Goal: Task Accomplishment & Management: Use online tool/utility

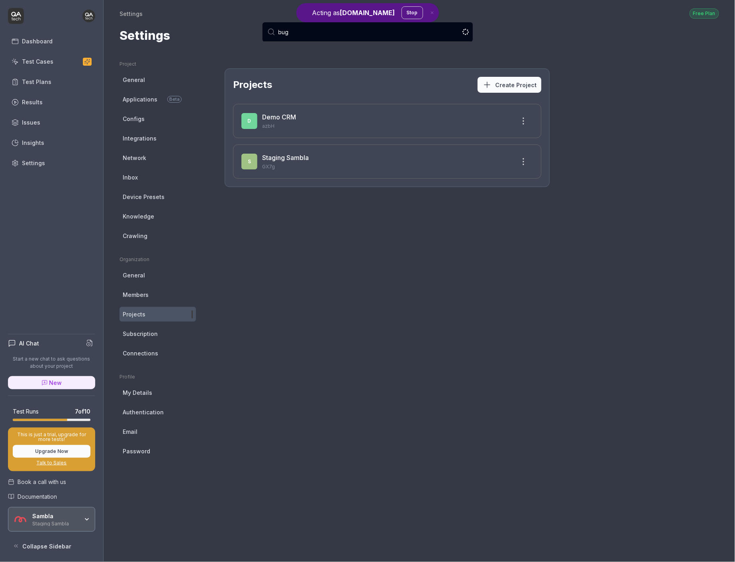
type input "bugd"
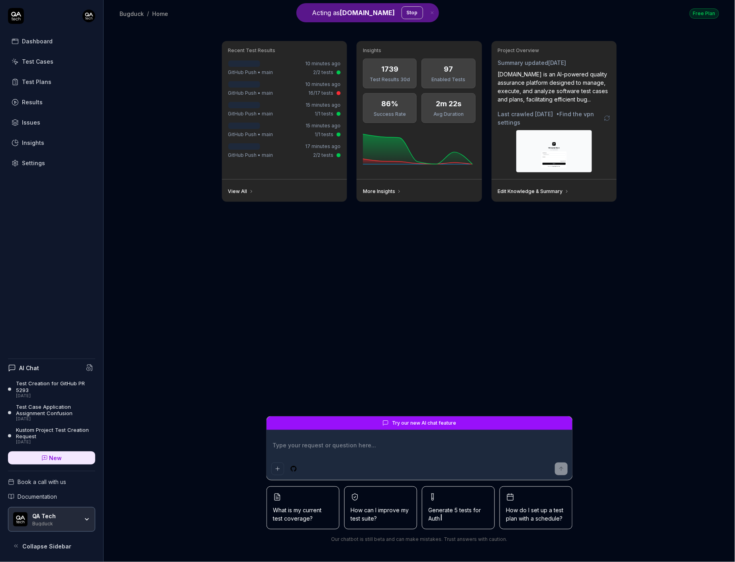
click at [400, 19] on div "Bugduck / Home Free Plan Bugduck / Home Free Plan" at bounding box center [419, 13] width 631 height 27
click at [402, 15] on button "Stop" at bounding box center [413, 12] width 22 height 13
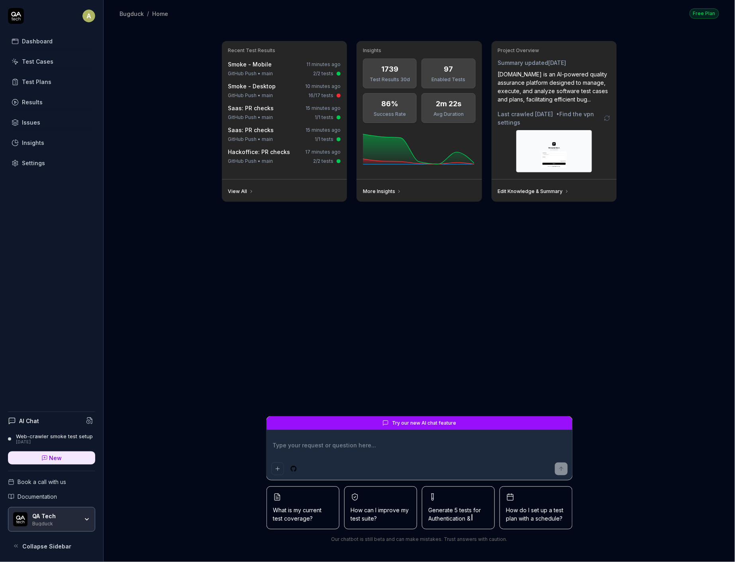
type textarea "*"
type textarea "H"
type textarea "*"
type textarea "He"
type textarea "*"
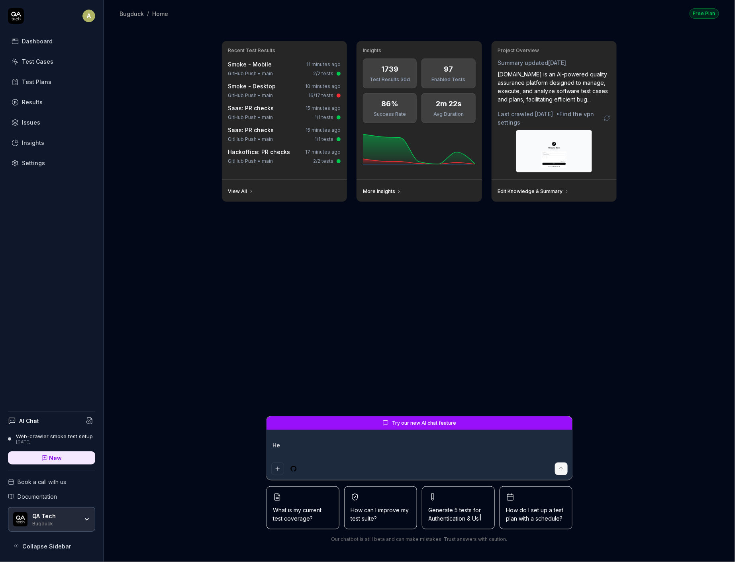
type textarea "Hel"
type textarea "*"
type textarea "Help"
type textarea "*"
type textarea "Help"
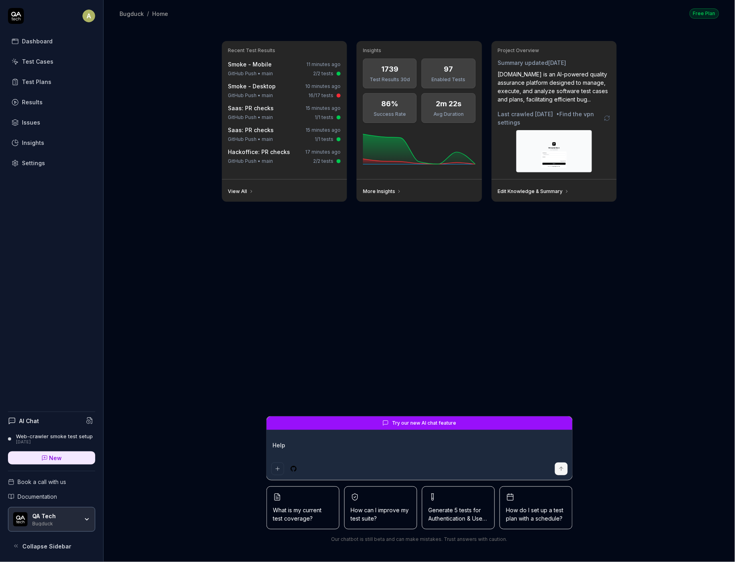
type textarea "*"
type textarea "Help m"
type textarea "*"
type textarea "Help me"
type textarea "*"
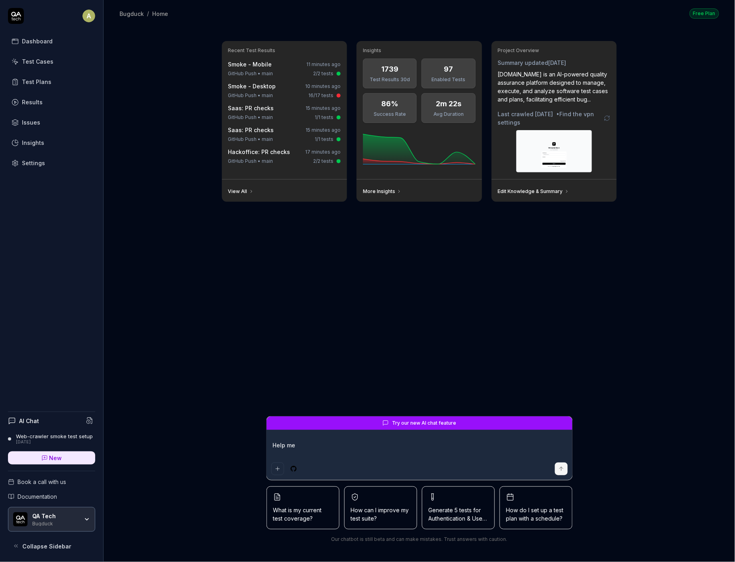
type textarea "Help me"
type textarea "*"
type textarea "Help me"
type textarea "*"
type textarea "Help me g"
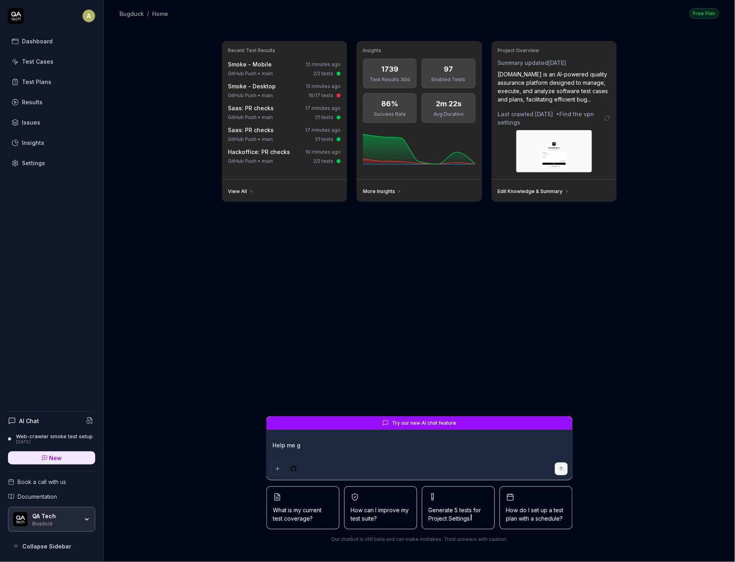
type textarea "*"
type textarea "Help me gt"
type textarea "*"
type textarea "Help me gtg"
type textarea "*"
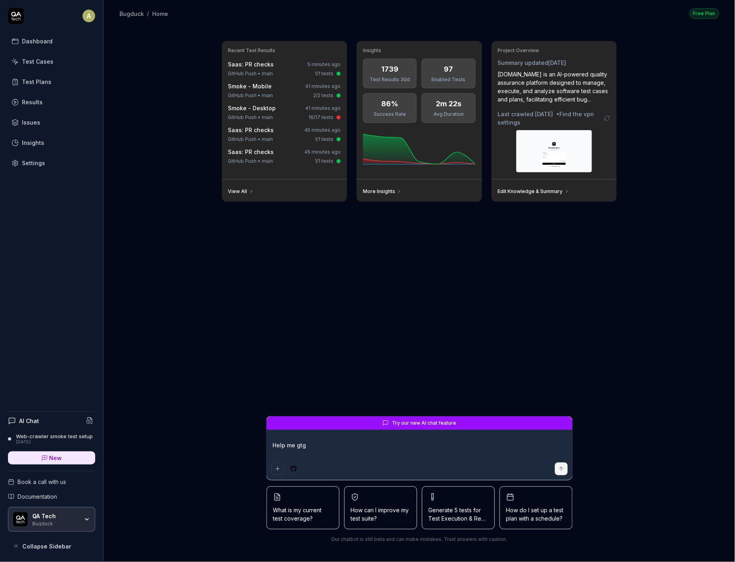
click at [38, 159] on div "Settings" at bounding box center [33, 163] width 23 height 8
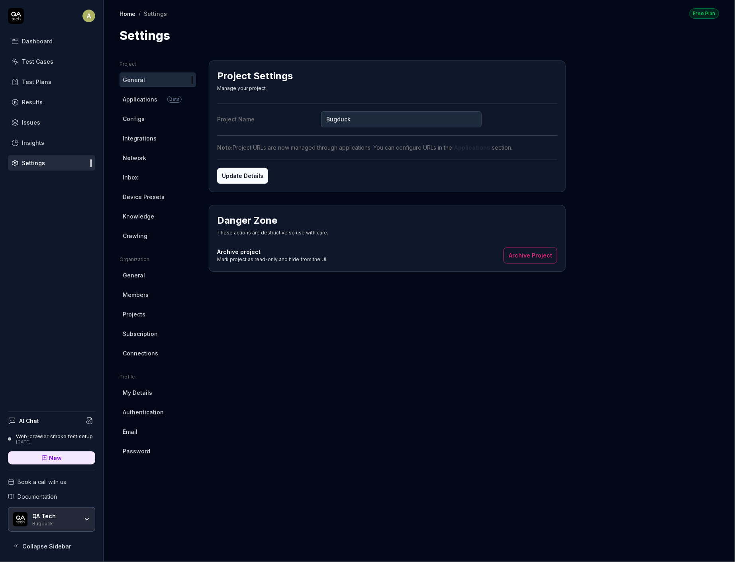
click at [163, 103] on link "Applications Beta" at bounding box center [158, 99] width 76 height 15
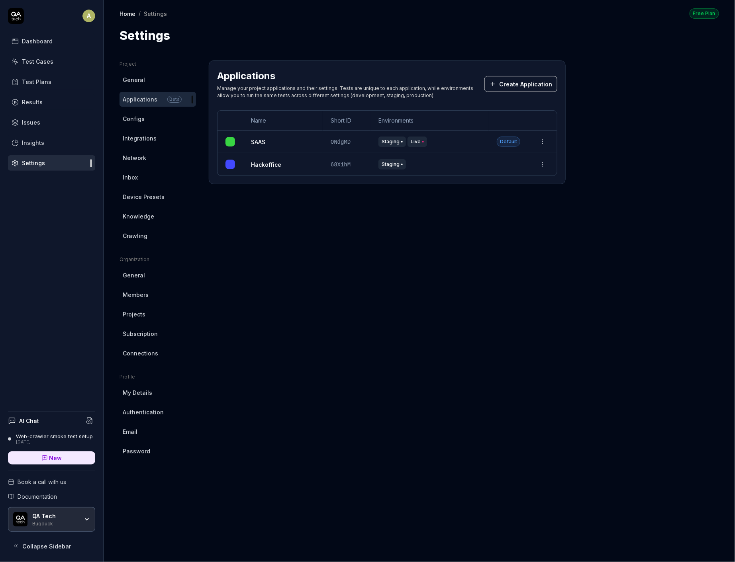
click at [509, 76] on button "Create Application" at bounding box center [520, 84] width 73 height 16
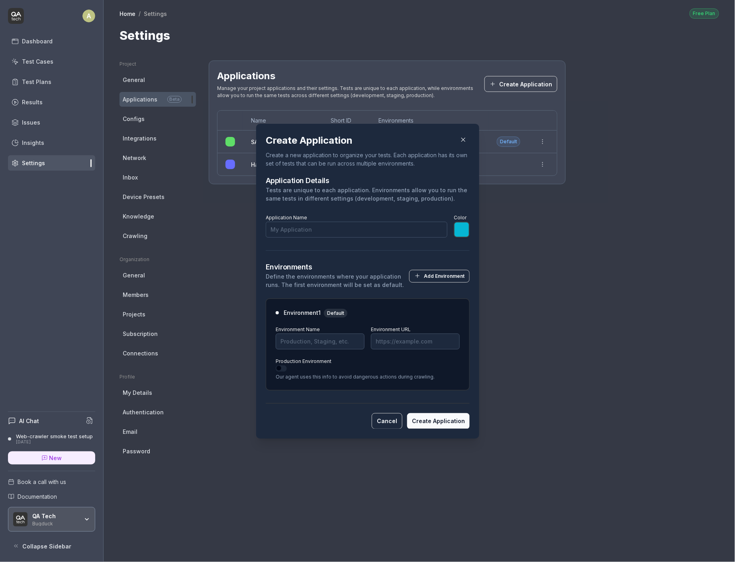
type input "S"
type input "*******"
type input "Slack"
click at [306, 318] on div "Environment 1 Default Environment Name Environment URL Production Environment O…" at bounding box center [368, 344] width 204 height 92
click at [305, 347] on input "Environment Name" at bounding box center [320, 341] width 89 height 16
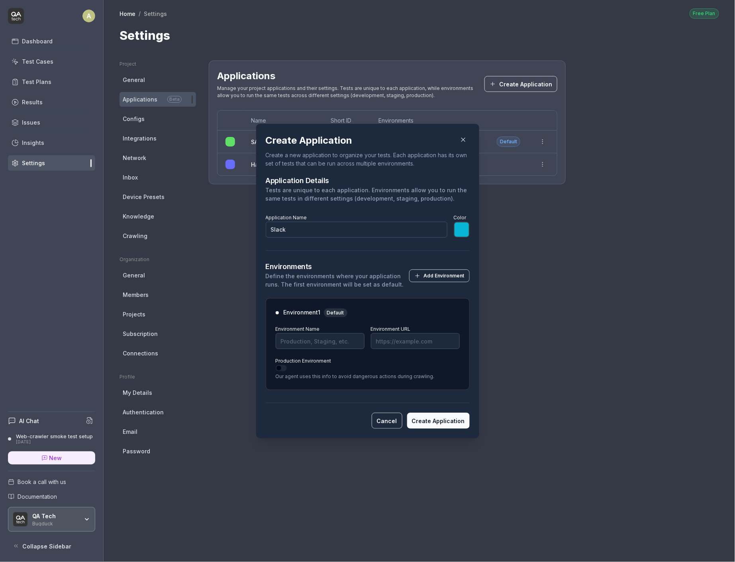
click at [366, 317] on div "Environment 1 Default" at bounding box center [368, 312] width 184 height 9
click at [280, 365] on button "Production Environment" at bounding box center [281, 368] width 11 height 6
click at [316, 340] on input "Environment Name" at bounding box center [320, 341] width 89 height 16
click at [319, 330] on div "Environment Name" at bounding box center [320, 336] width 89 height 25
click at [320, 333] on input "Environment Name" at bounding box center [320, 341] width 89 height 16
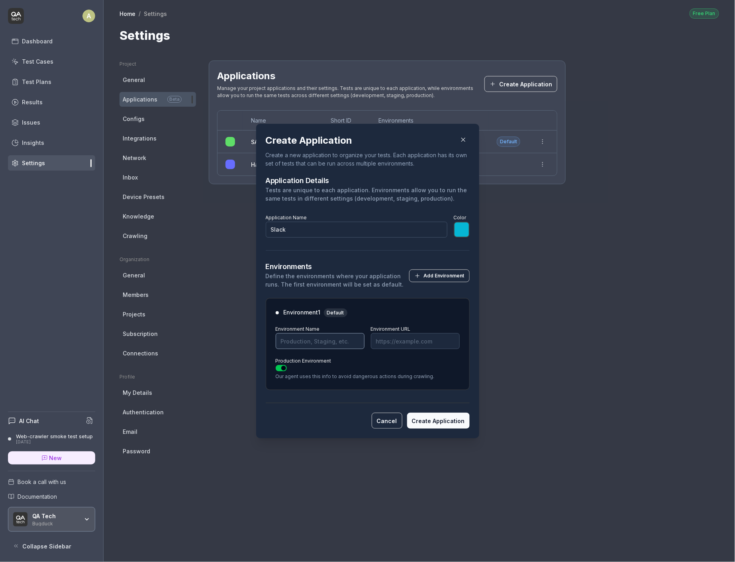
type input "*******"
type input "P"
type input "*******"
type input "S"
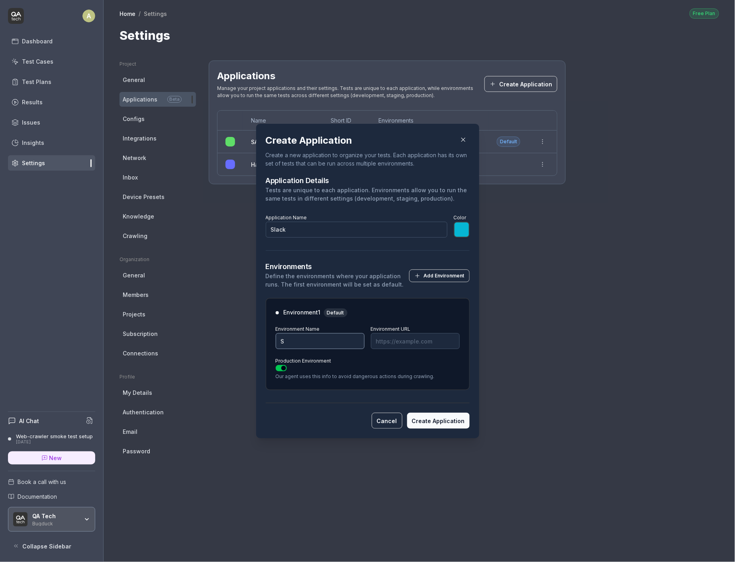
type input "*******"
type input "E"
type input "*******"
click at [444, 116] on div "​ Create Application Create a new application to organize your tests. Each appl…" at bounding box center [367, 281] width 255 height 334
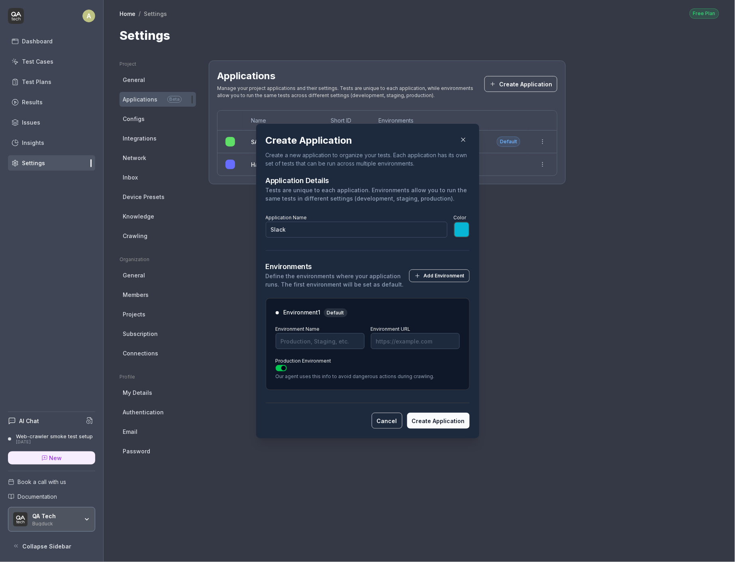
click at [465, 141] on icon "button" at bounding box center [463, 139] width 7 height 7
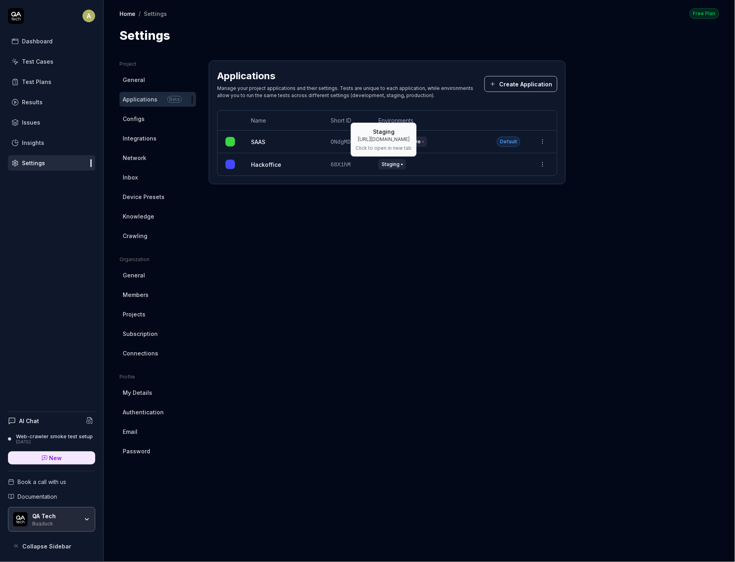
click at [393, 163] on span "Staging" at bounding box center [391, 164] width 27 height 10
click at [508, 86] on button "Create Application" at bounding box center [520, 84] width 73 height 16
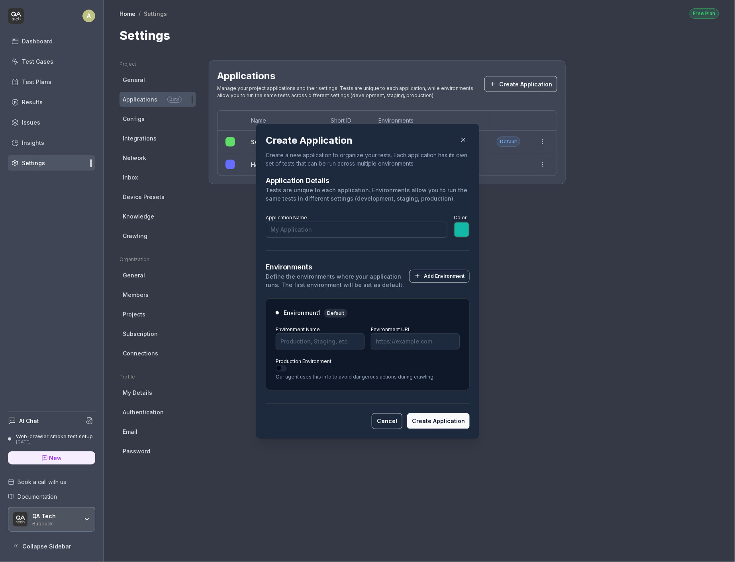
type input "S"
type input "*******"
type input "Slack"
type input "*******"
type input "S"
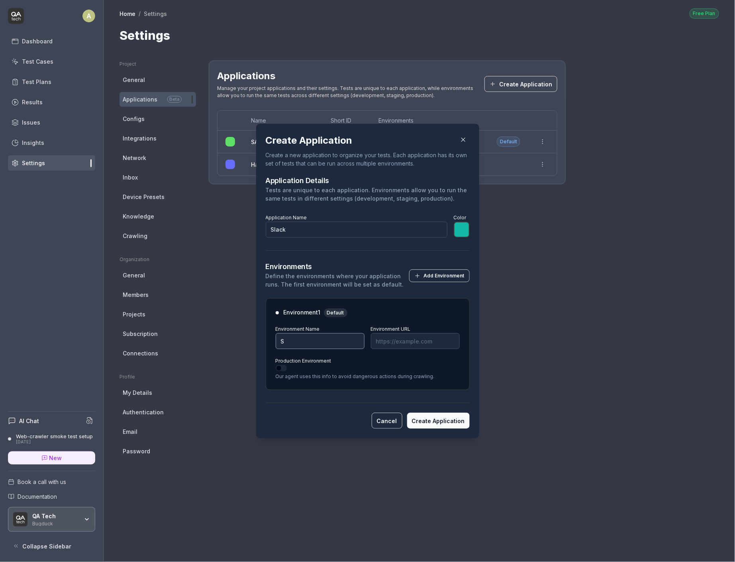
type input "*******"
type input "Staging"
click at [406, 359] on div "Production Environment Our agent uses this info to avoid dangerous actions duri…" at bounding box center [368, 368] width 184 height 25
click at [398, 328] on label "Environment URL" at bounding box center [391, 329] width 40 height 6
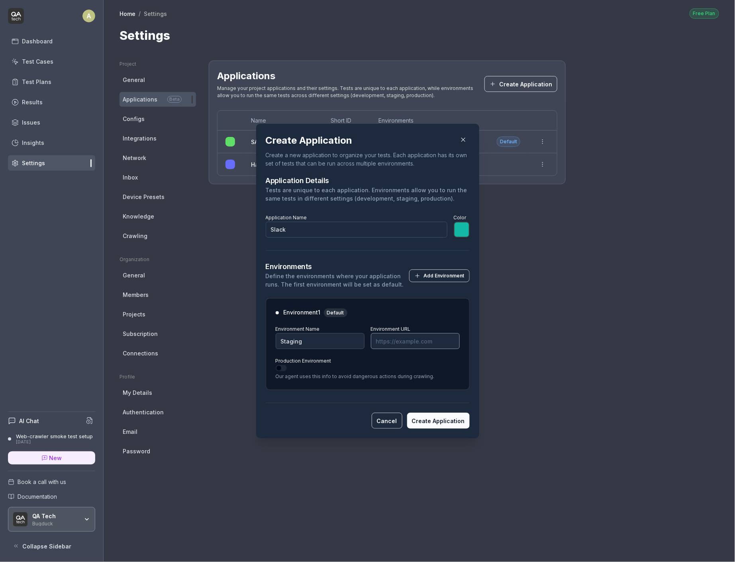
click at [398, 333] on input "Environment URL" at bounding box center [415, 341] width 89 height 16
paste input "https://slack.com/"
type input "*******"
type input "https://slack.com/"
click at [278, 366] on button "Production Environment" at bounding box center [281, 368] width 11 height 6
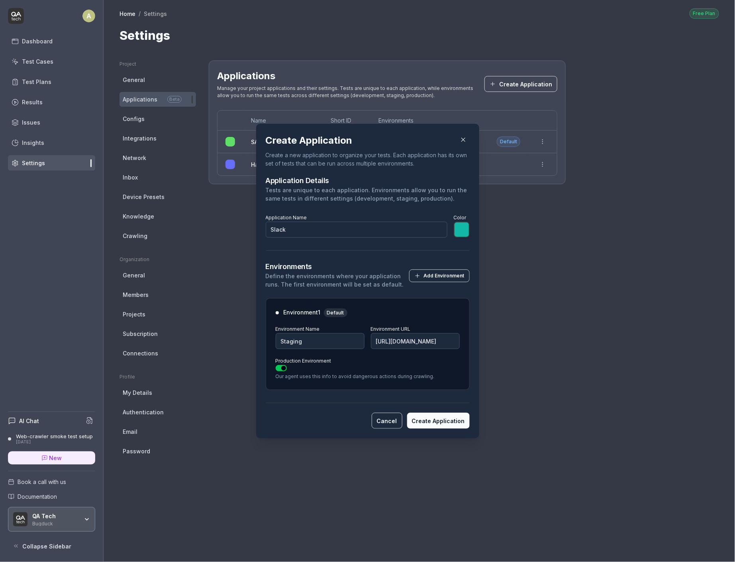
click at [444, 419] on button "Create Application" at bounding box center [438, 421] width 63 height 16
type input "*******"
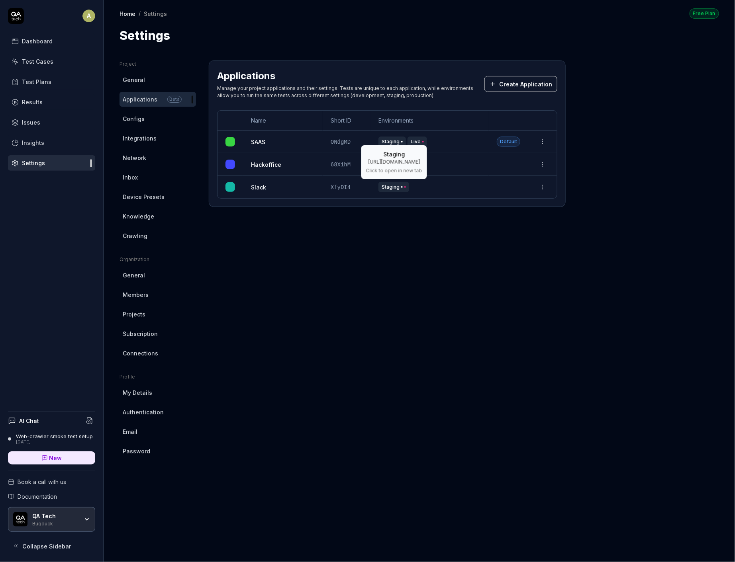
click at [402, 185] on span "Staging" at bounding box center [393, 187] width 31 height 10
click at [146, 118] on link "Configs" at bounding box center [158, 119] width 76 height 15
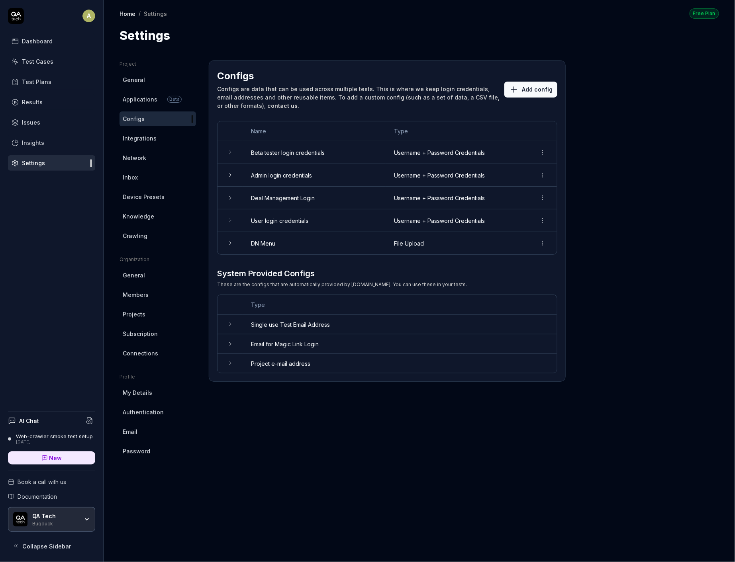
click at [265, 322] on td "Single use Test Email Address" at bounding box center [400, 325] width 314 height 20
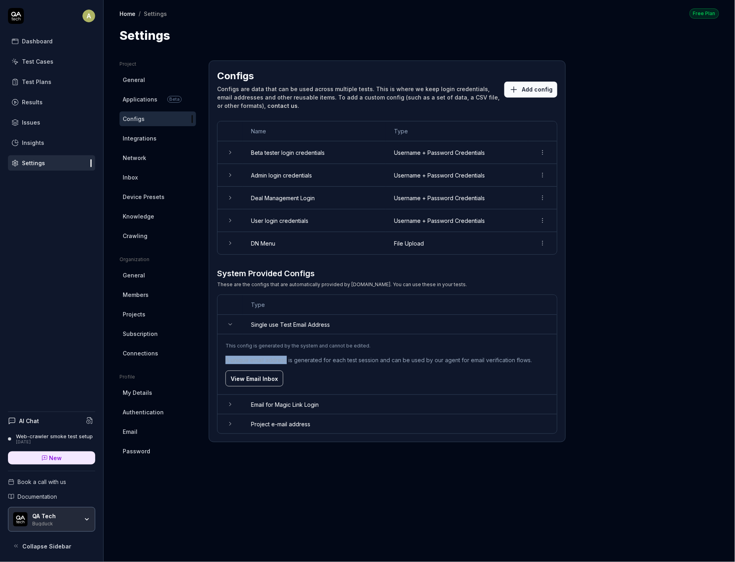
drag, startPoint x: 286, startPoint y: 361, endPoint x: 437, endPoint y: 344, distance: 152.3
click at [437, 343] on div "This config is generated by the system and cannot be edited. A unique email add…" at bounding box center [386, 365] width 323 height 44
click at [315, 406] on td "Email for Magic Link Login" at bounding box center [400, 405] width 314 height 20
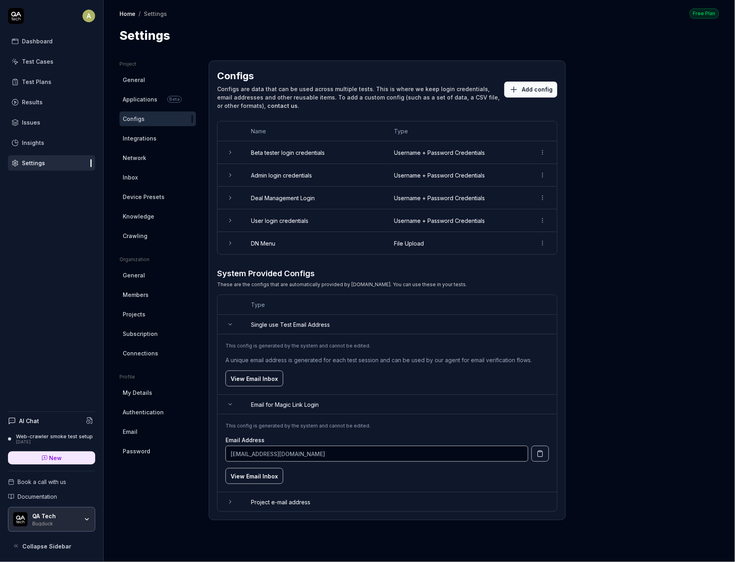
click at [294, 500] on td "Project e-mail address" at bounding box center [400, 502] width 314 height 19
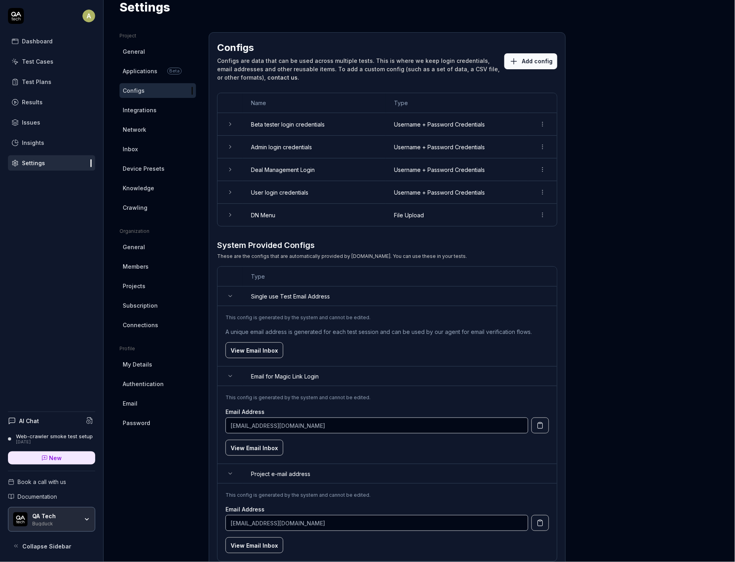
scroll to position [37, 0]
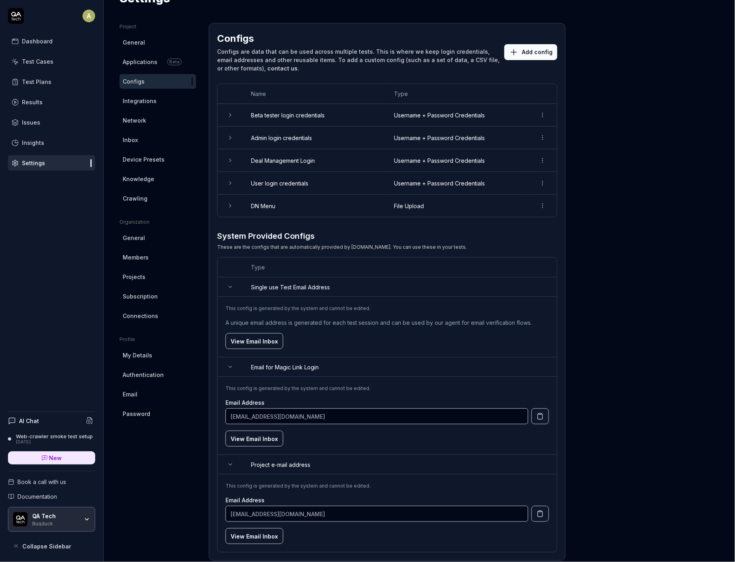
click at [547, 517] on button "button" at bounding box center [540, 514] width 18 height 16
click at [148, 135] on link "Inbox" at bounding box center [158, 140] width 76 height 15
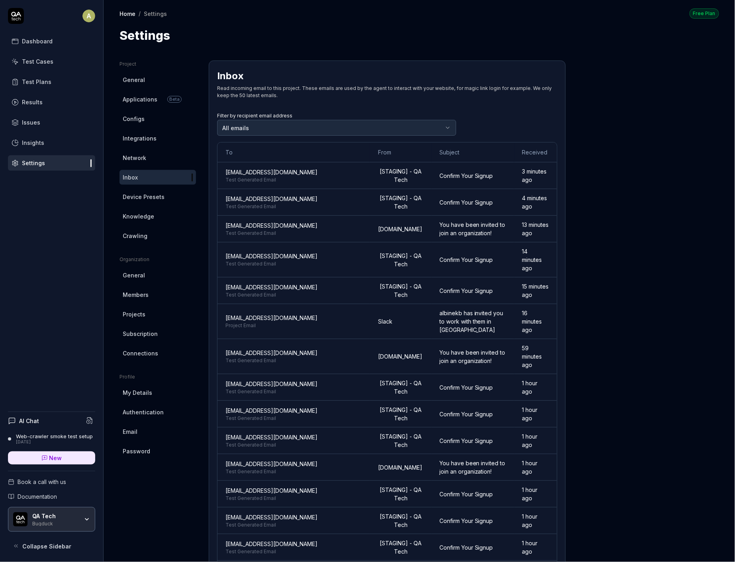
click at [303, 227] on span "crimson2086-docker-xh14l@qatech.email" at bounding box center [293, 225] width 137 height 8
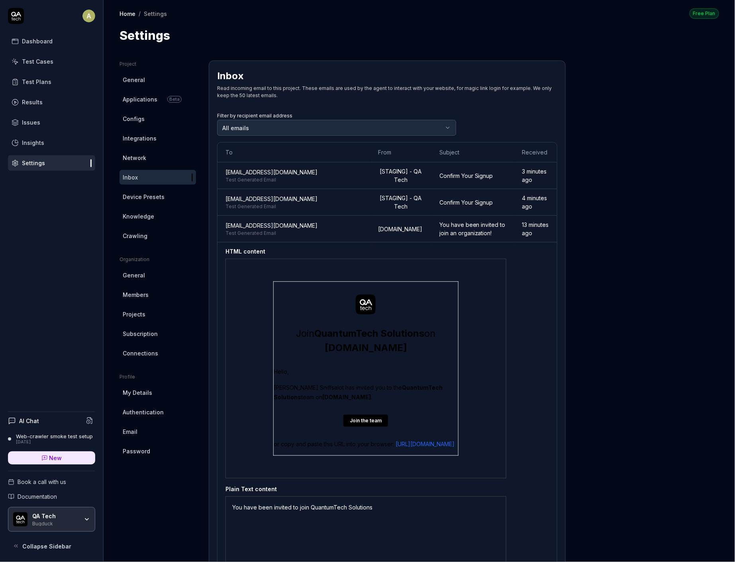
click at [354, 410] on td "Join QuantumTech Solutions on QA.tech Hello, Sir Wigglebottom Sniffsalot has in…" at bounding box center [365, 369] width 185 height 174
click at [425, 449] on p "or copy and paste this URL into your browser: https://app.bugduck.tech/invite/O…" at bounding box center [366, 445] width 184 height 10
copy div "or copy and paste this URL into your browser: https://app.bugduck.tech/invite/O…"
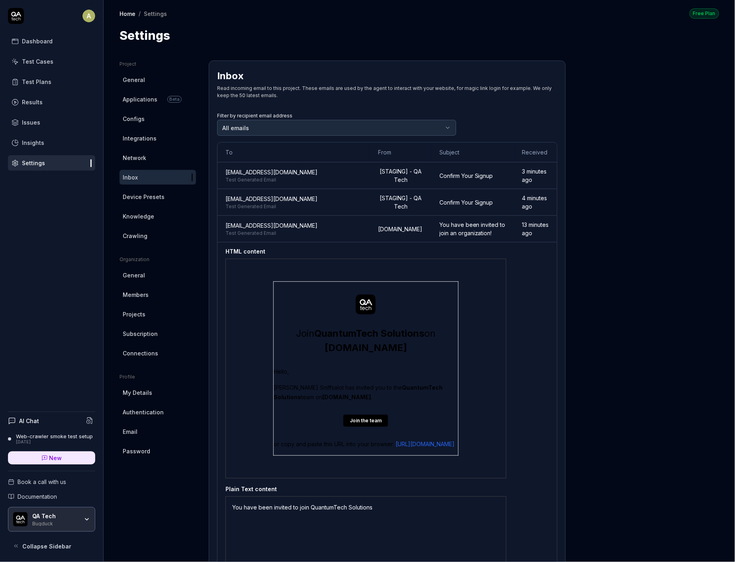
click at [425, 449] on p "or copy and paste this URL into your browser: https://app.bugduck.tech/invite/O…" at bounding box center [366, 445] width 184 height 10
drag, startPoint x: 425, startPoint y: 453, endPoint x: 293, endPoint y: 461, distance: 131.7
click at [293, 456] on td "Join QuantumTech Solutions on QA.tech Hello, Sir Wigglebottom Sniffsalot has in…" at bounding box center [365, 369] width 185 height 174
click at [437, 449] on p "or copy and paste this URL into your browser: https://app.bugduck.tech/invite/O…" at bounding box center [366, 445] width 184 height 10
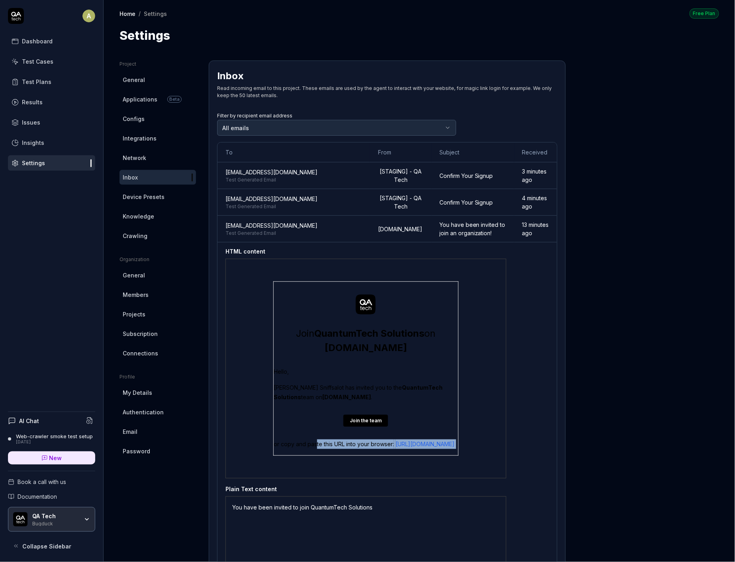
click at [437, 449] on p "or copy and paste this URL into your browser: https://app.bugduck.tech/invite/O…" at bounding box center [366, 445] width 184 height 10
click at [414, 449] on p "or copy and paste this URL into your browser: https://app.bugduck.tech/invite/O…" at bounding box center [366, 445] width 184 height 10
drag, startPoint x: 415, startPoint y: 452, endPoint x: 315, endPoint y: 444, distance: 100.3
click at [312, 445] on p "or copy and paste this URL into your browser: https://app.bugduck.tech/invite/O…" at bounding box center [366, 445] width 184 height 10
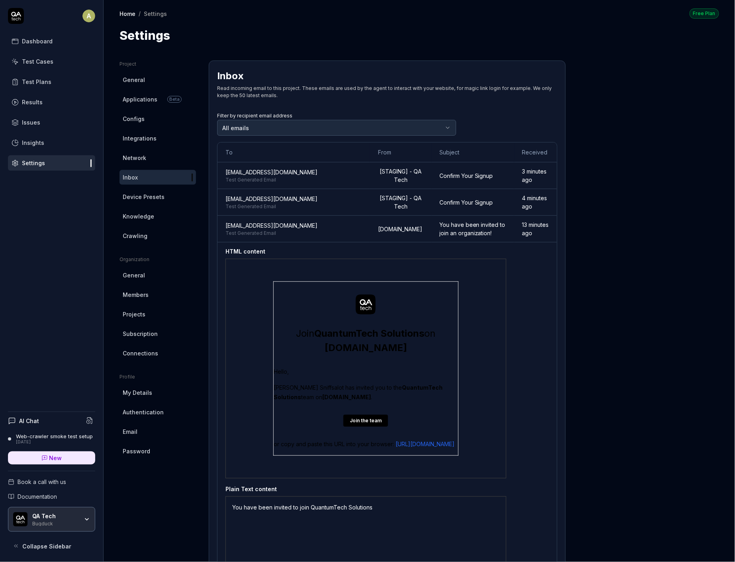
click at [356, 448] on p "or copy and paste this URL into your browser: https://app.bugduck.tech/invite/O…" at bounding box center [366, 445] width 184 height 10
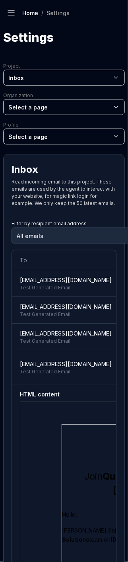
drag, startPoint x: 20, startPoint y: 281, endPoint x: 81, endPoint y: 260, distance: 65.0
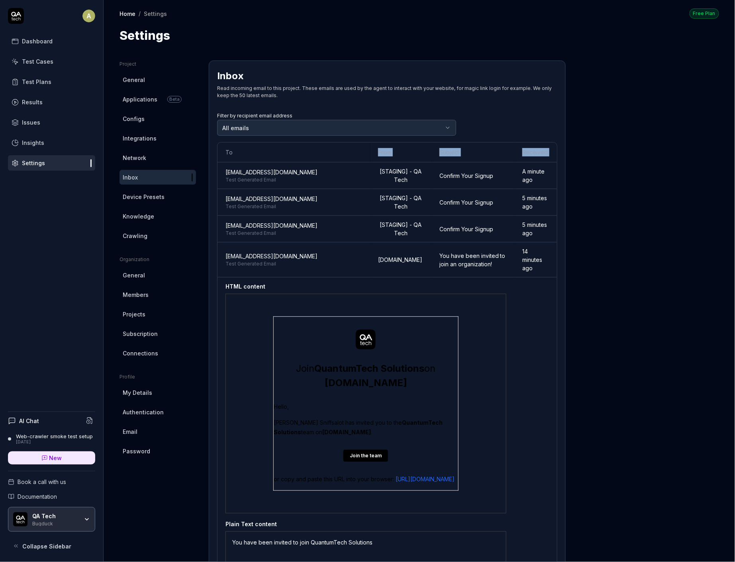
copy span "crimson2086-docker-xh14l@qatech.email"
drag, startPoint x: 327, startPoint y: 251, endPoint x: 217, endPoint y: 244, distance: 110.2
click at [218, 244] on td "crimson2086-docker-xh14l@qatech.email Test Generated Email" at bounding box center [294, 260] width 153 height 35
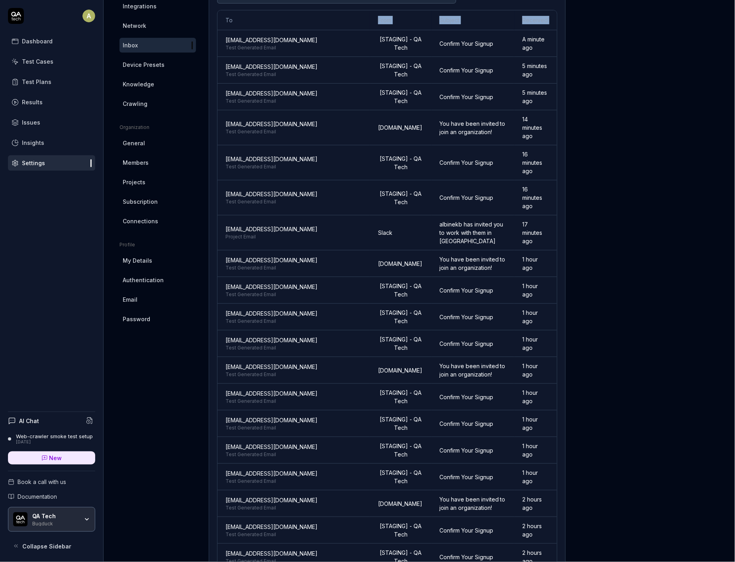
scroll to position [136, 0]
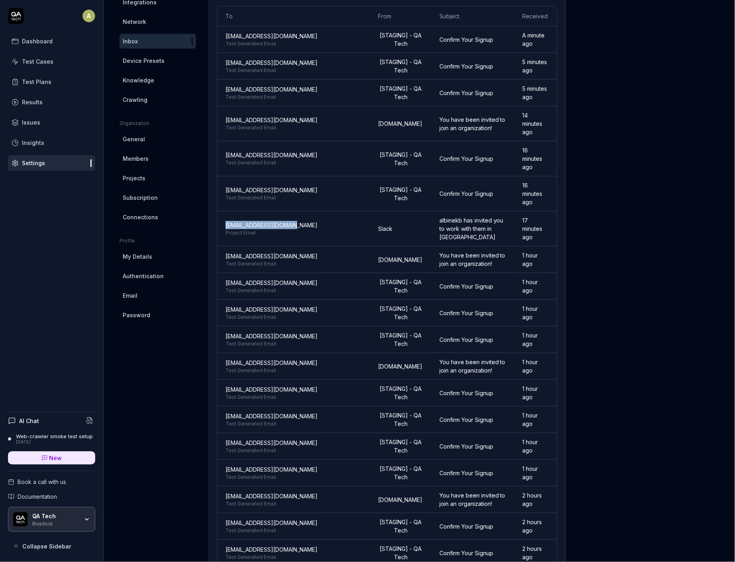
copy span "prj-xh14l@qatech.email"
drag, startPoint x: 299, startPoint y: 192, endPoint x: 225, endPoint y: 195, distance: 73.4
click at [225, 221] on span "prj-xh14l@qatech.email" at bounding box center [293, 225] width 137 height 8
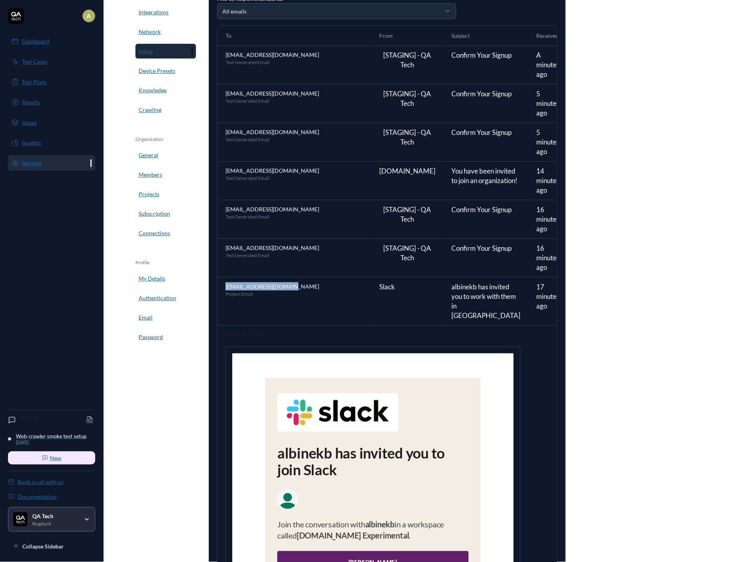
click at [292, 282] on span "prj-xh14l@qatech.email" at bounding box center [294, 286] width 138 height 8
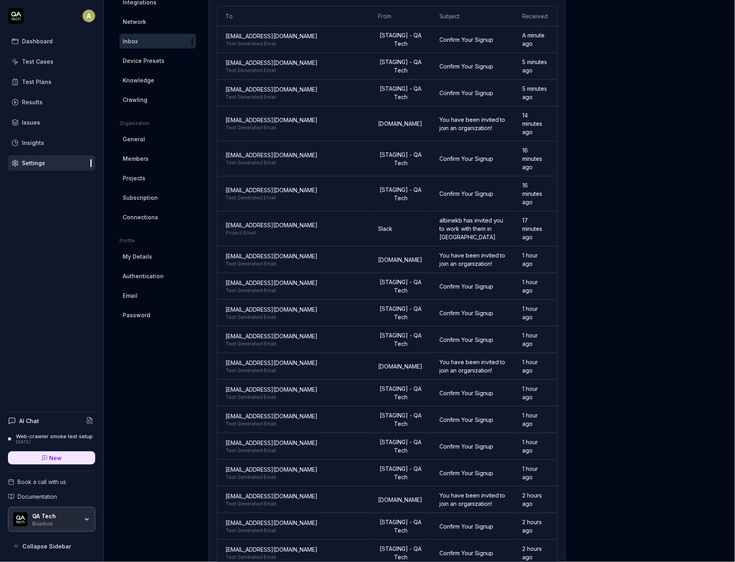
click at [292, 273] on td "amaranth3568-test-xh14l@qatech.email Test Generated Email" at bounding box center [294, 286] width 153 height 27
copy span "prj-xh14l@qatech.email"
drag, startPoint x: 289, startPoint y: 194, endPoint x: 226, endPoint y: 194, distance: 63.3
click at [226, 221] on span "prj-xh14l@qatech.email" at bounding box center [293, 225] width 137 height 8
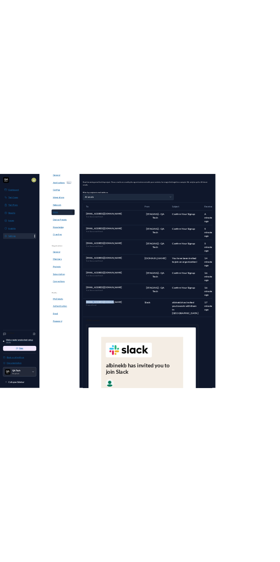
scroll to position [86, 0]
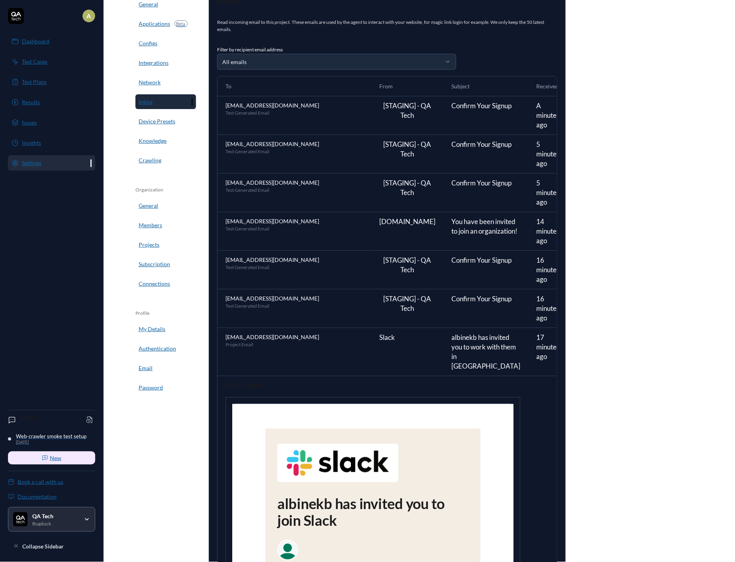
click at [259, 341] on span "Project Email" at bounding box center [294, 344] width 138 height 7
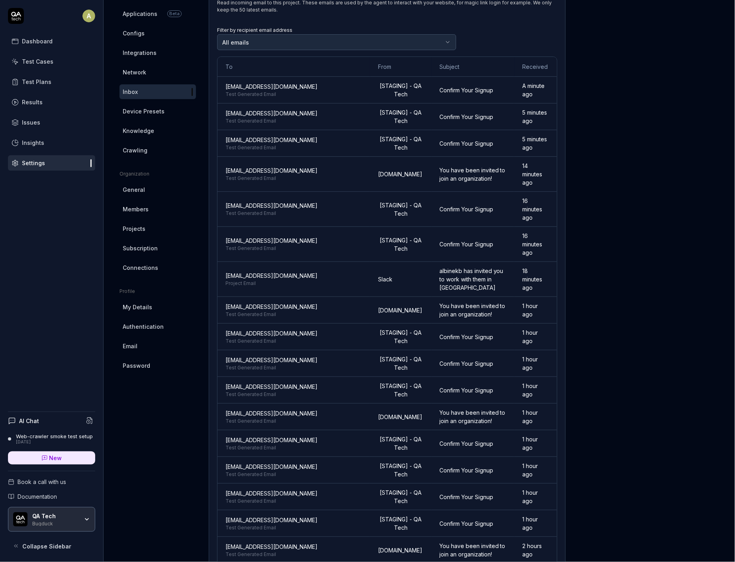
click at [261, 262] on td "prj-xh14l@qatech.email Project Email" at bounding box center [294, 279] width 153 height 35
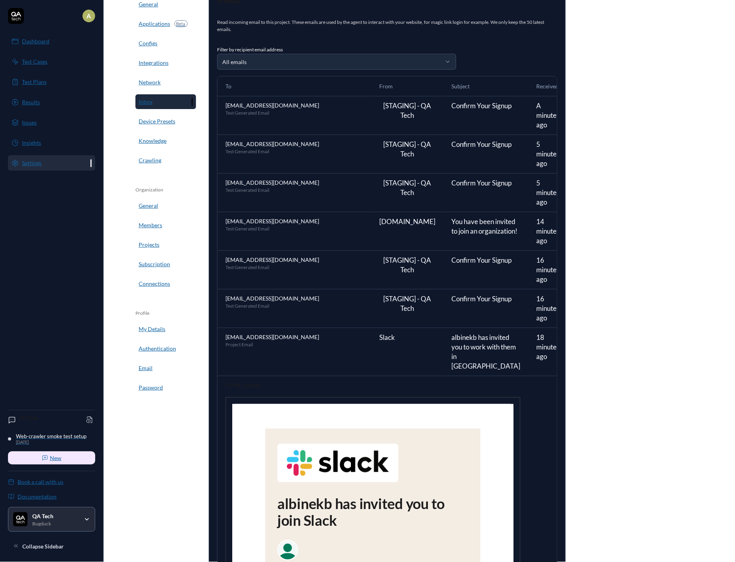
click at [259, 329] on td "prj-xh14l@qatech.email Project Email" at bounding box center [295, 352] width 154 height 48
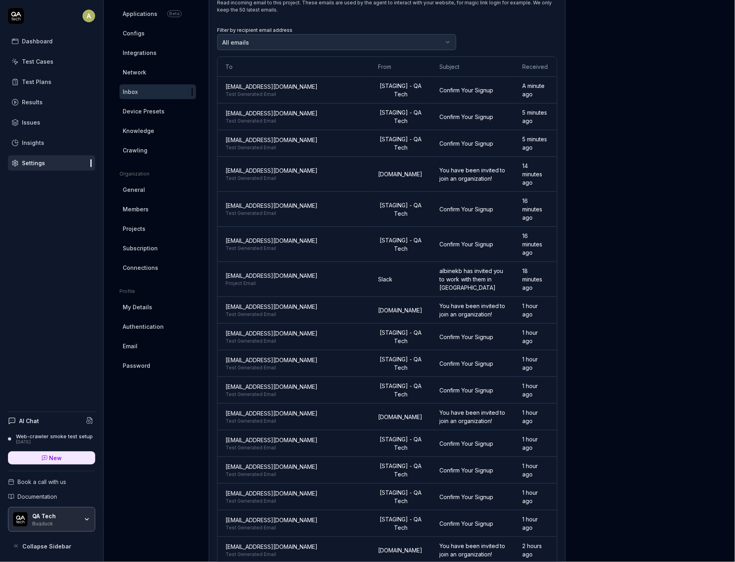
click at [270, 280] on span "Project Email" at bounding box center [293, 283] width 137 height 7
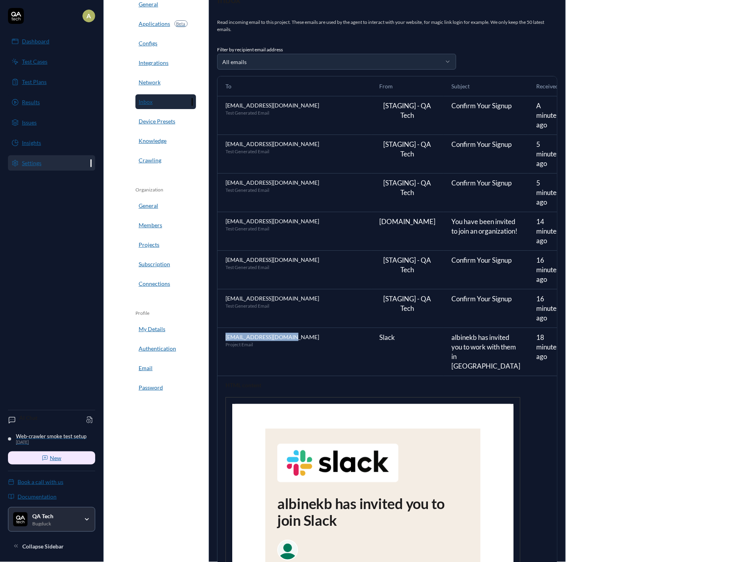
copy span "prj-xh14l@qatech.email"
drag, startPoint x: 292, startPoint y: 307, endPoint x: 230, endPoint y: 312, distance: 61.9
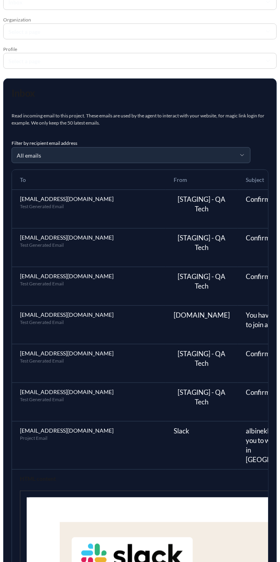
click at [112, 111] on div "Inbox Read incoming email to this project. These emails are used by the agent t…" at bounding box center [140, 107] width 257 height 40
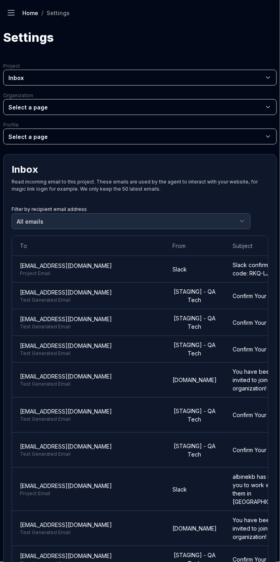
click at [72, 264] on td "prj-xh14l@qatech.email Project Email" at bounding box center [88, 269] width 153 height 27
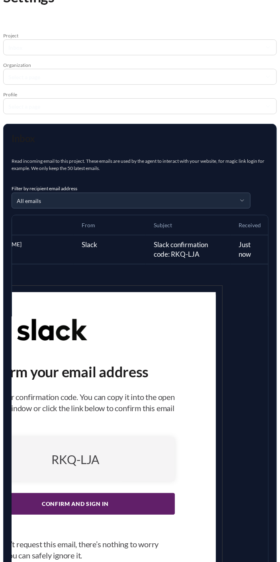
scroll to position [0, 118]
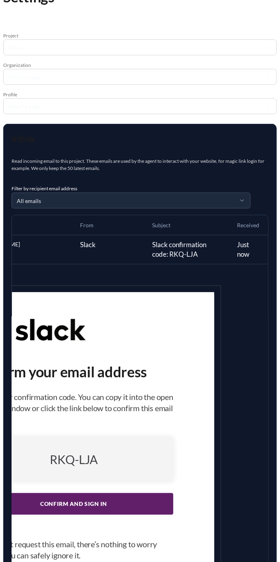
click at [164, 459] on div "RKQ-LJA" at bounding box center [73, 460] width 181 height 10
copy div "RKQ-LJA"
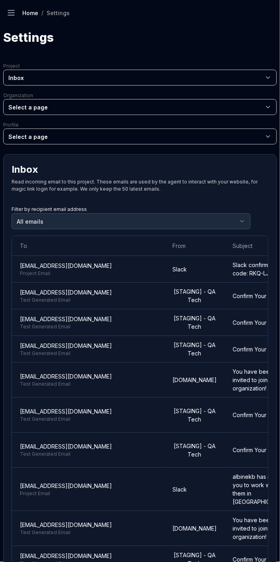
click at [119, 265] on td "prj-xh14l@qatech.email Project Email" at bounding box center [88, 269] width 153 height 27
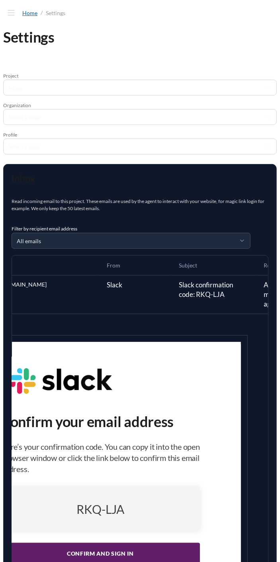
scroll to position [0, 139]
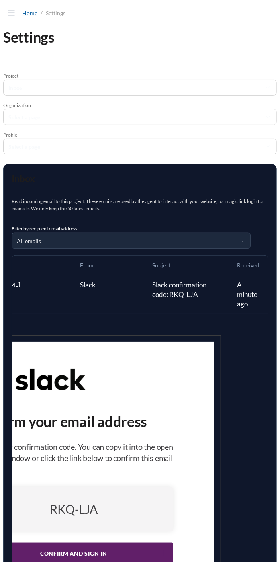
click at [171, 507] on div "RKQ-LJA" at bounding box center [73, 510] width 199 height 44
click at [150, 505] on div "RKQ-LJA" at bounding box center [73, 510] width 181 height 10
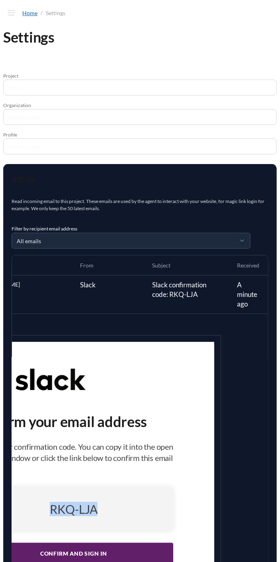
copy div "RKQ-LJA"
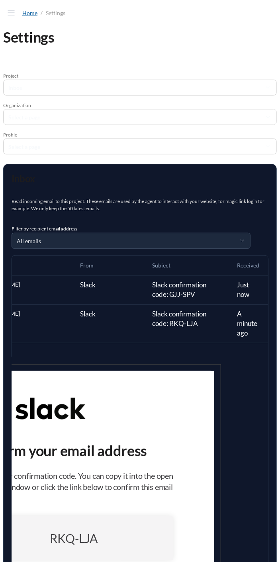
click at [190, 285] on div "Slack confirmation code: GJJ-SPV" at bounding box center [186, 289] width 69 height 19
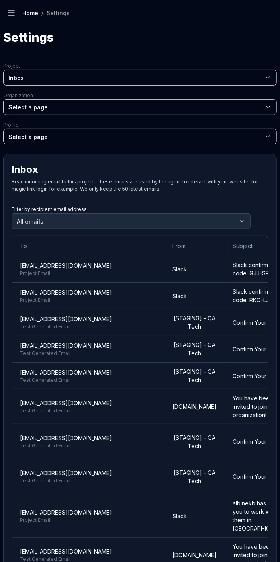
click at [233, 275] on div "Slack confirmation code: GJJ-SPV" at bounding box center [261, 269] width 56 height 17
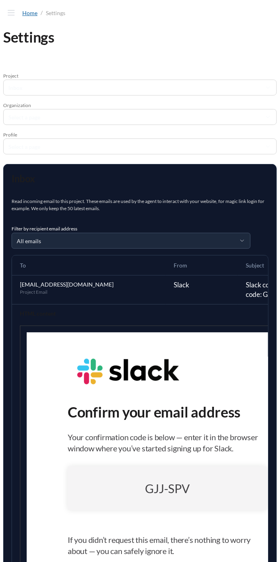
click at [147, 511] on div "GJJ-SPV" at bounding box center [167, 489] width 199 height 44
copy div "GJJ-SPV"
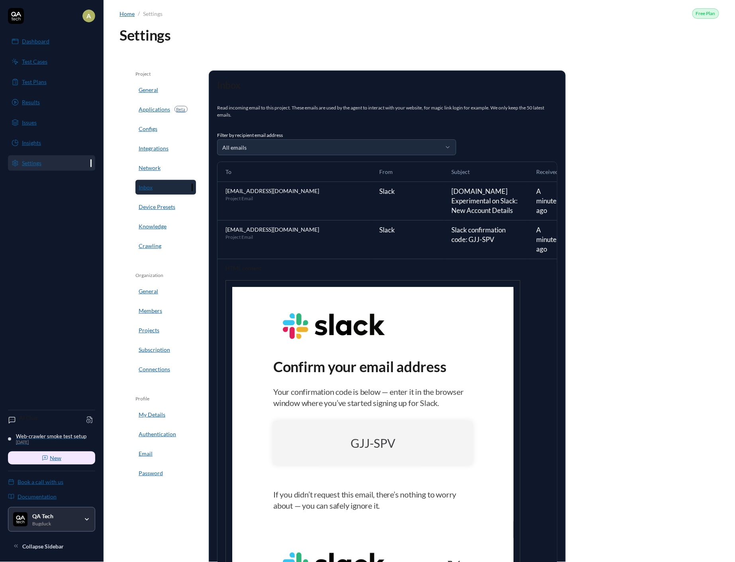
click at [150, 110] on span "Applications" at bounding box center [154, 109] width 31 height 8
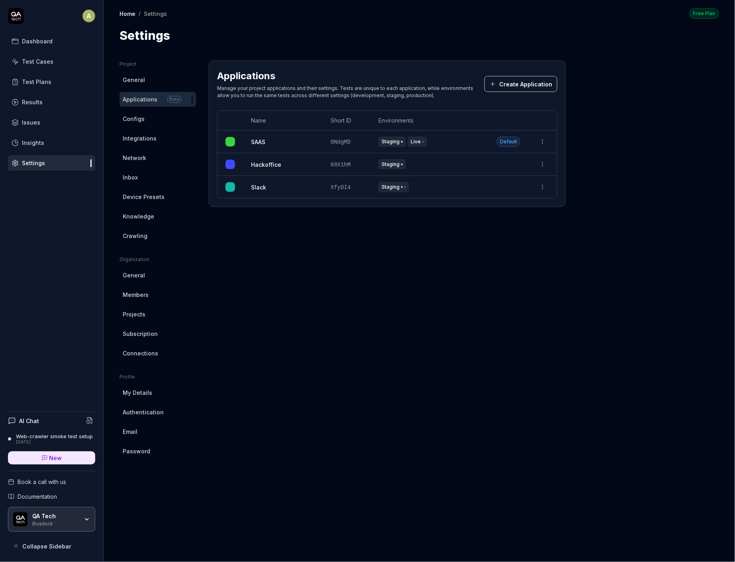
click at [267, 184] on div "Slack" at bounding box center [283, 187] width 64 height 8
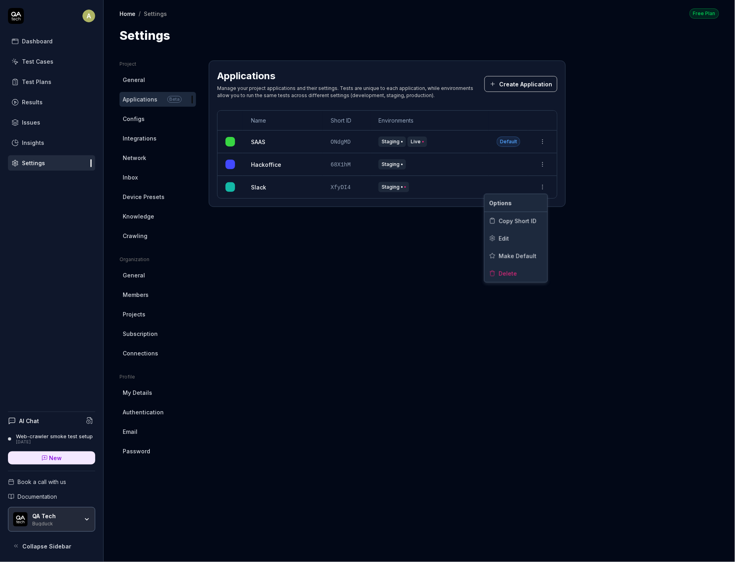
click at [280, 185] on html "A Dashboard Test Cases Test Plans Results Issues Insights Settings AI Chat Web-…" at bounding box center [367, 281] width 735 height 562
click at [280, 235] on div "Edit" at bounding box center [515, 239] width 63 height 18
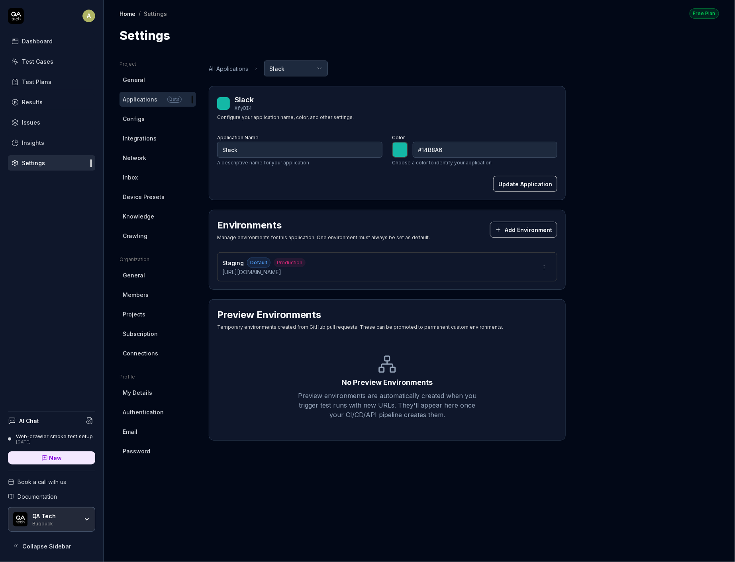
type input "*******"
click at [526, 229] on button "Add Environment" at bounding box center [523, 230] width 67 height 16
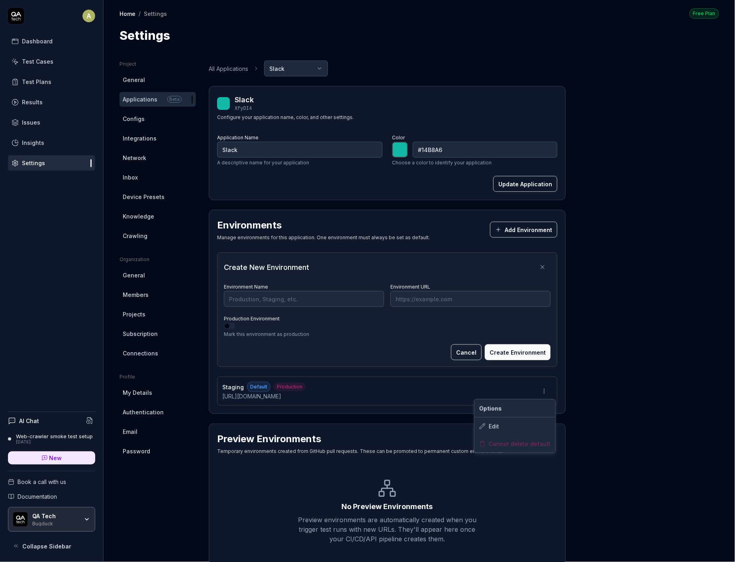
click at [539, 386] on html "A Dashboard Test Cases Test Plans Results Issues Insights Settings AI Chat Web-…" at bounding box center [367, 281] width 735 height 562
click at [540, 386] on html "A Dashboard Test Cases Test Plans Results Issues Insights Settings AI Chat Web-…" at bounding box center [367, 281] width 735 height 562
click at [507, 420] on div "Edit" at bounding box center [514, 427] width 81 height 18
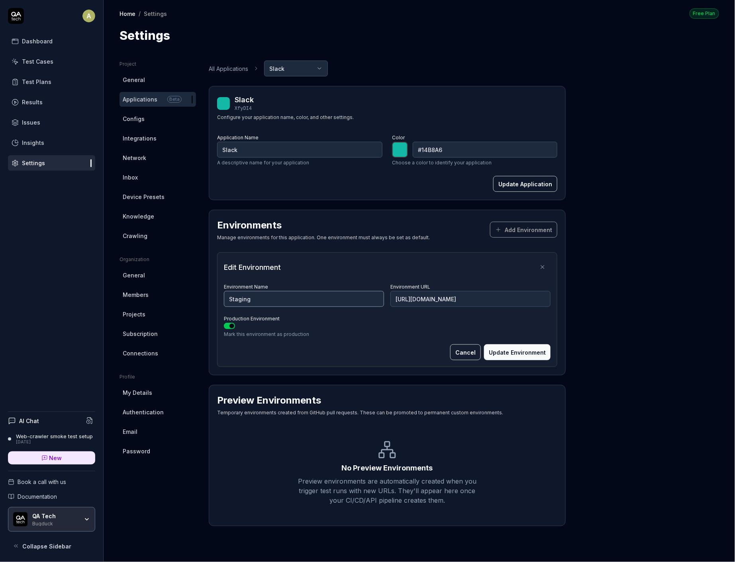
click at [297, 297] on input "Staging" at bounding box center [304, 299] width 160 height 16
click at [449, 304] on input "https://slack.com/" at bounding box center [470, 299] width 160 height 16
paste input "qatechexperimental.slack.com"
click at [433, 291] on input "[URL][DOMAIN_NAME]" at bounding box center [470, 299] width 160 height 16
click at [433, 298] on input "[URL][DOMAIN_NAME]" at bounding box center [470, 299] width 160 height 16
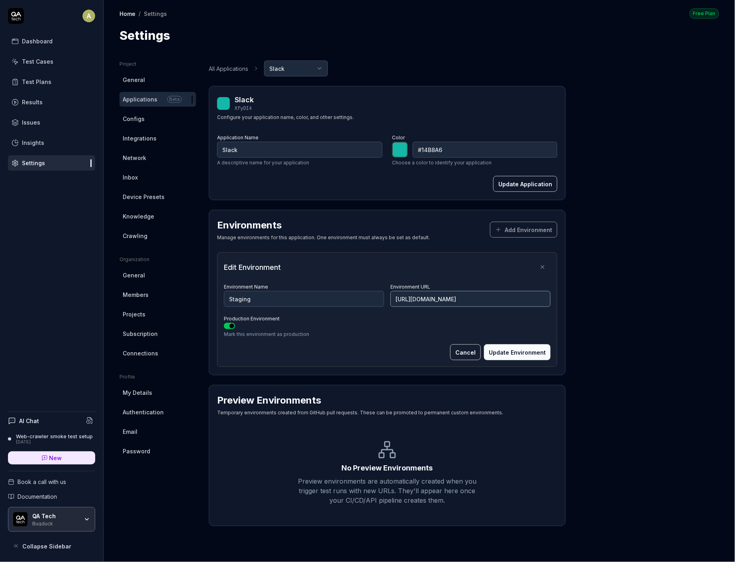
click at [433, 298] on input "[URL][DOMAIN_NAME]" at bounding box center [470, 299] width 160 height 16
type input "[URL][DOMAIN_NAME]"
click at [292, 304] on input "Staging" at bounding box center [304, 299] width 160 height 16
type input "Staging"
click at [519, 345] on button "Update Environment" at bounding box center [517, 353] width 67 height 16
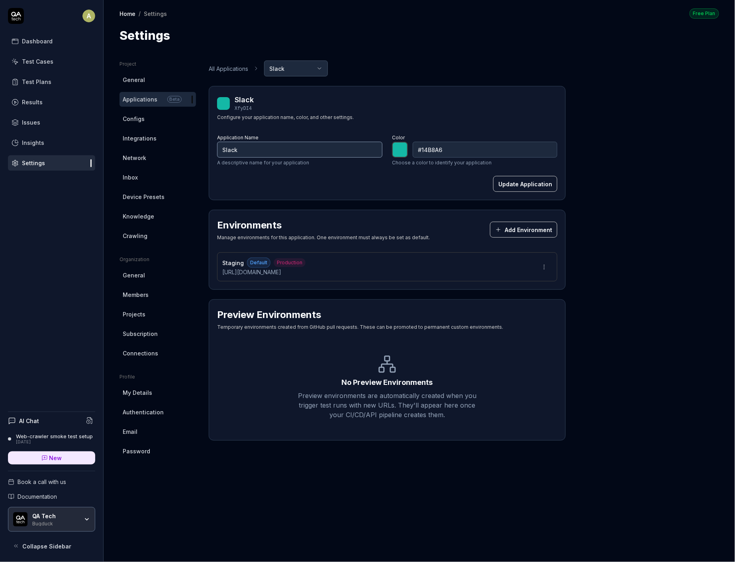
click at [342, 145] on input "Slack" at bounding box center [299, 150] width 165 height 16
click at [353, 147] on input "Slack" at bounding box center [299, 150] width 165 height 16
type input "*******"
click at [395, 139] on label "Color" at bounding box center [398, 138] width 13 height 6
click at [80, 457] on link "New" at bounding box center [51, 458] width 87 height 13
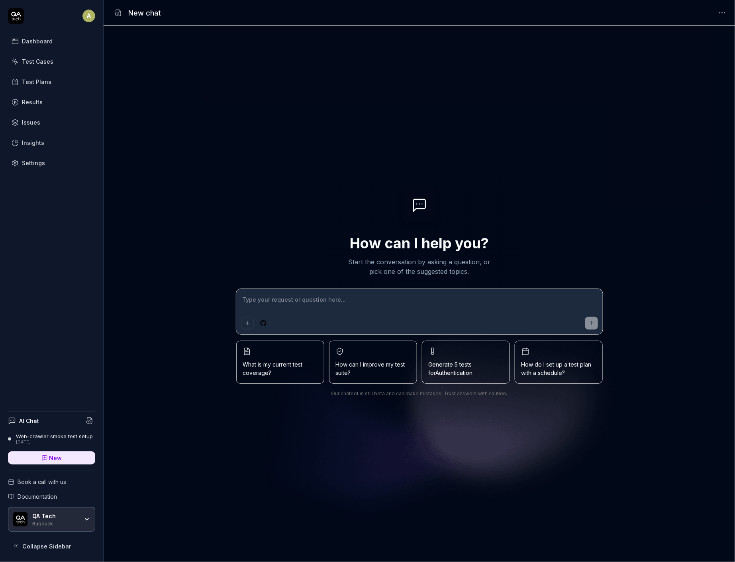
type textarea "*"
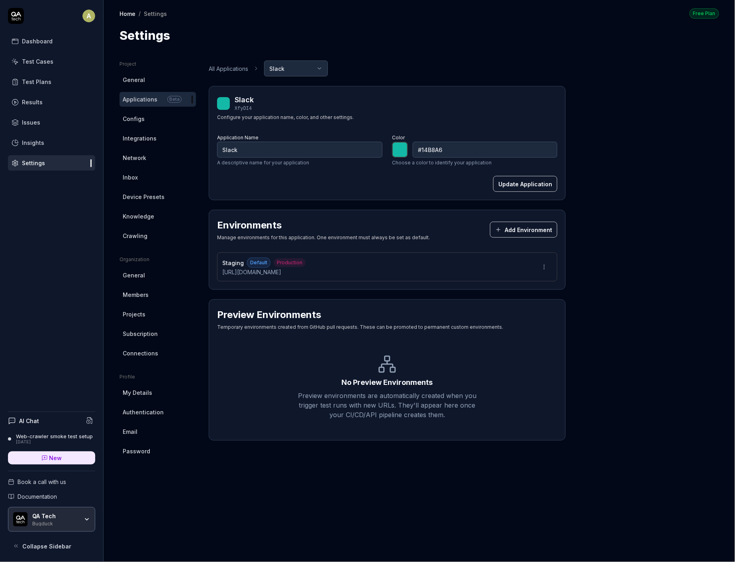
click at [129, 122] on span "Configs" at bounding box center [134, 119] width 22 height 8
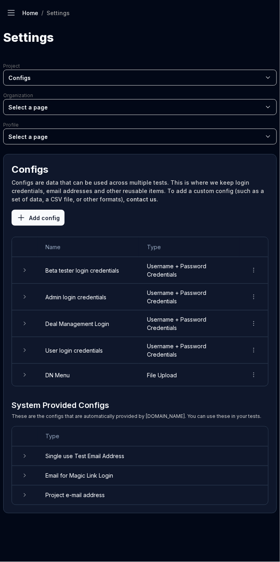
click at [96, 466] on td "Email for Magic Link Login" at bounding box center [152, 476] width 231 height 20
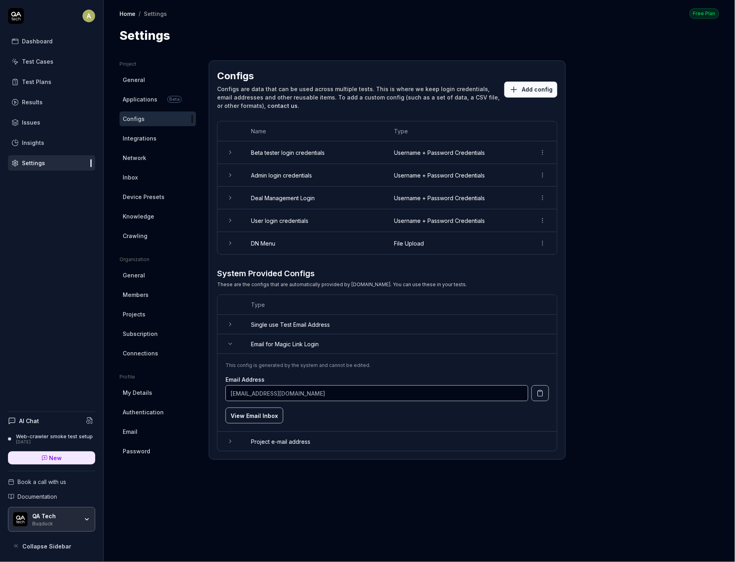
click at [50, 464] on link "New" at bounding box center [51, 458] width 87 height 13
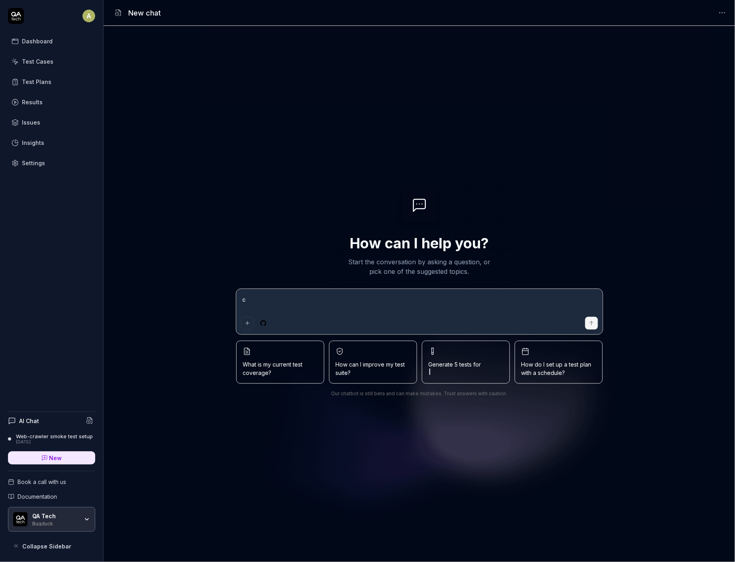
type textarea "cr"
type textarea "*"
type textarea "cre"
type textarea "*"
type textarea "crea"
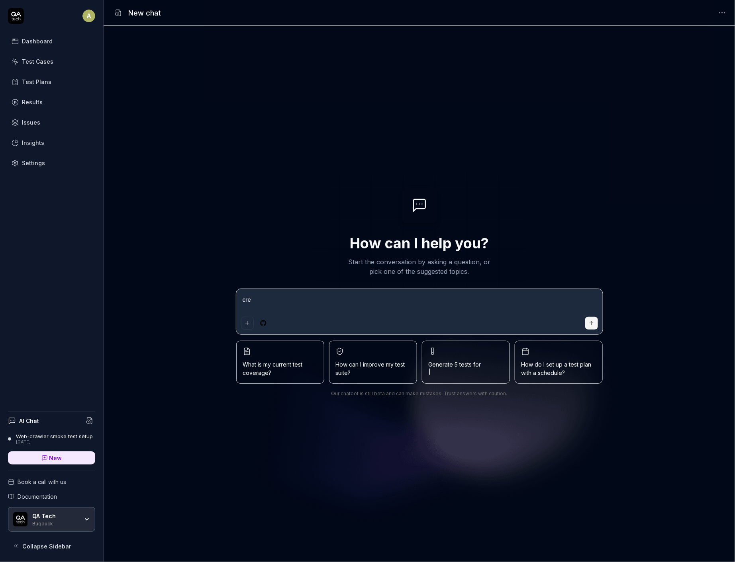
type textarea "*"
type textarea "creat"
type textarea "*"
type textarea "create"
type textarea "*"
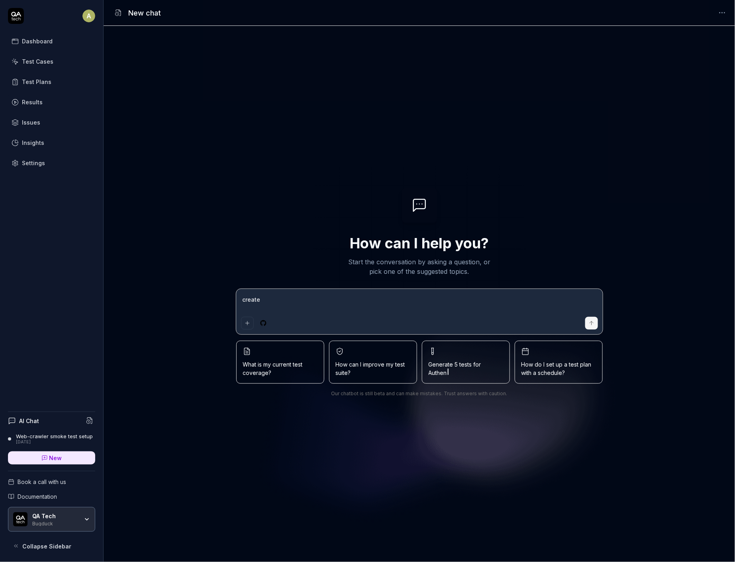
type textarea "create"
type textarea "*"
type textarea "create a"
type textarea "*"
type textarea "create a"
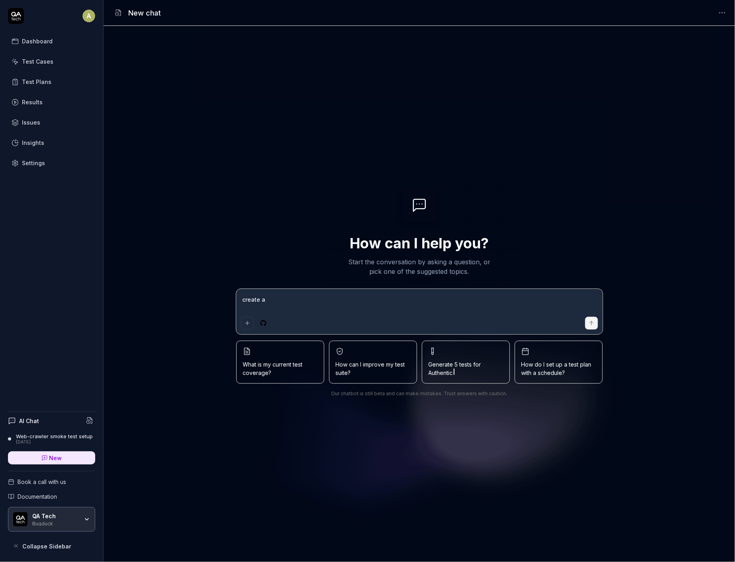
type textarea "*"
type textarea "create a t"
type textarea "*"
type textarea "create a te"
type textarea "*"
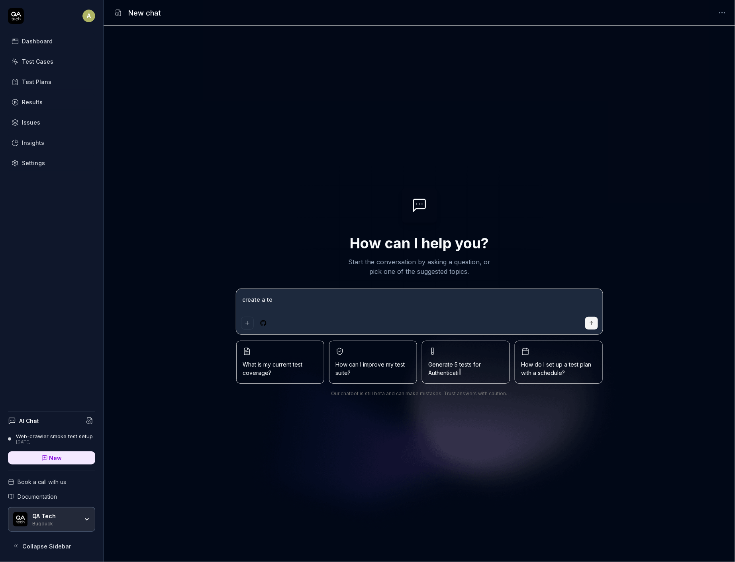
type textarea "create a tes"
type textarea "*"
type textarea "create a test"
type textarea "*"
type textarea "create a test"
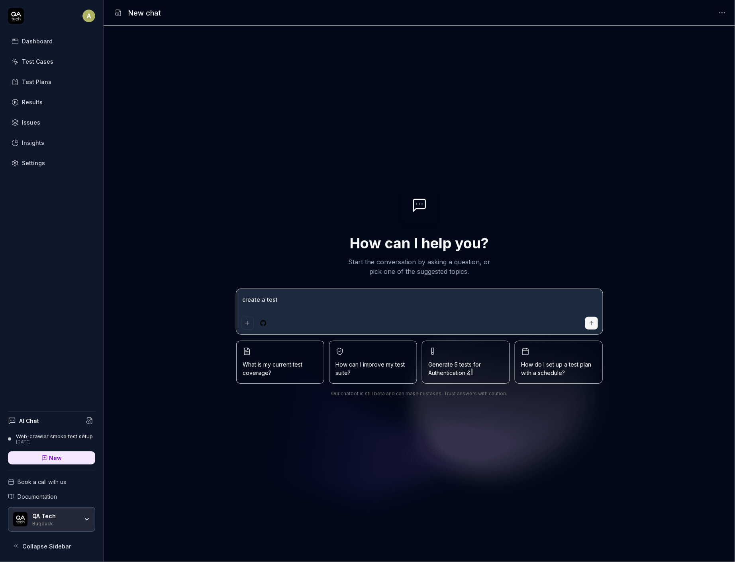
type textarea "*"
type textarea "create a test t"
type textarea "*"
type textarea "create a test th"
type textarea "*"
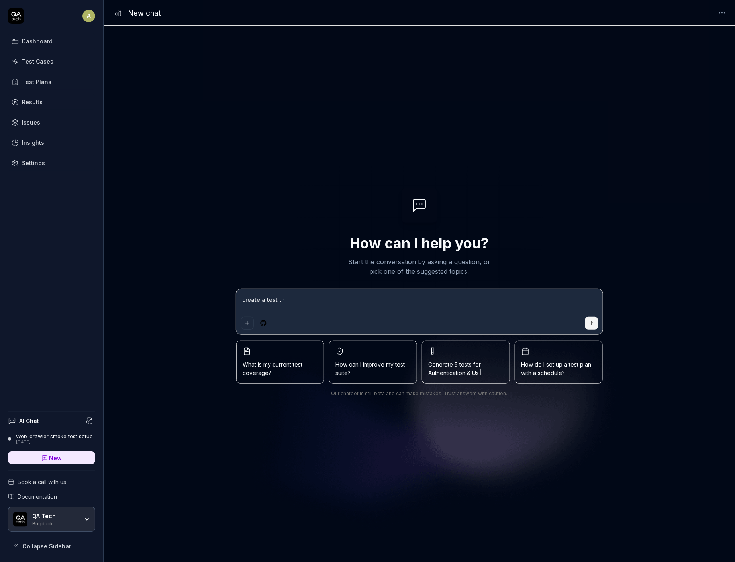
type textarea "create a test tha"
type textarea "*"
type textarea "create a test that"
type textarea "*"
type textarea "create a test that"
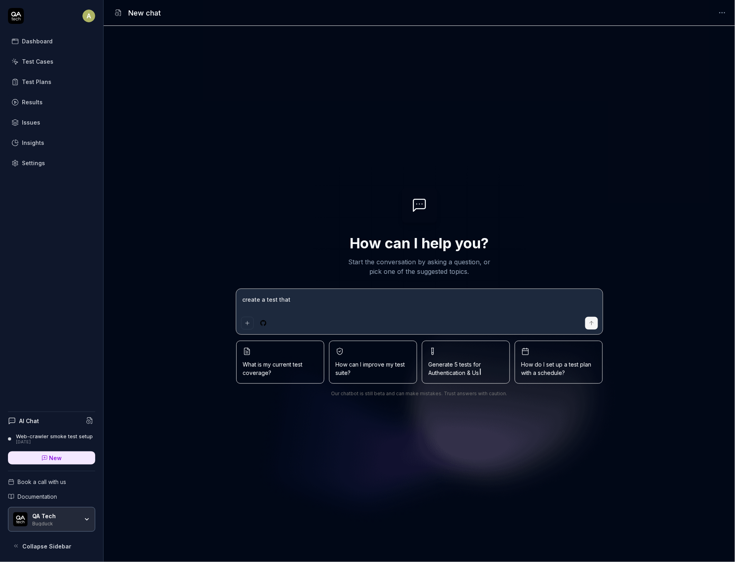
type textarea "*"
type textarea "create a test that l"
type textarea "*"
type textarea "create a test that lo"
type textarea "*"
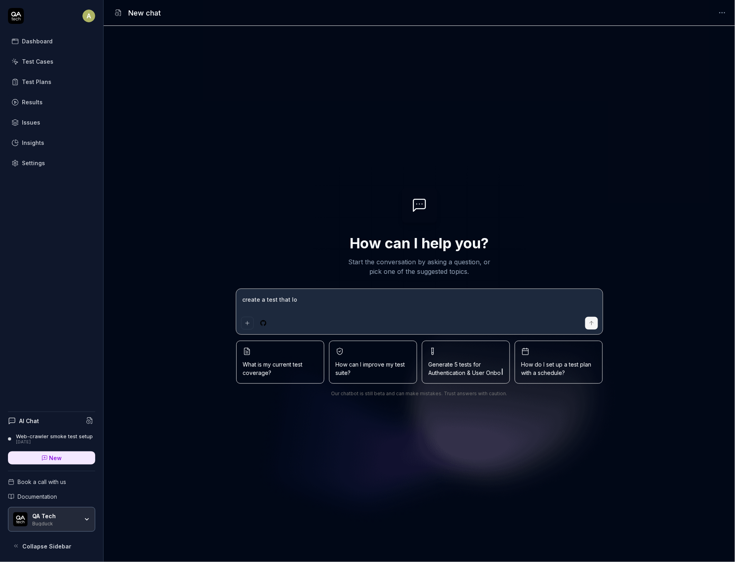
type textarea "create a test that log"
type textarea "*"
type textarea "create a test that logs"
type textarea "*"
type textarea "create a test that logs"
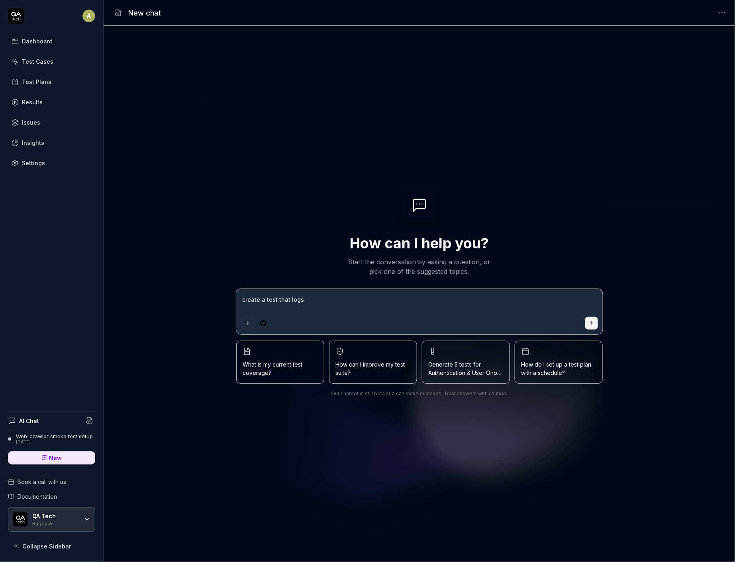
type textarea "*"
type textarea "create a test that logs n"
type textarea "*"
type textarea "create a test that logs nt"
type textarea "*"
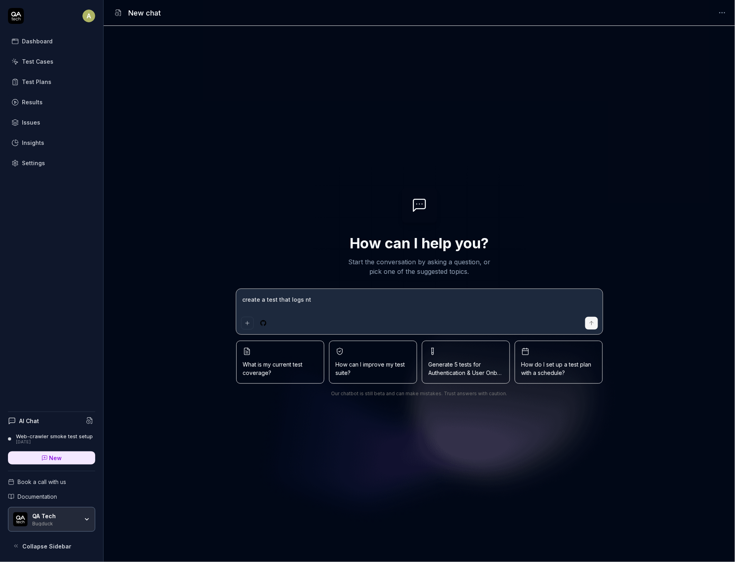
type textarea "create a test that logs n"
type textarea "*"
type textarea "create a test that logs"
type textarea "*"
type textarea "create a test that logs i"
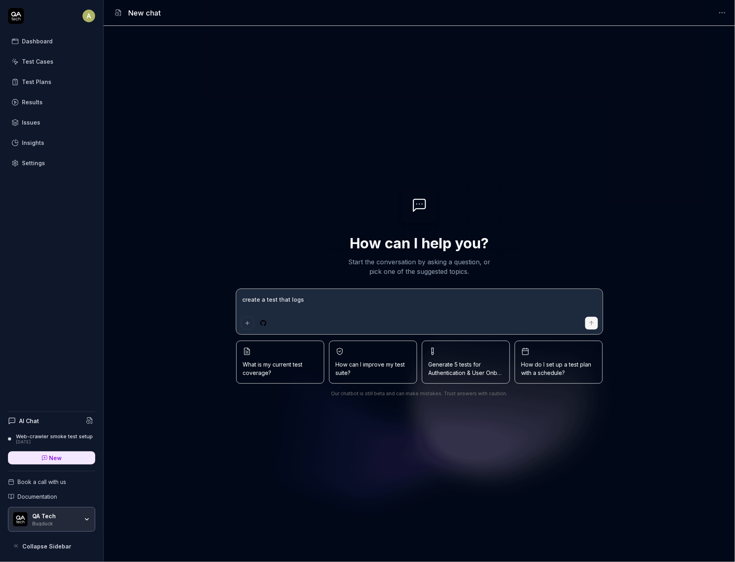
type textarea "*"
type textarea "create a test that logs in"
type textarea "*"
type textarea "create a test that logs int"
type textarea "*"
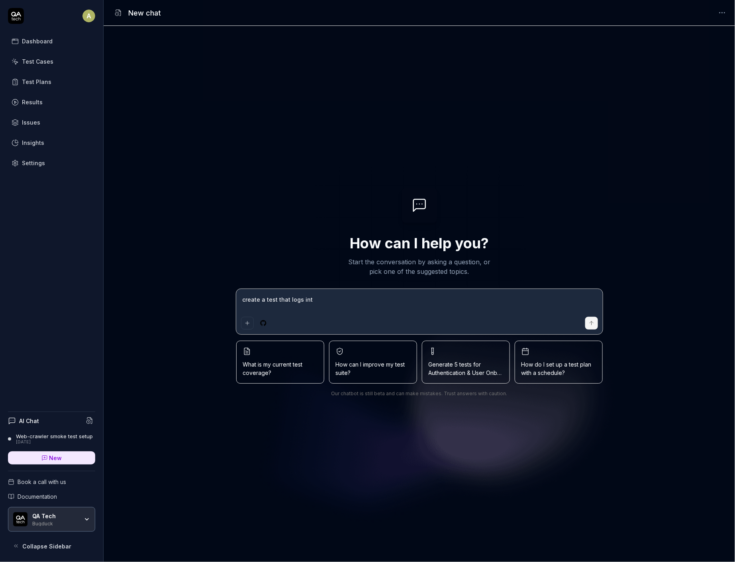
type textarea "create a test that logs into"
type textarea "*"
type textarea "create a test that logs into"
type textarea "*"
type textarea "create a test that logs into t"
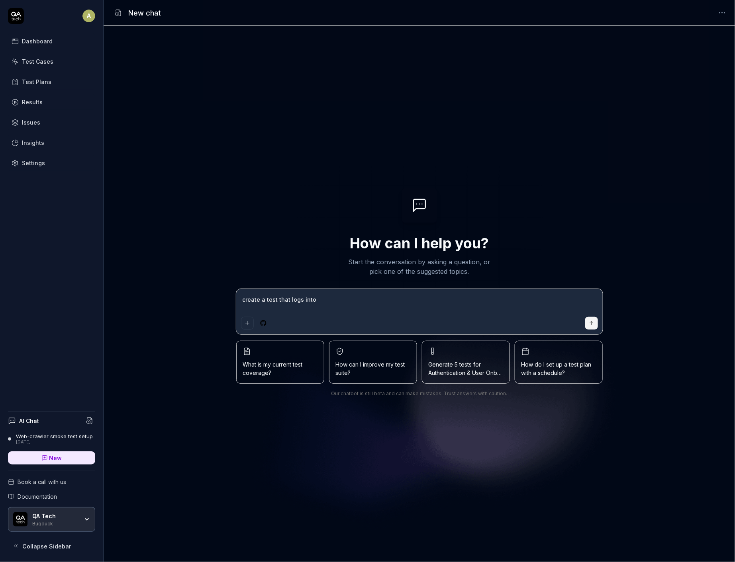
type textarea "*"
type textarea "create a test that logs into th"
type textarea "*"
type textarea "create a test that logs into the"
type textarea "*"
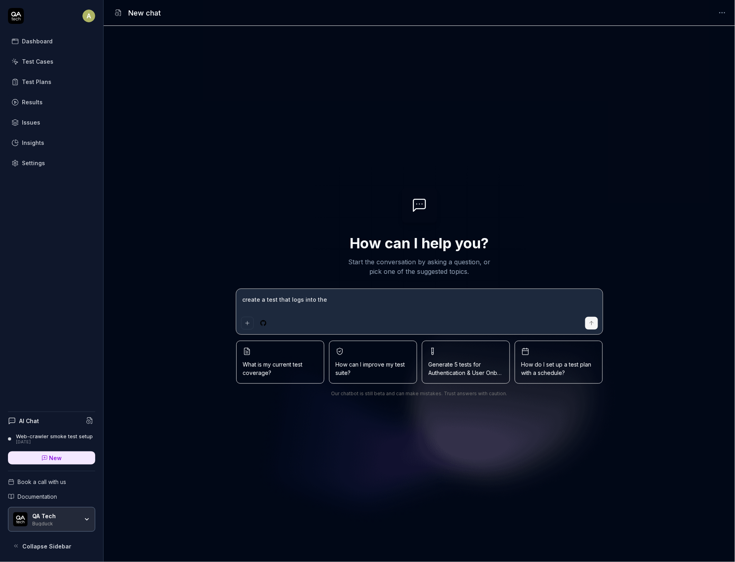
type textarea "create a test that logs into the"
type textarea "*"
type textarea "create a test that logs into the s"
type textarea "*"
type textarea "create a test that logs into the sl"
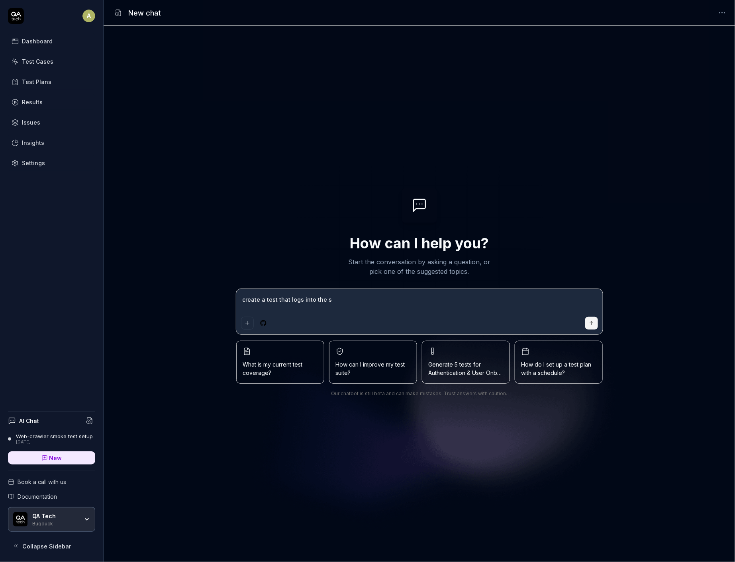
type textarea "*"
type textarea "create a test that logs into the sla"
type textarea "*"
type textarea "create a test that logs into the slac"
type textarea "*"
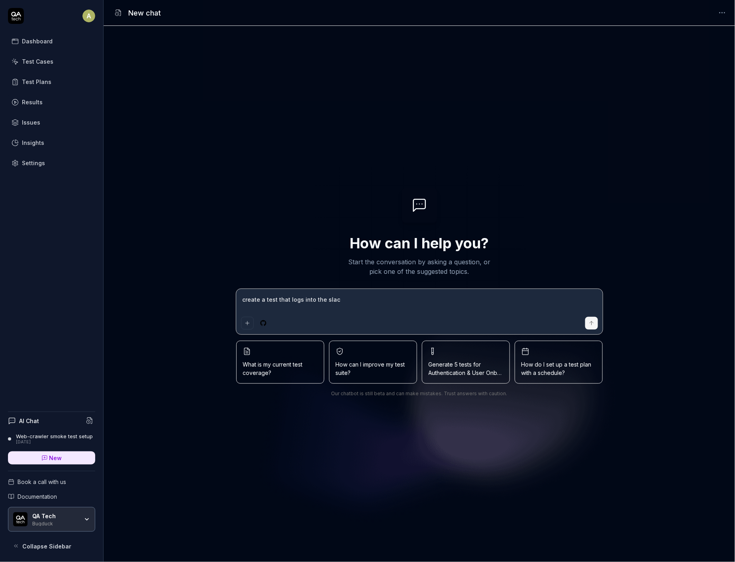
type textarea "create a test that logs into the slack"
type textarea "*"
type textarea "create a test that logs into the slack"
type textarea "*"
type textarea "create a test that logs into the slack a"
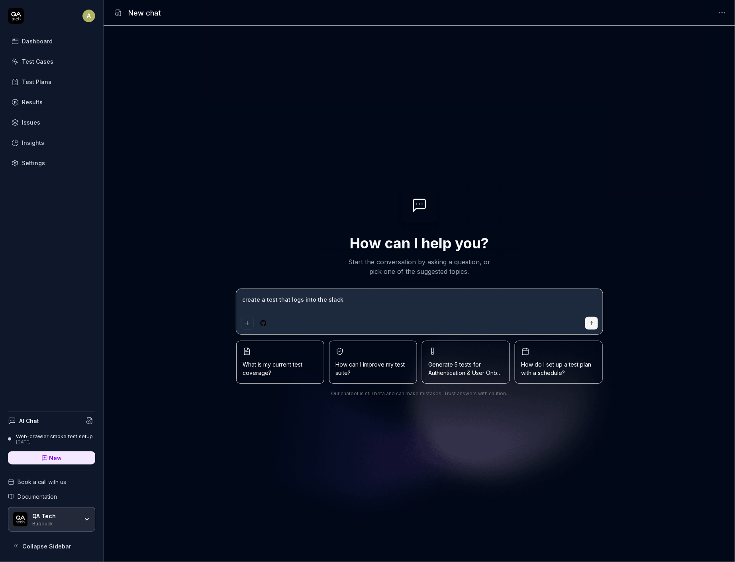
type textarea "*"
type textarea "create a test that logs into the slack ap"
type textarea "*"
type textarea "create a test that logs into the slack app"
type textarea "*"
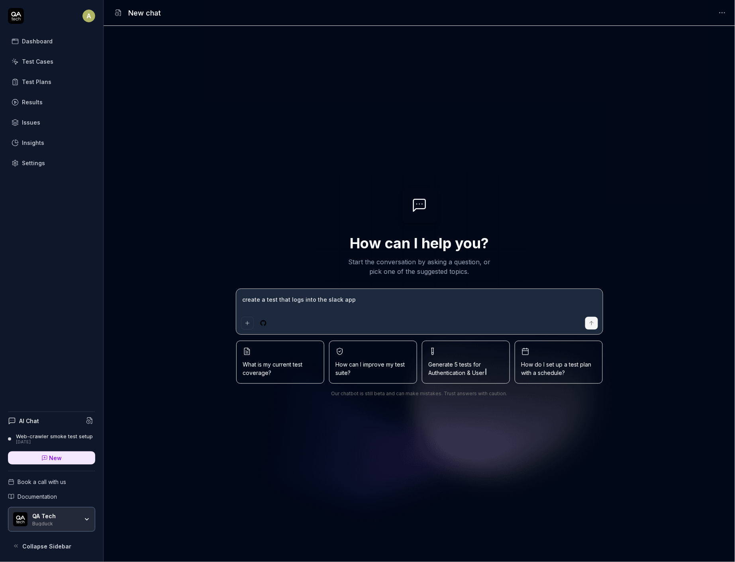
type textarea "create a test that logs into the slack appl"
type textarea "*"
type textarea "create a test that logs into the slack appli"
type textarea "*"
type textarea "create a test that logs into the slack applic"
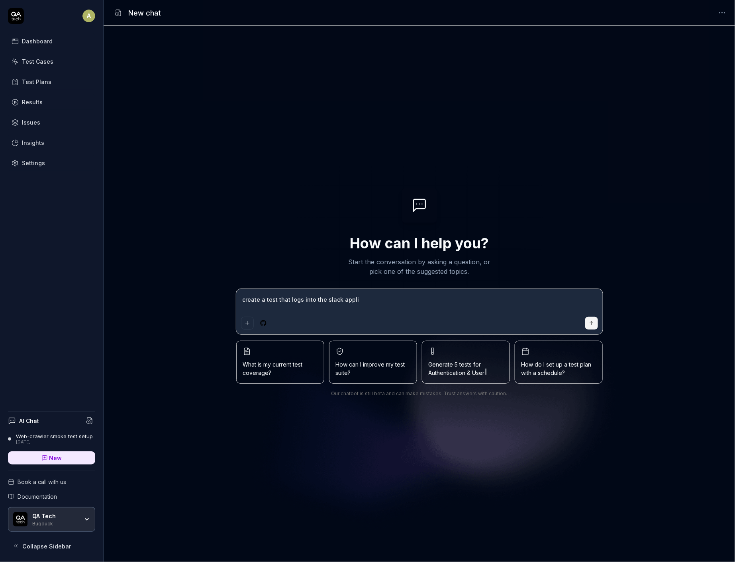
type textarea "*"
type textarea "create a test that logs into the slack applica"
type textarea "*"
type textarea "create a test that logs into the slack applicat"
type textarea "*"
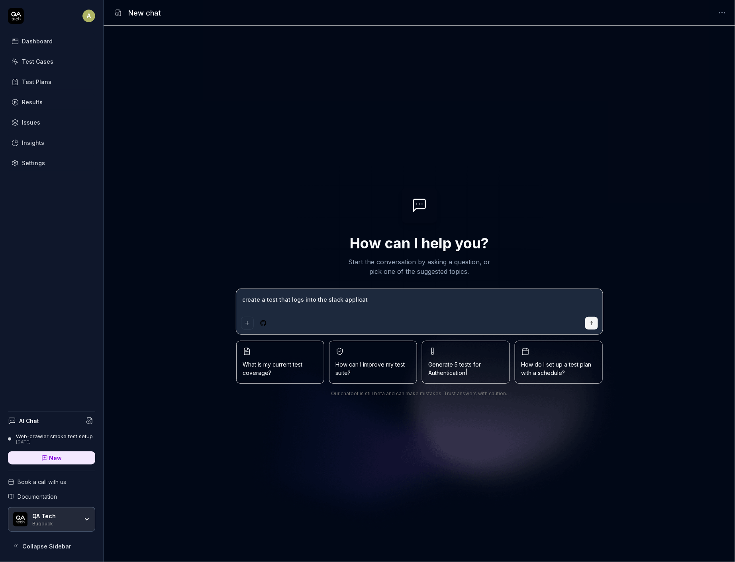
type textarea "create a test that logs into the slack applicati"
type textarea "*"
type textarea "create a test that logs into the slack applicatio"
type textarea "*"
type textarea "create a test that logs into the slack application"
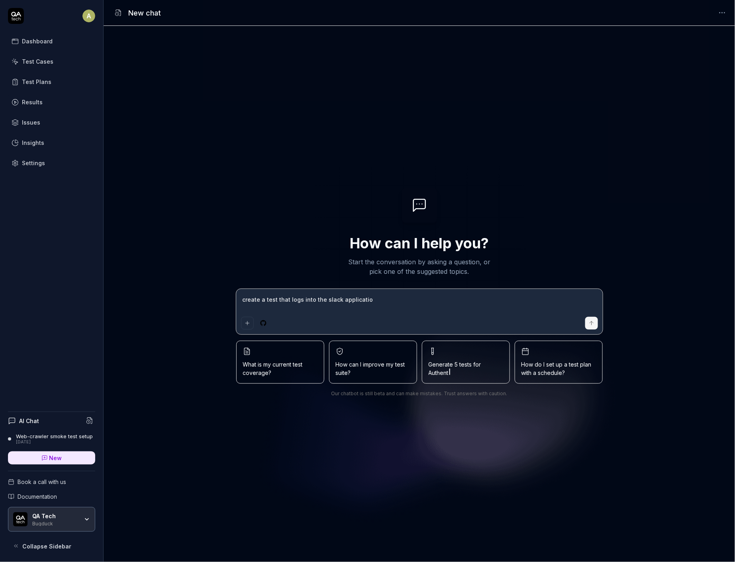
type textarea "*"
type textarea "create a test that logs into the slack application"
type textarea "*"
type textarea "create a test that logs into the slack application ,"
type textarea "*"
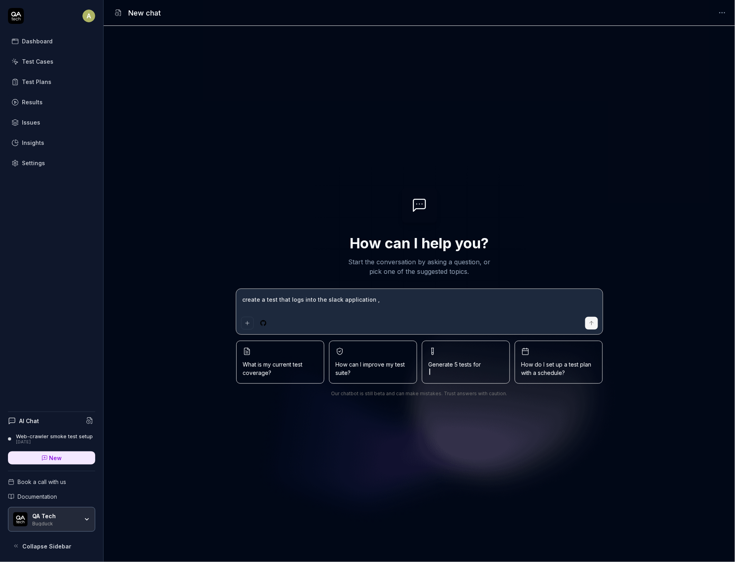
type textarea "create a test that logs into the slack application ,"
type textarea "*"
type textarea "create a test that logs into the slack application ,"
type textarea "*"
type textarea "create a test that logs into the slack application"
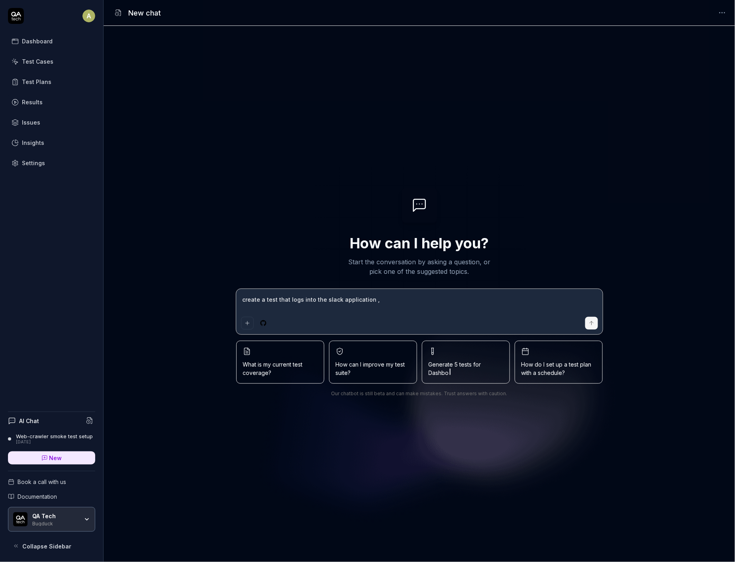
type textarea "*"
type textarea "create a test that logs into the slack application"
type textarea "*"
type textarea "create a test that logs into the slack application,"
type textarea "*"
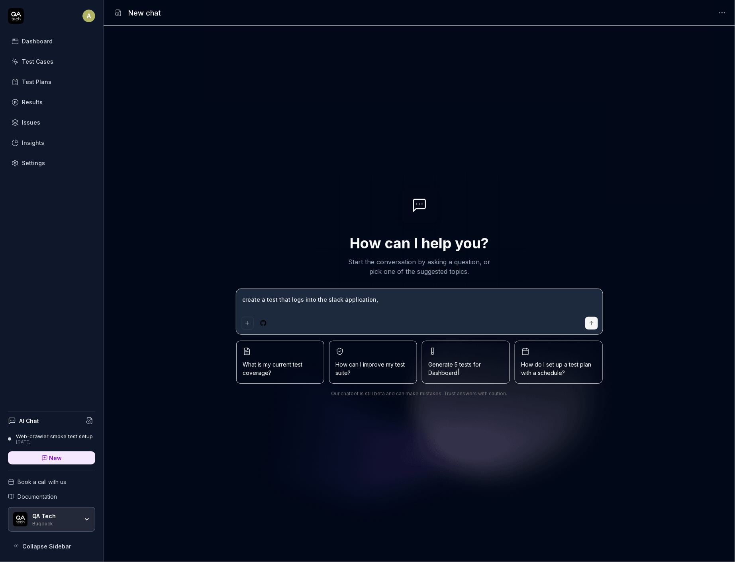
type textarea "create a test that logs into the slack application,"
type textarea "*"
type textarea "create a test that logs into the slack application, u"
type textarea "*"
type textarea "create a test that logs into the slack application, us"
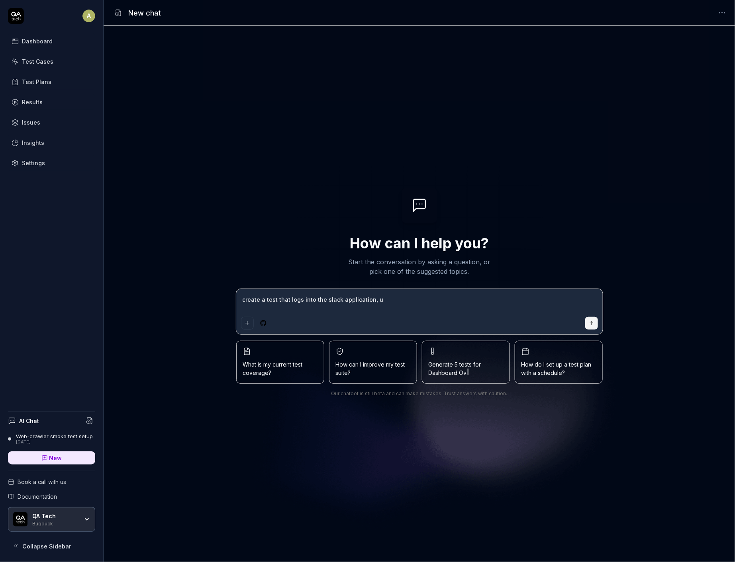
type textarea "*"
type textarea "create a test that logs into the slack application, use"
type textarea "*"
type textarea "create a test that logs into the slack application, use"
type textarea "*"
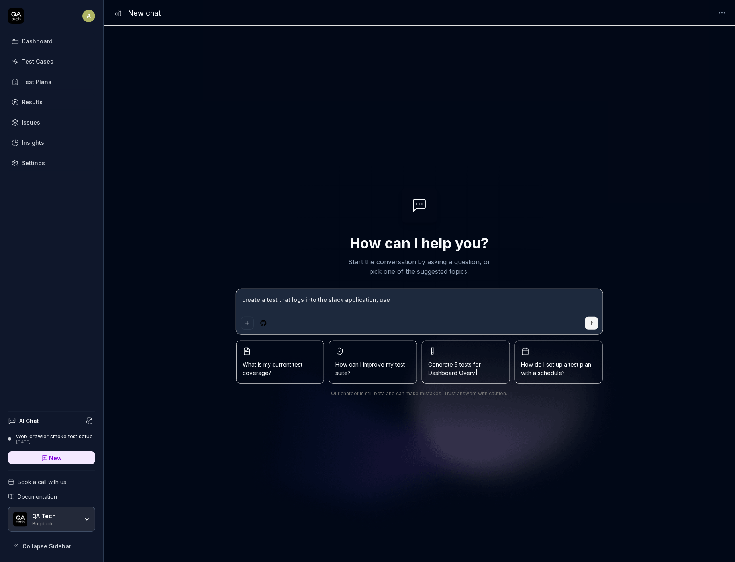
type textarea "create a test that logs into the slack application, use t"
type textarea "*"
type textarea "create a test that logs into the slack application, use th"
type textarea "*"
type textarea "create a test that logs into the slack application, use the"
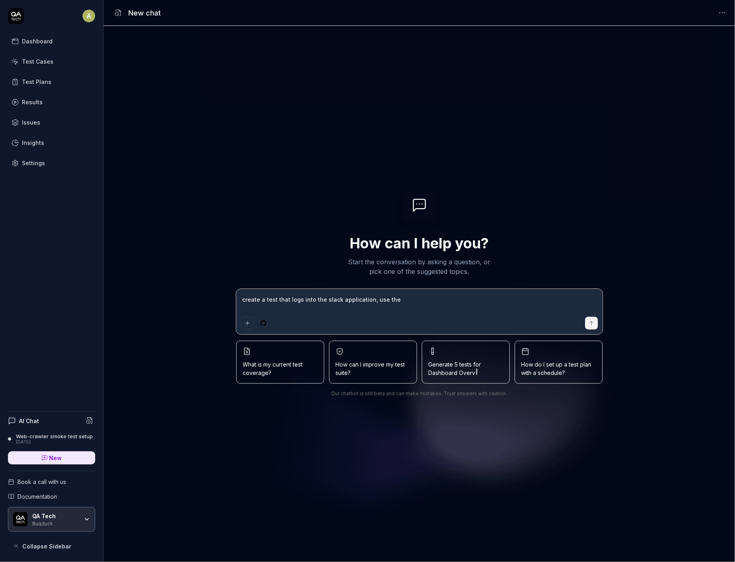
type textarea "*"
type textarea "create a test that logs into the slack application, use the"
type textarea "*"
type textarea "create a test that logs into the slack application, use the p"
type textarea "*"
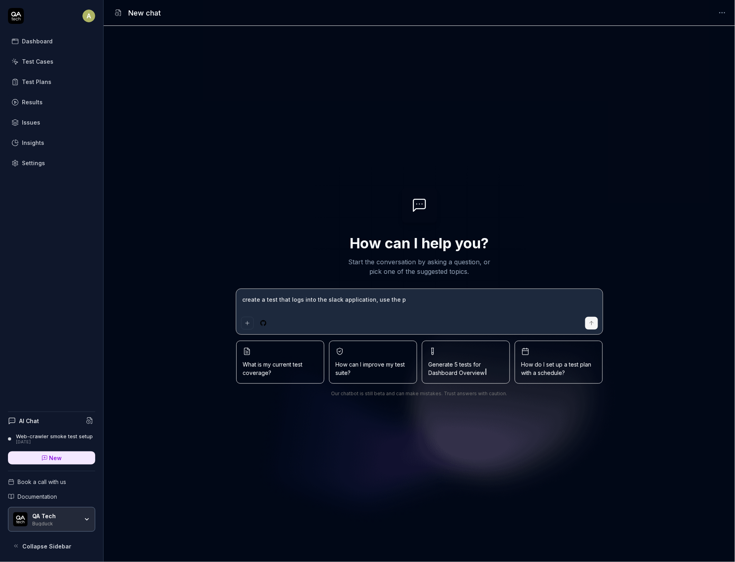
type textarea "create a test that logs into the slack application, use the pr"
type textarea "*"
type textarea "create a test that logs into the slack application, use the pro"
type textarea "*"
type textarea "create a test that logs into the slack application, use the proj"
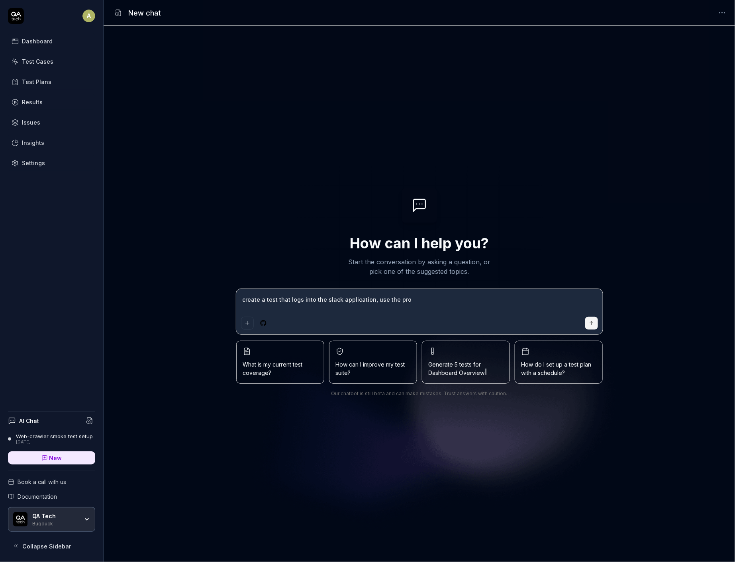
type textarea "*"
type textarea "create a test that logs into the slack application, use the proje"
type textarea "*"
type textarea "create a test that logs into the slack application, use the projec"
type textarea "*"
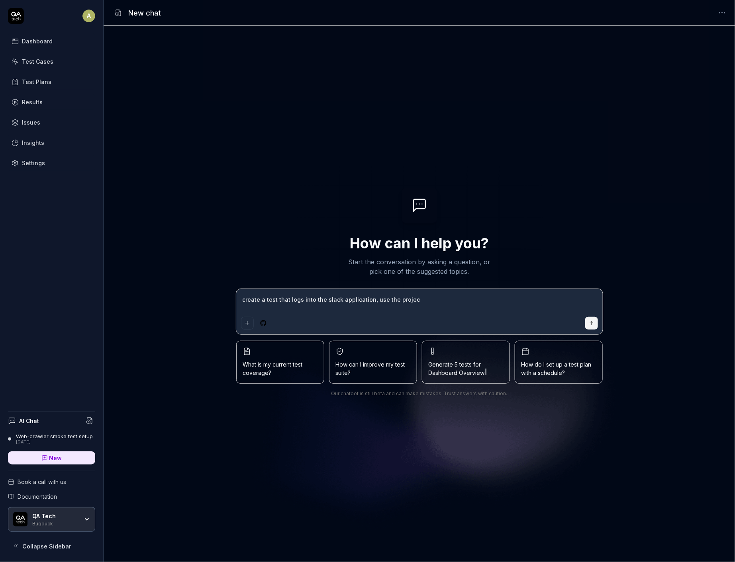
type textarea "create a test that logs into the slack application, use the project"
type textarea "*"
type textarea "create a test that logs into the slack application, use the project"
type textarea "*"
type textarea "create a test that logs into the slack application, use the project e"
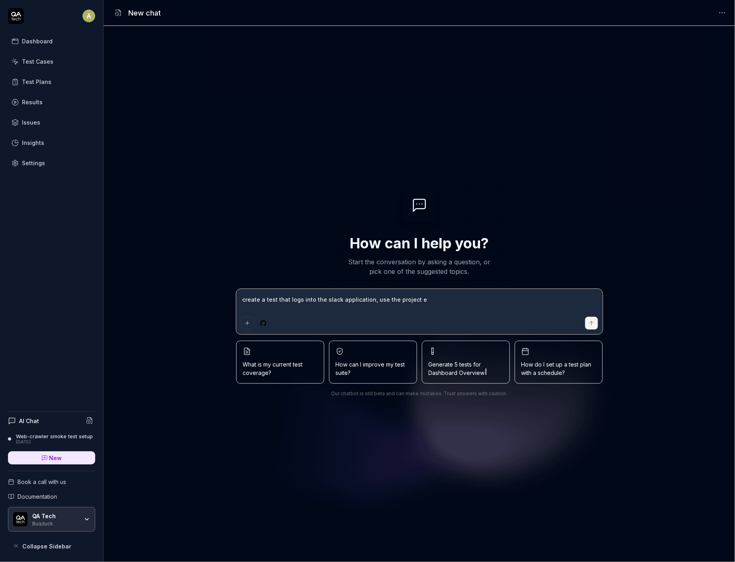
type textarea "*"
type textarea "create a test that logs into the slack application, use the project em"
type textarea "*"
type textarea "create a test that logs into the slack application, use the project ema"
type textarea "*"
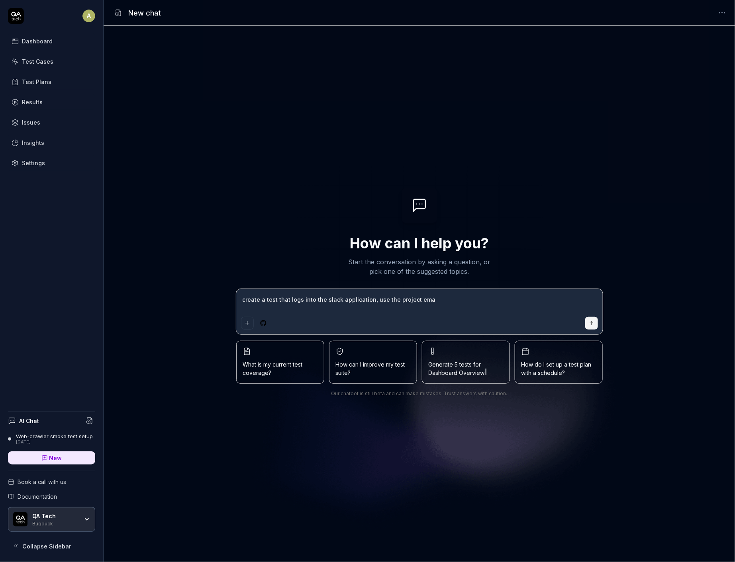
type textarea "create a test that logs into the slack application, use the project emai"
type textarea "*"
type textarea "create a test that logs into the slack application, use the project email"
type textarea "*"
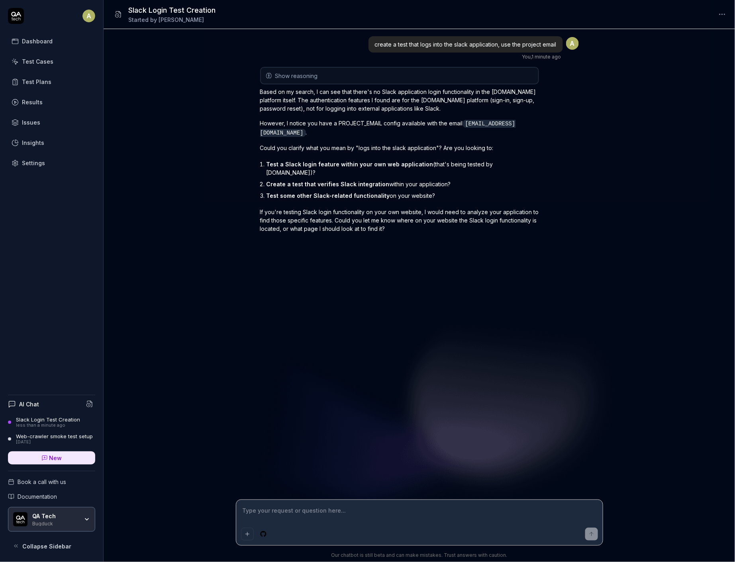
click at [41, 159] on div "Settings" at bounding box center [33, 163] width 23 height 8
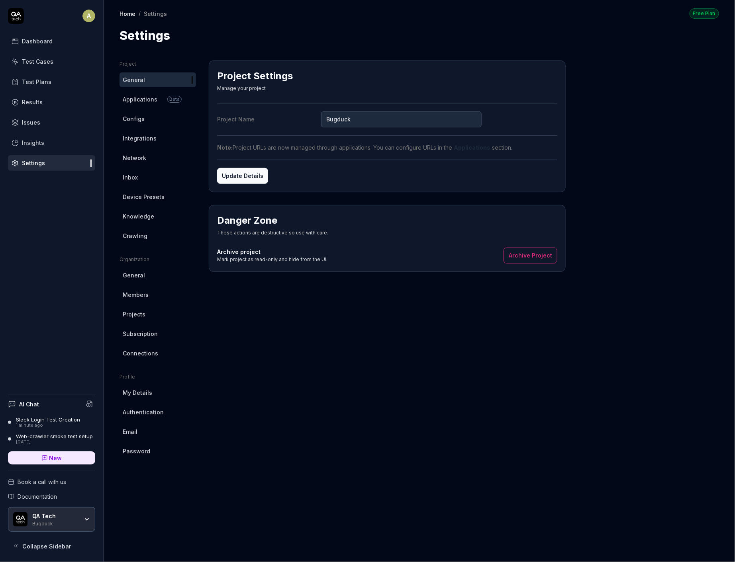
click at [146, 107] on ul "Project General Applications Beta Configs Integrations Network Inbox Device Pre…" at bounding box center [158, 152] width 76 height 183
click at [154, 98] on span "Applications" at bounding box center [140, 99] width 35 height 8
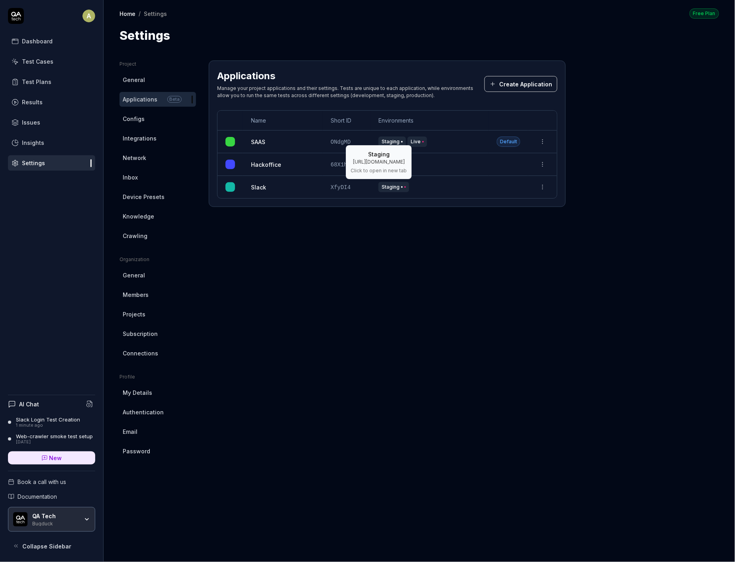
click at [426, 186] on div "Staging" at bounding box center [429, 187] width 102 height 10
click at [549, 186] on td at bounding box center [542, 187] width 29 height 22
click at [43, 419] on div "Slack Login Test Creation" at bounding box center [48, 420] width 64 height 6
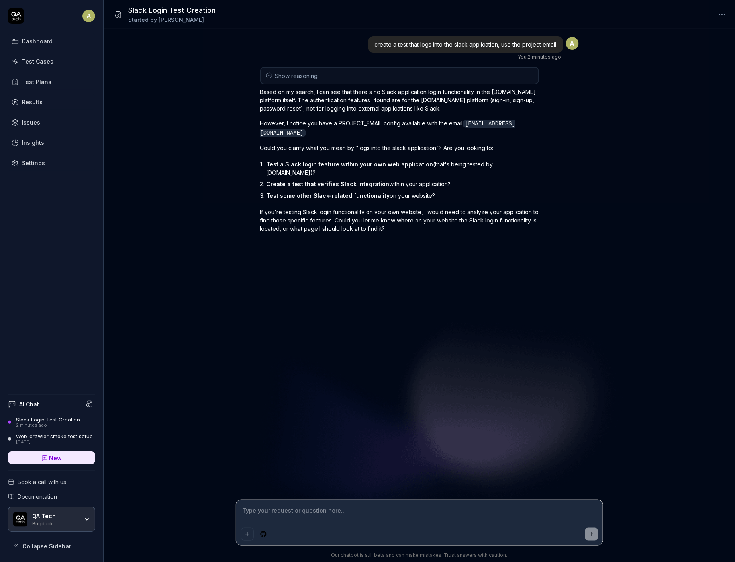
type textarea "*"
type textarea "n"
type textarea "*"
type textarea "no"
type textarea "*"
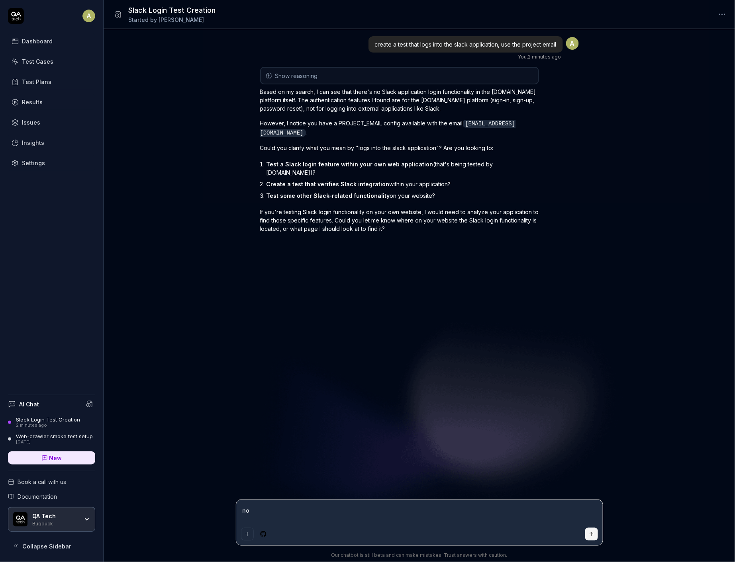
type textarea "no,"
type textarea "*"
type textarea "no, w"
type textarea "*"
type textarea "no, we"
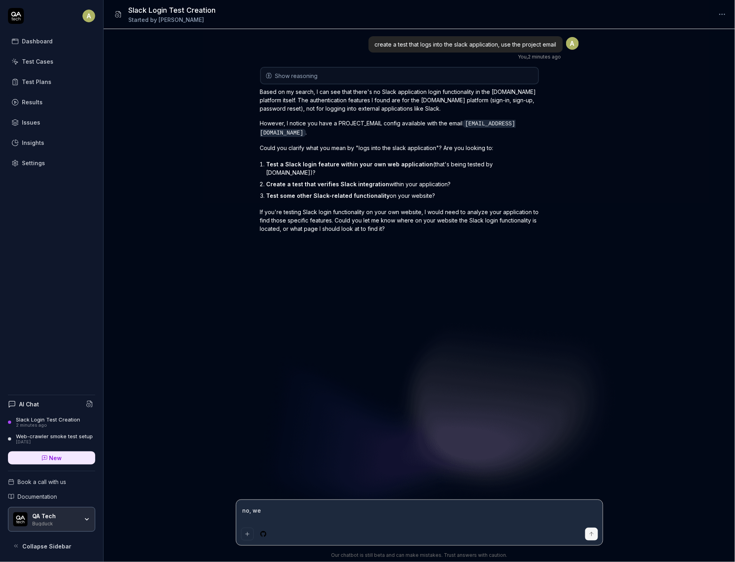
type textarea "*"
type textarea "no, we w"
type textarea "*"
type textarea "no, we wa"
type textarea "*"
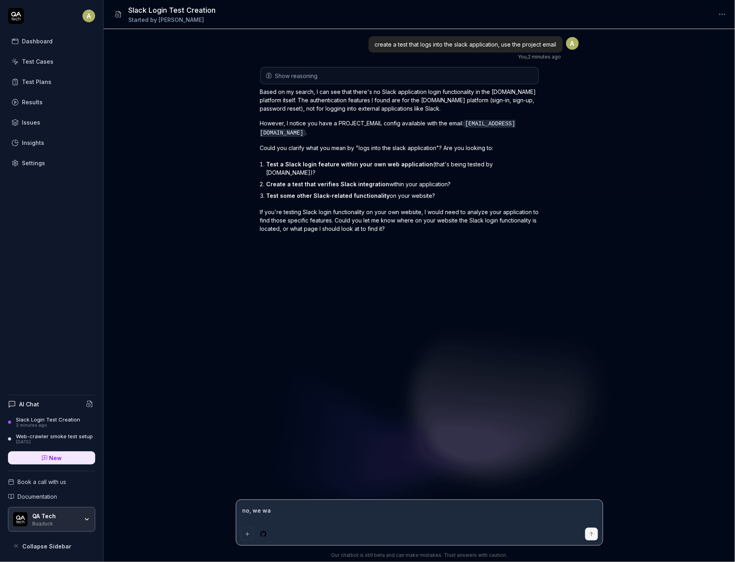
type textarea "no, we wan"
type textarea "*"
type textarea "no, we want"
type textarea "*"
type textarea "no, we want"
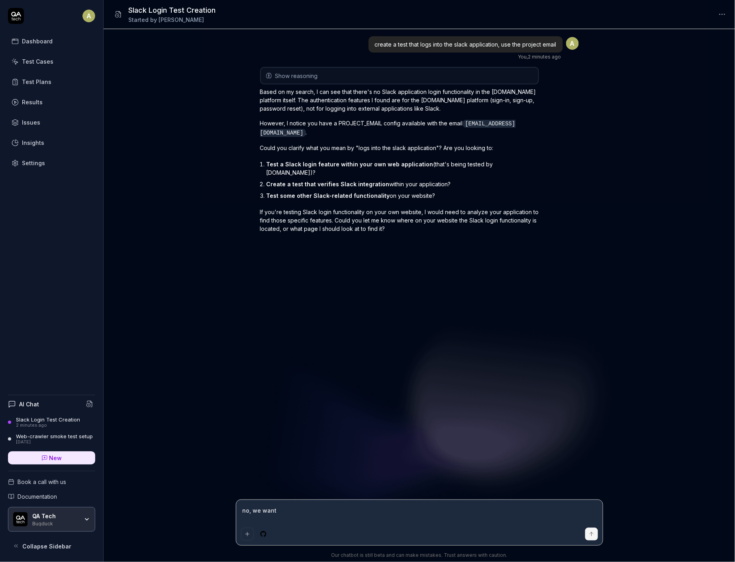
type textarea "*"
type textarea "no, we want t"
type textarea "*"
type textarea "no, we want to"
type textarea "*"
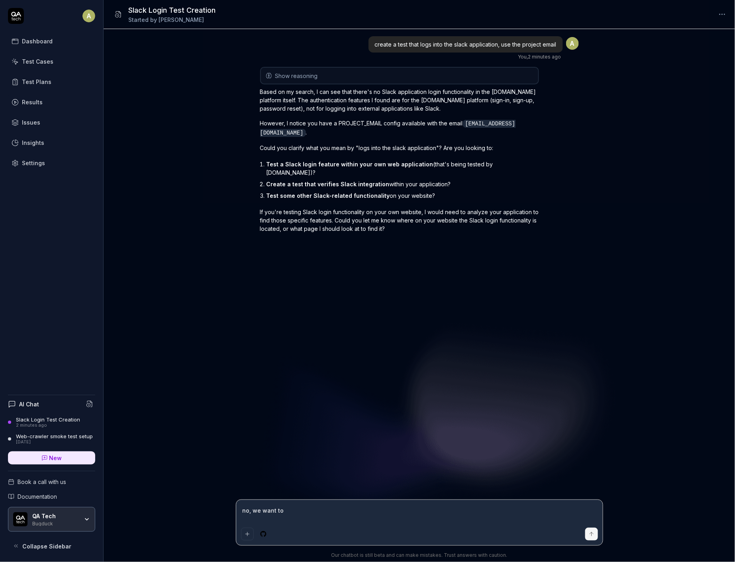
type textarea "no, we want to l"
type textarea "*"
type textarea "no, we want to lo"
type textarea "*"
type textarea "no, we want to log"
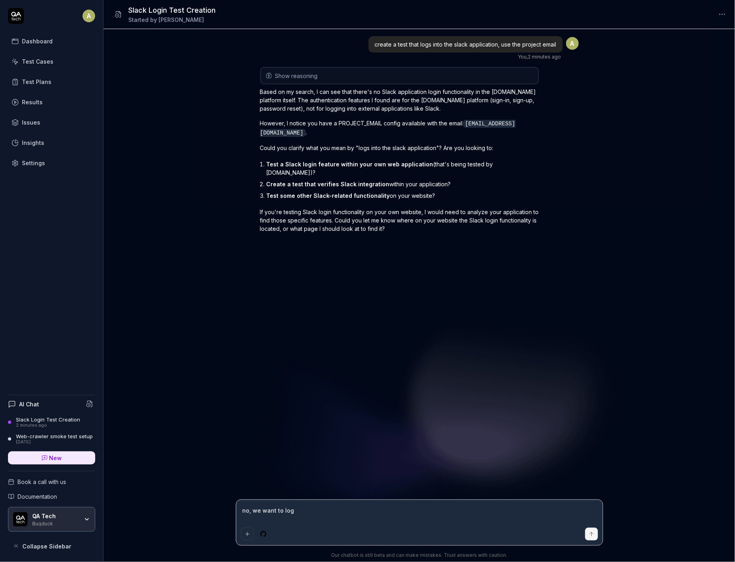
type textarea "*"
type textarea "no, we want to log"
type textarea "*"
type textarea "no, we want to log in"
type textarea "*"
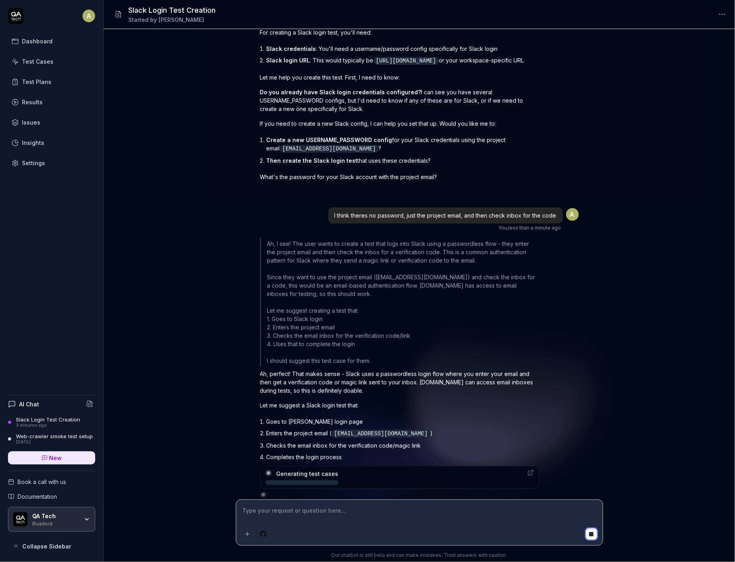
scroll to position [324, 0]
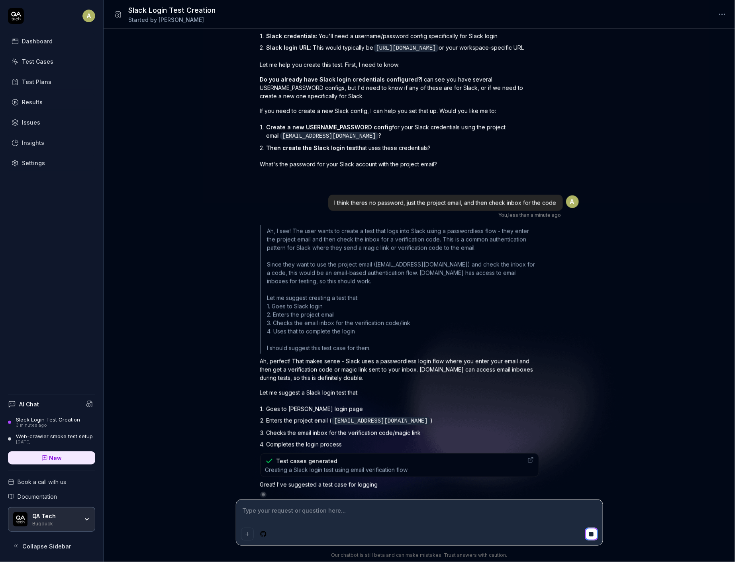
click at [402, 463] on div "Ah, I see! The user wants to create a test that logs into Slack using a passwor…" at bounding box center [399, 361] width 279 height 273
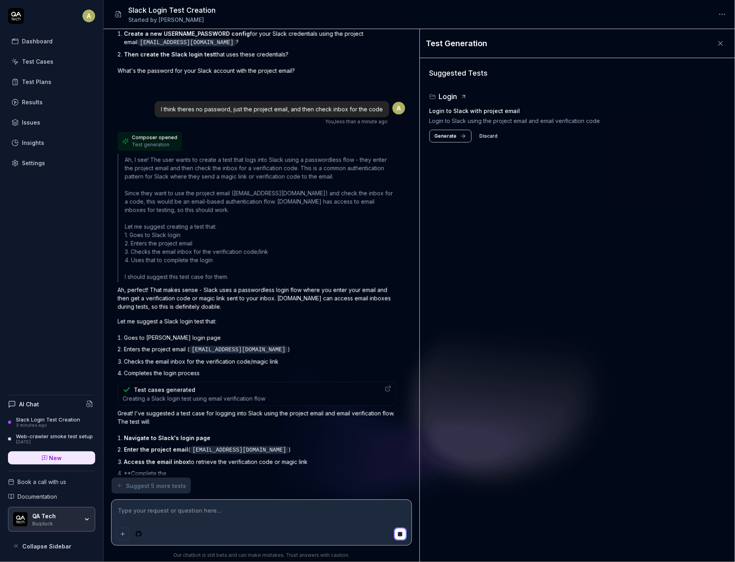
click at [429, 397] on div "Suggested Tests Login Login to Slack with project email Login to Slack using th…" at bounding box center [578, 310] width 316 height 504
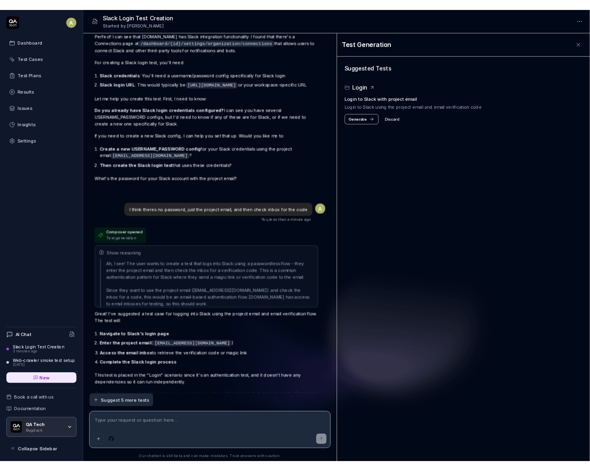
scroll to position [287, 0]
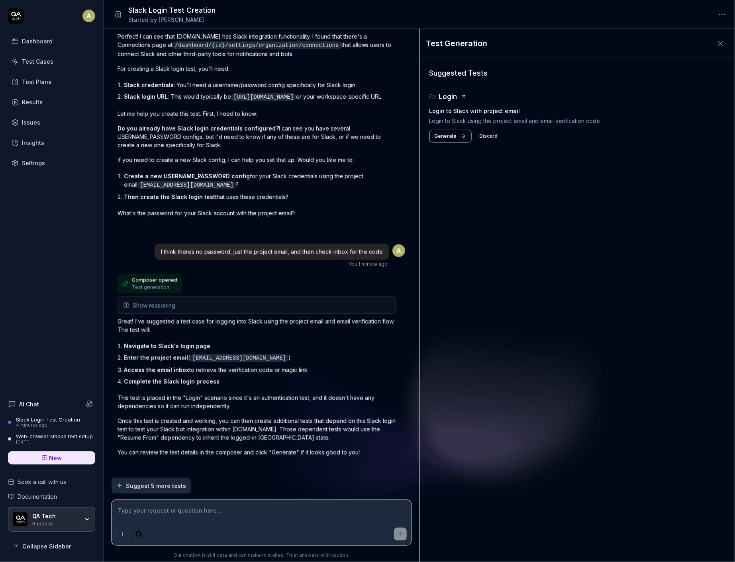
click at [450, 134] on span "Generate" at bounding box center [446, 136] width 22 height 7
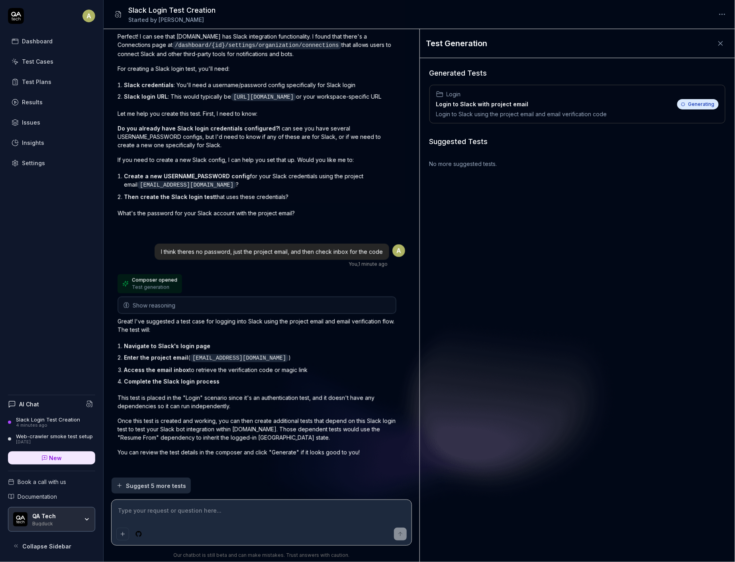
click at [585, 97] on div "Login" at bounding box center [521, 94] width 171 height 8
click at [695, 106] on span "Generating" at bounding box center [697, 104] width 41 height 10
click at [627, 88] on div "Login Login to Slack with project email Login to Slack using the project email …" at bounding box center [578, 101] width 296 height 38
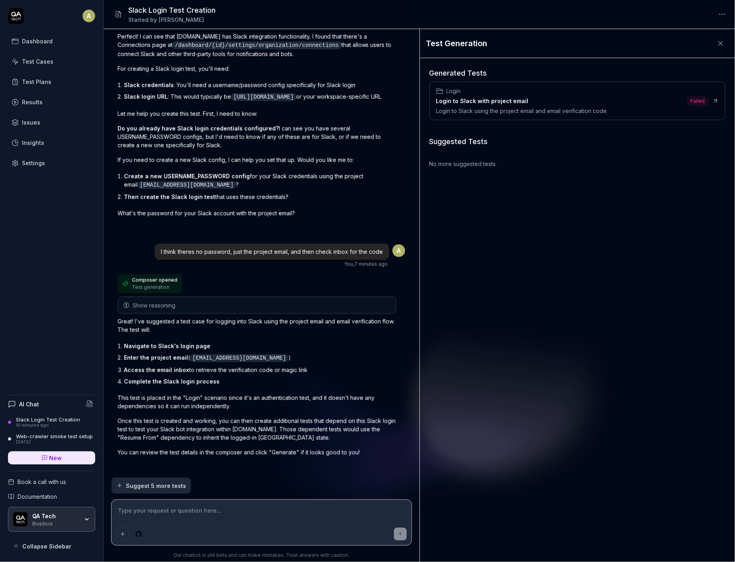
click at [508, 89] on div "Login" at bounding box center [521, 91] width 171 height 8
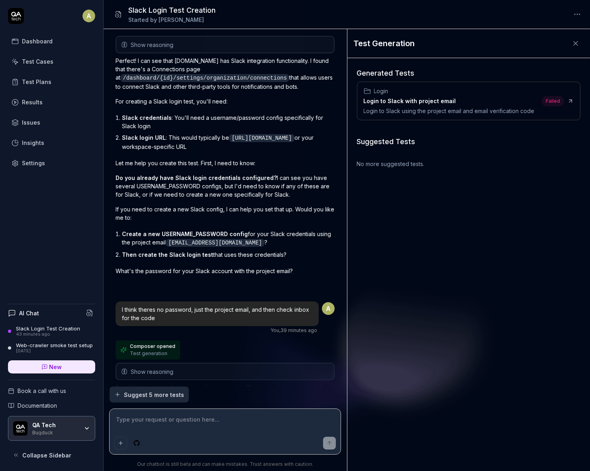
scroll to position [461, 0]
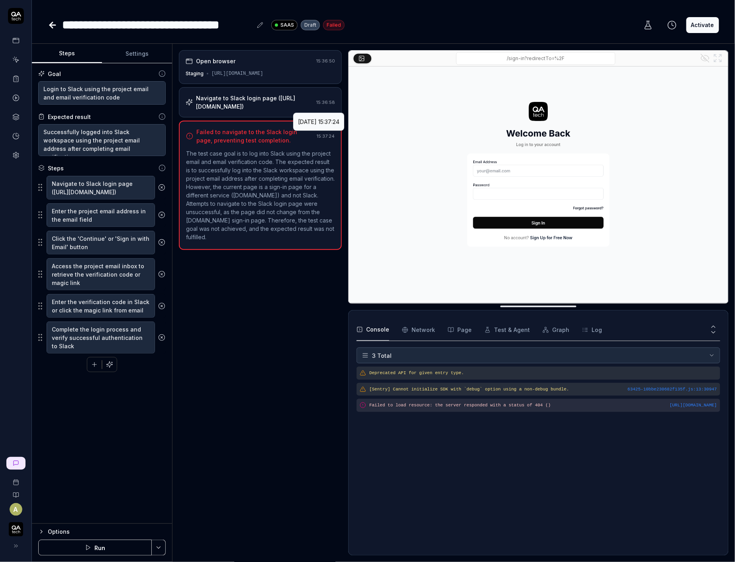
click at [303, 106] on div "Navigate to Slack login page ([URL][DOMAIN_NAME])" at bounding box center [254, 102] width 117 height 17
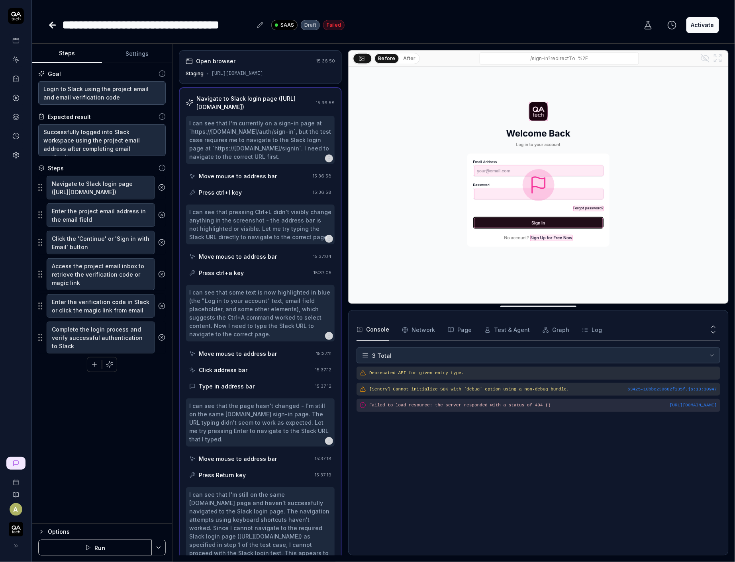
click at [241, 65] on div "Open browser 15:36:50 Staging https://app.bugduck.tech" at bounding box center [260, 67] width 163 height 34
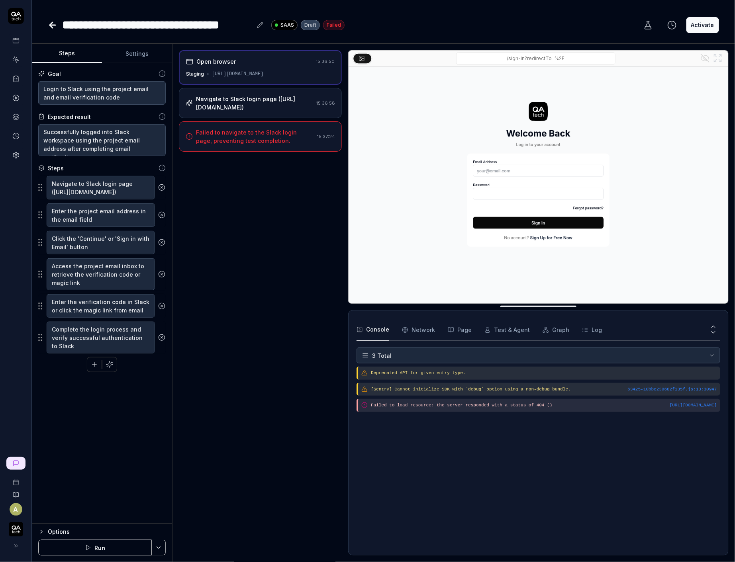
type textarea "*"
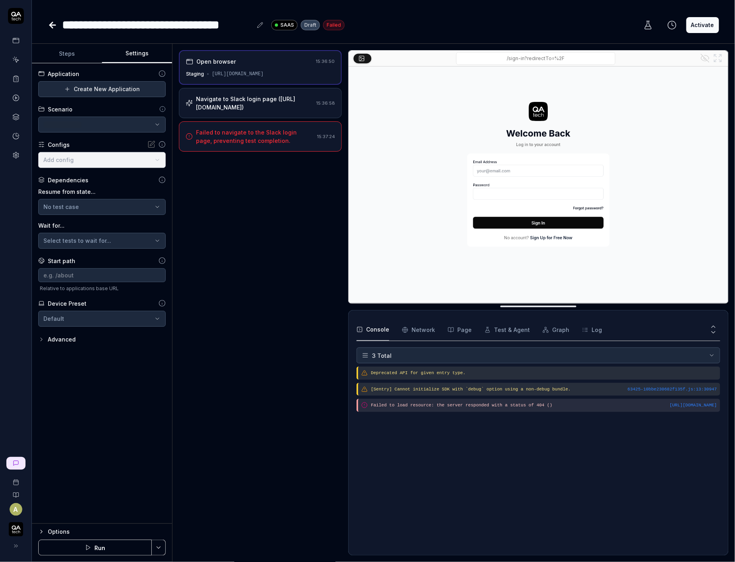
click at [146, 51] on button "Settings" at bounding box center [137, 53] width 70 height 19
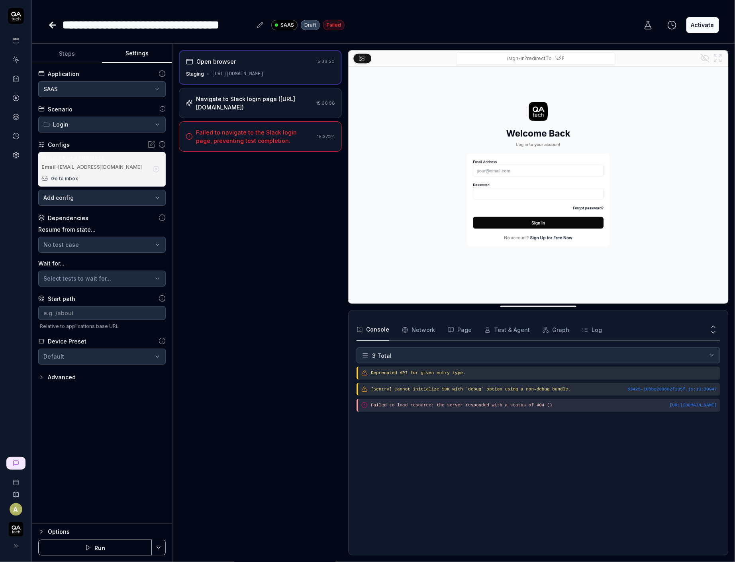
click at [79, 86] on html "**********" at bounding box center [367, 281] width 735 height 562
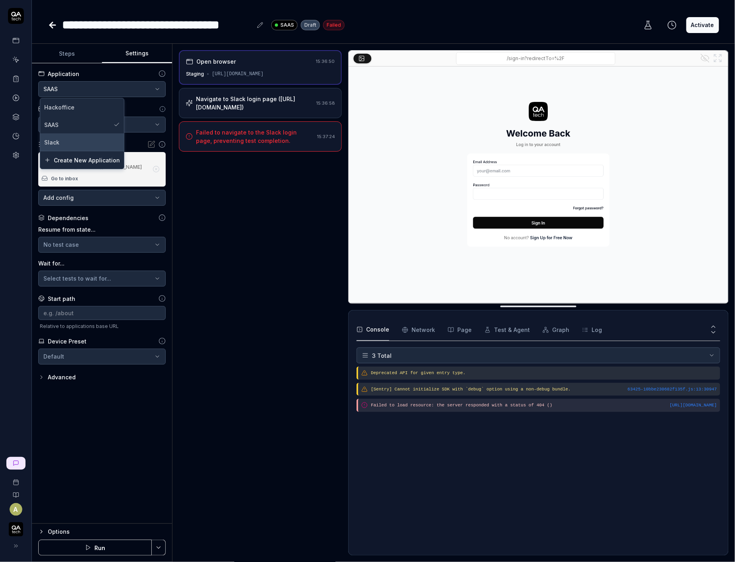
click at [71, 138] on div "Slack" at bounding box center [82, 142] width 76 height 8
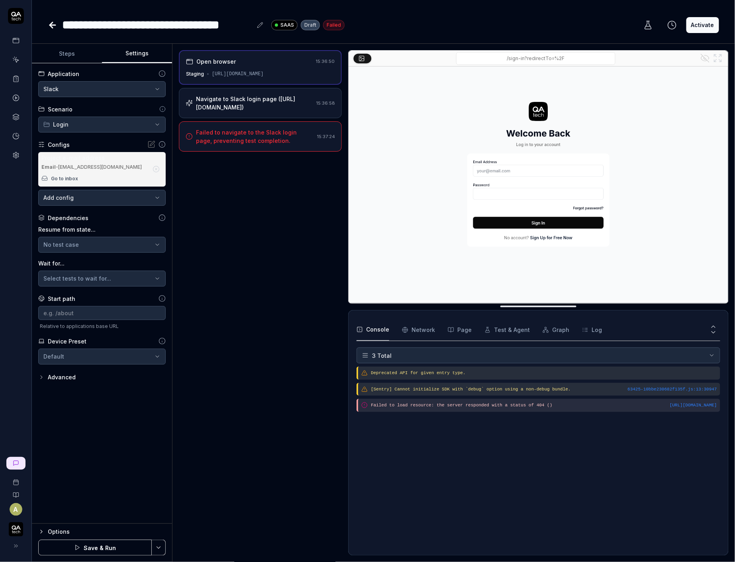
click at [126, 547] on button "Save & Run" at bounding box center [95, 548] width 114 height 16
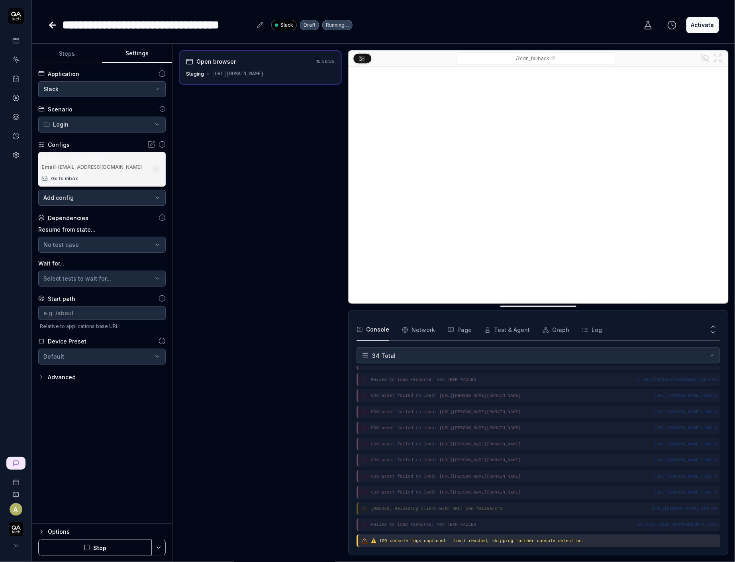
scroll to position [495, 0]
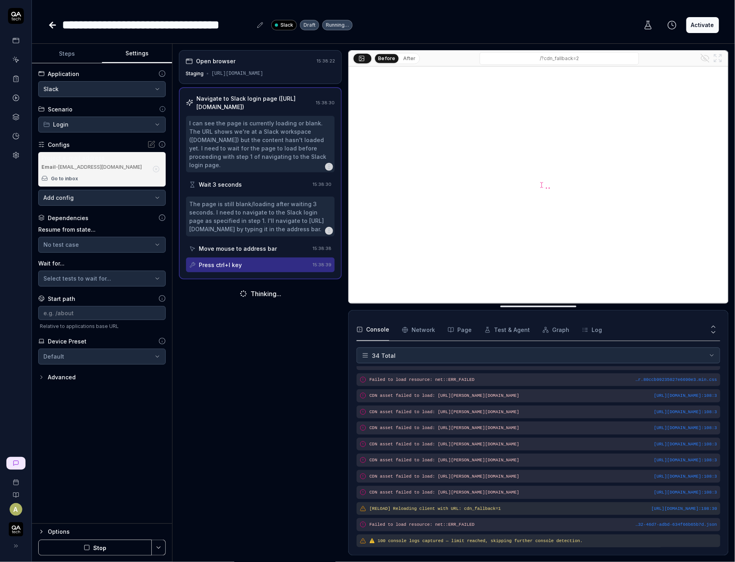
click at [263, 72] on div "[URL][DOMAIN_NAME]" at bounding box center [238, 73] width 52 height 7
click at [263, 72] on div "https://qatechexperimental.slack.com" at bounding box center [238, 73] width 52 height 7
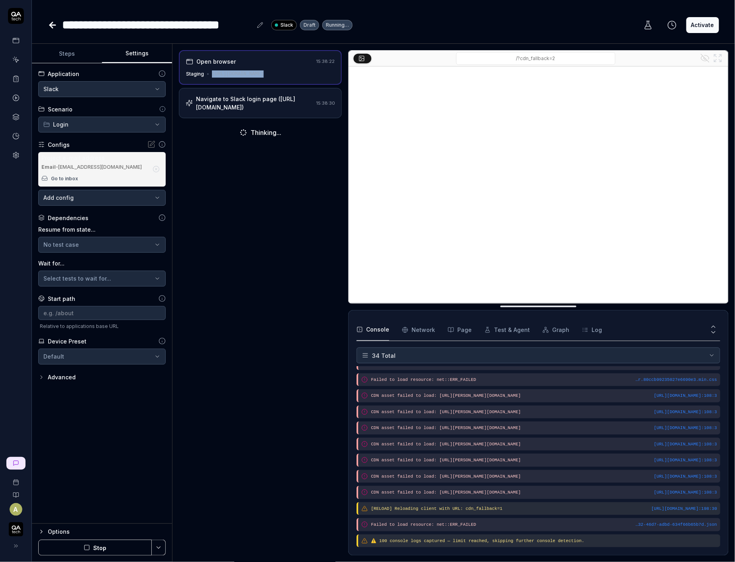
click at [264, 72] on div "https://qatechexperimental.slack.com" at bounding box center [238, 74] width 52 height 7
copy div "https://qatechexperimental.slack.com"
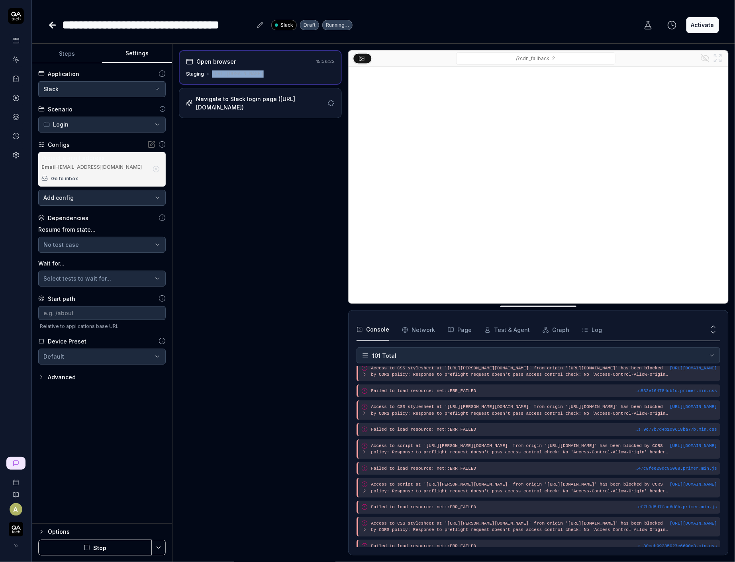
scroll to position [0, 0]
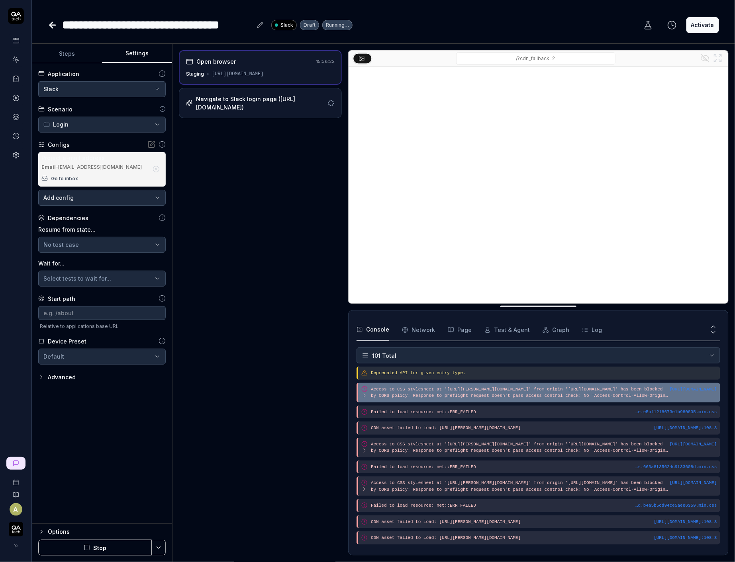
click at [415, 400] on div "https://qatechexperimental.slack.com/ Access to CSS stylesheet at 'https://a.sl…" at bounding box center [539, 393] width 364 height 20
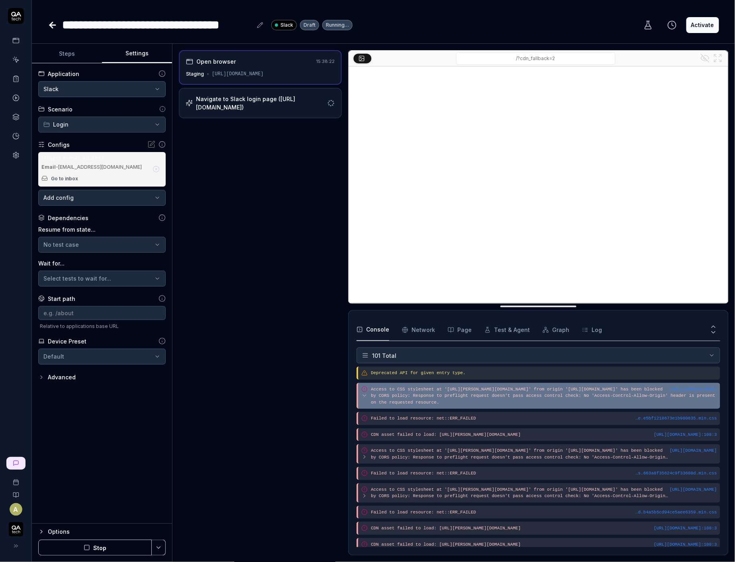
click at [416, 400] on pre "Access to CSS stylesheet at 'https://a.slack-edge.com/bv1-13-br/marketing-style…" at bounding box center [544, 396] width 346 height 20
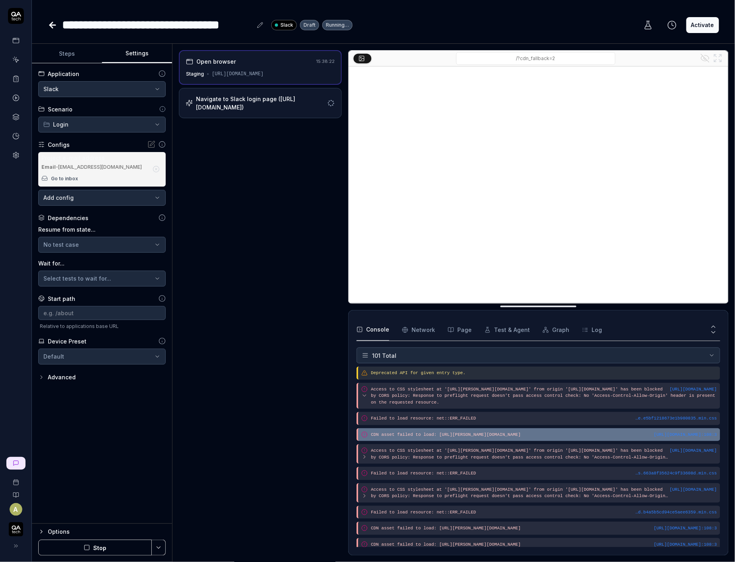
click at [489, 439] on pre "CDN asset failed to load: [URL][PERSON_NAME][DOMAIN_NAME]" at bounding box center [544, 435] width 346 height 7
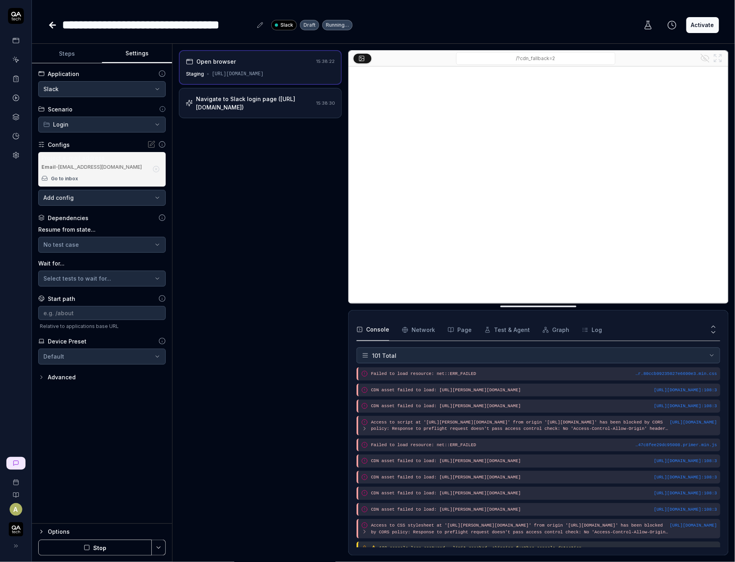
scroll to position [1871, 0]
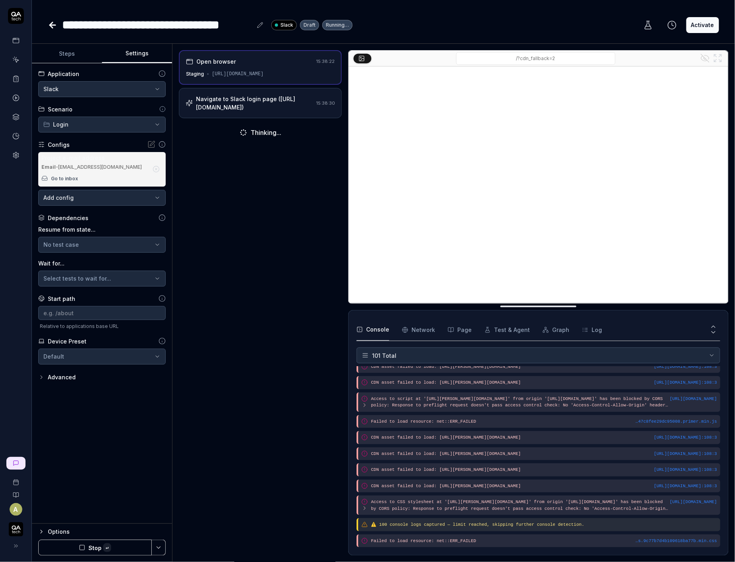
copy div "[URL][DOMAIN_NAME]"
drag, startPoint x: 262, startPoint y: 105, endPoint x: 198, endPoint y: 109, distance: 64.3
click at [198, 109] on div "Navigate to Slack login page ([URL][DOMAIN_NAME])" at bounding box center [260, 103] width 128 height 17
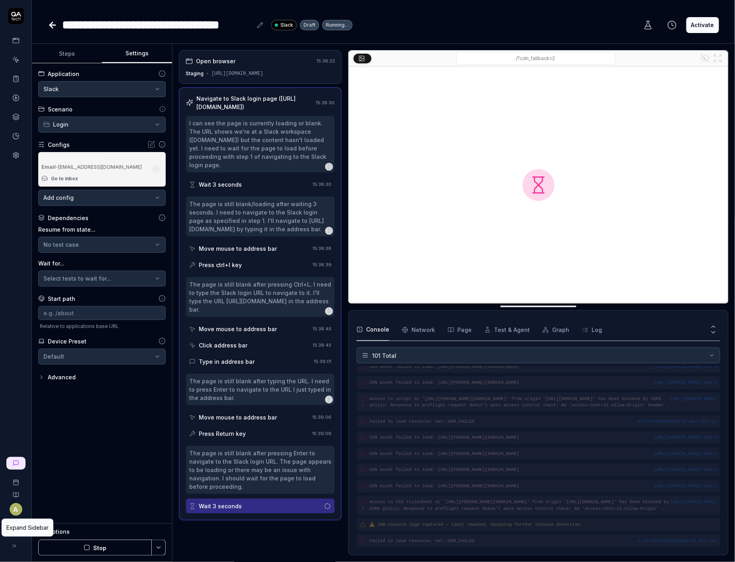
click at [15, 544] on icon at bounding box center [14, 546] width 6 height 6
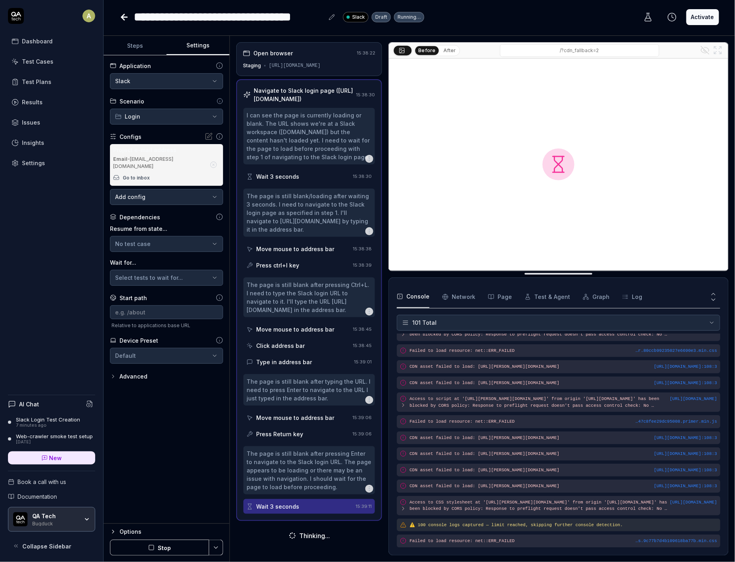
scroll to position [0, 0]
click at [49, 163] on link "Settings" at bounding box center [51, 163] width 87 height 16
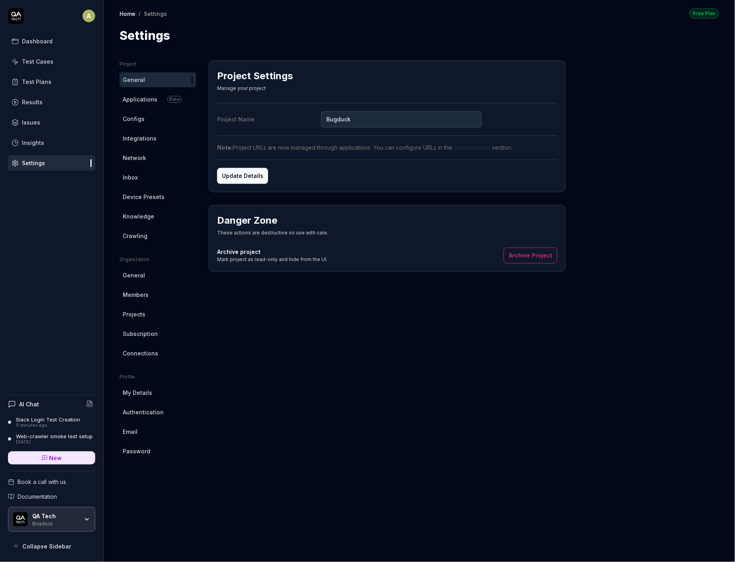
click at [157, 99] on link "Applications Beta" at bounding box center [158, 99] width 76 height 15
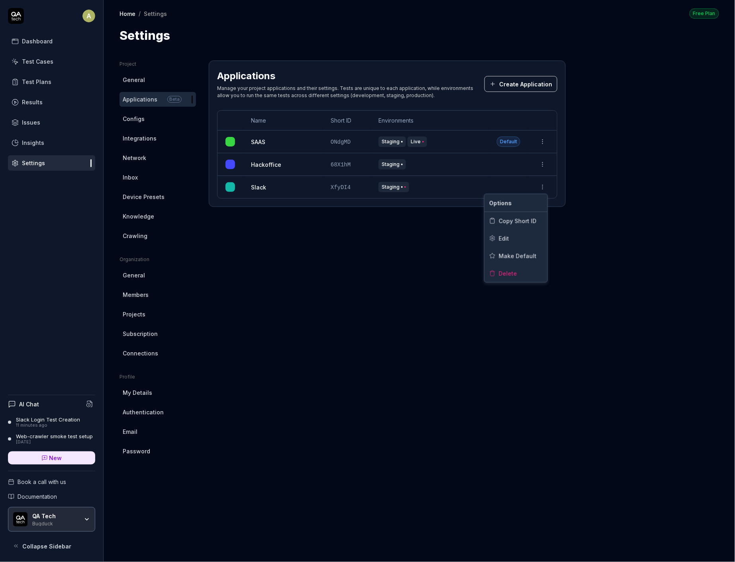
click at [546, 182] on html "A Dashboard Test Cases Test Plans Results Issues Insights Settings AI Chat Slac…" at bounding box center [367, 281] width 735 height 562
click at [522, 232] on div "Edit" at bounding box center [515, 239] width 63 height 18
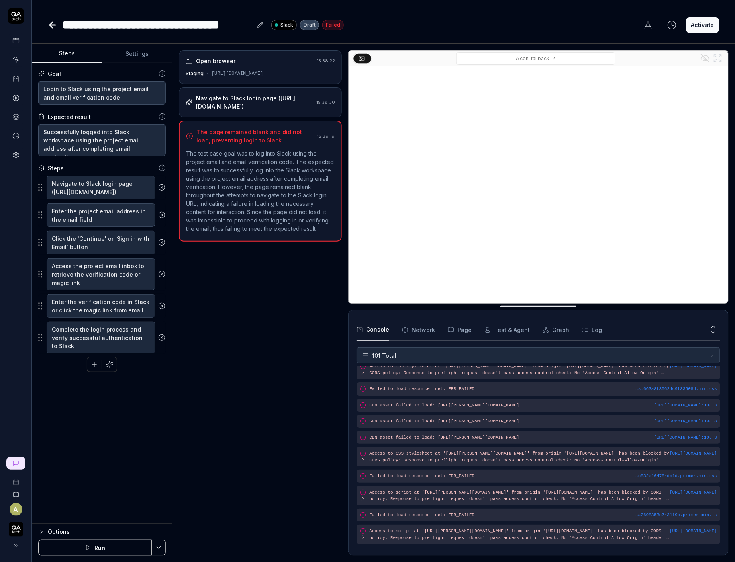
scroll to position [1857, 0]
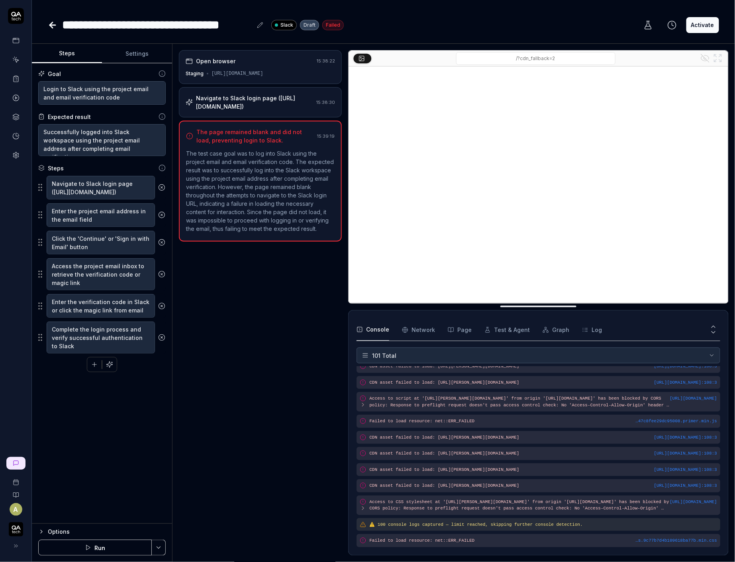
click at [220, 112] on div "Navigate to Slack login page ([URL][DOMAIN_NAME]) 15:38:30" at bounding box center [260, 102] width 163 height 30
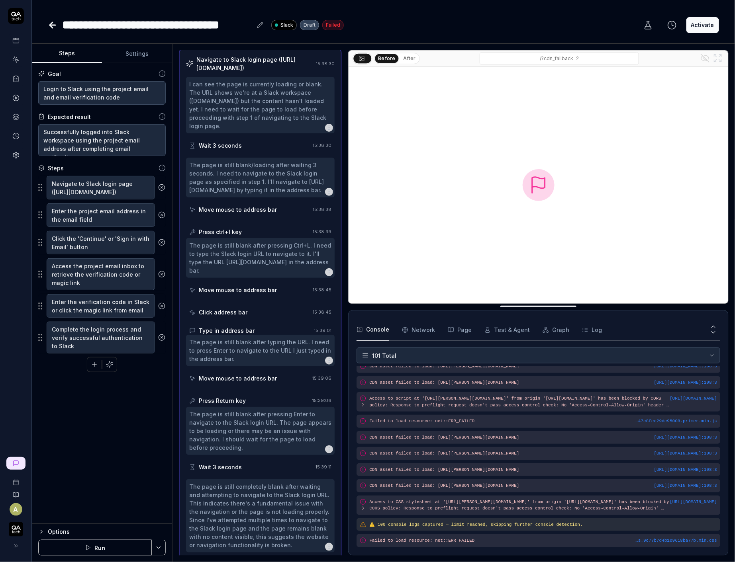
scroll to position [53, 0]
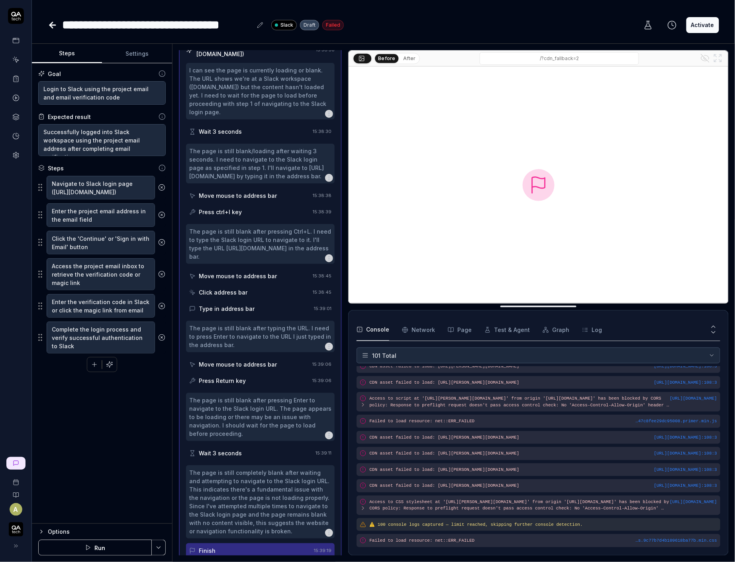
drag, startPoint x: 263, startPoint y: 55, endPoint x: 198, endPoint y: 56, distance: 64.9
click at [198, 56] on div "Navigate to Slack login page ([URL][DOMAIN_NAME])" at bounding box center [254, 49] width 116 height 17
copy div "[URL][DOMAIN_NAME]"
click at [111, 543] on button "Run" at bounding box center [95, 548] width 114 height 16
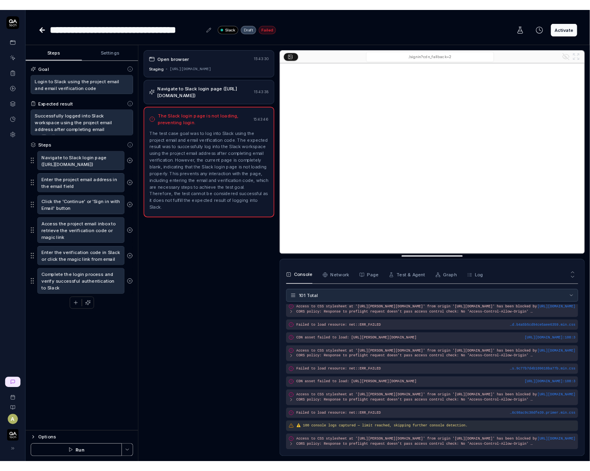
scroll to position [1851, 0]
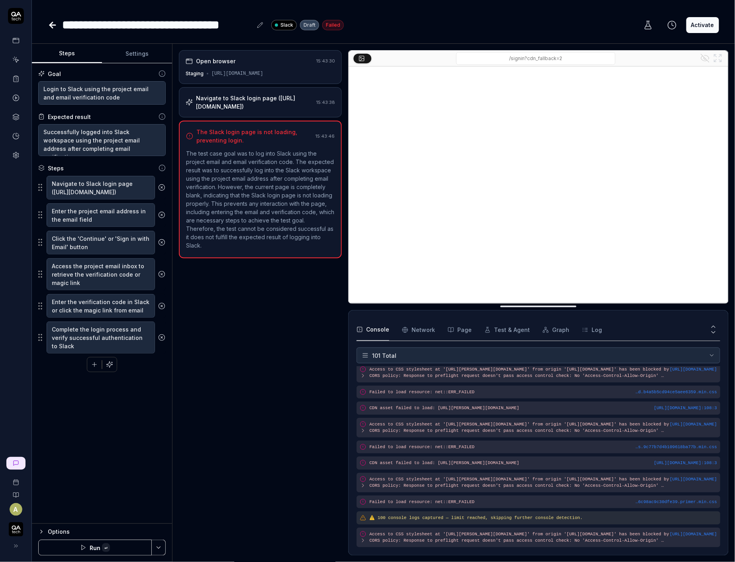
type textarea "*"
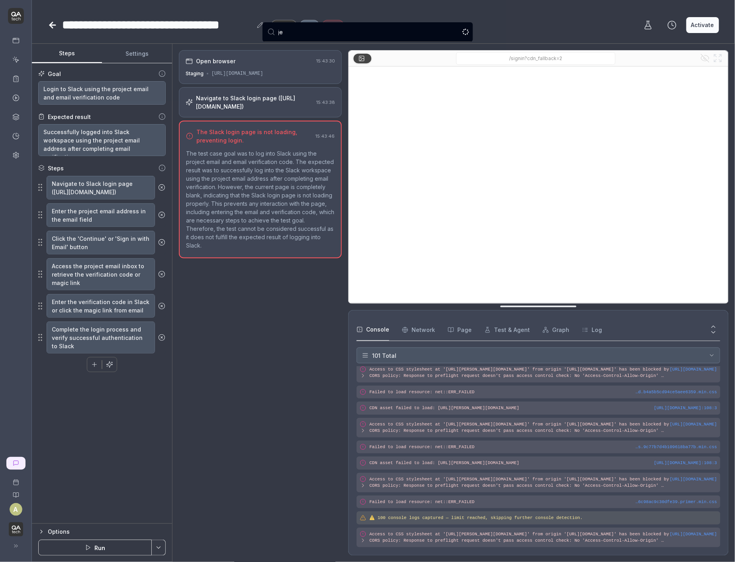
type input "j"
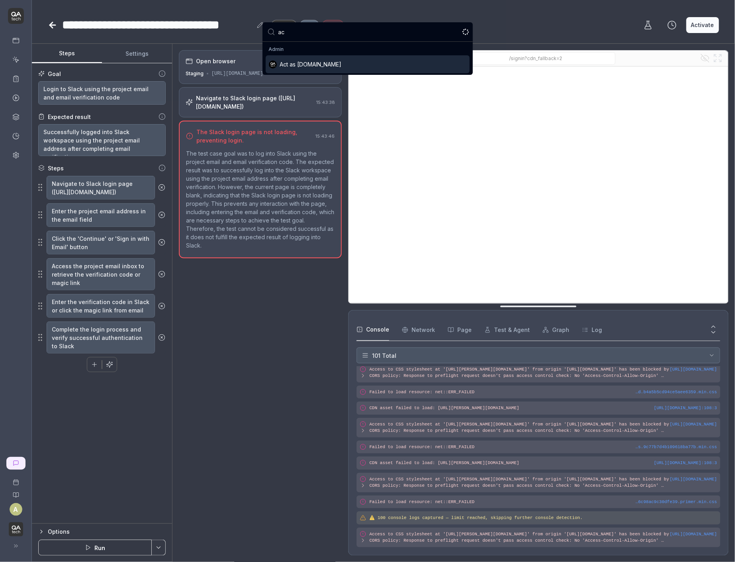
type input "act"
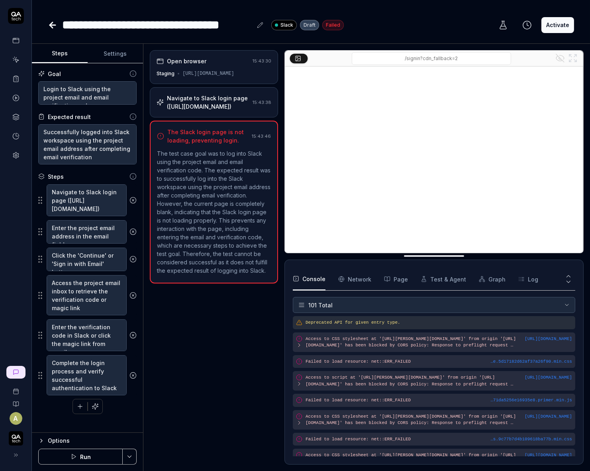
scroll to position [0, 0]
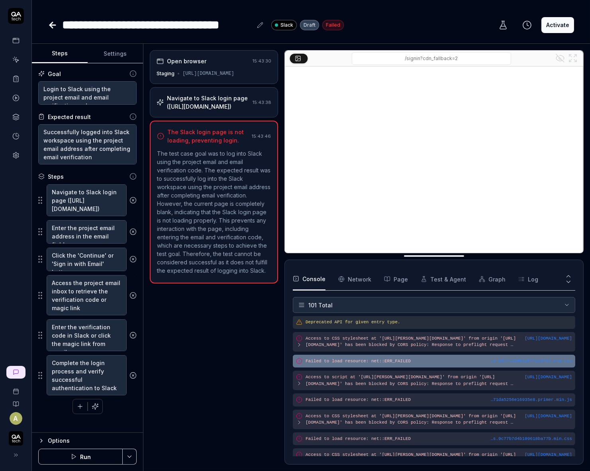
click at [404, 358] on pre "Failed to load resource: net::ERR_FAILED" at bounding box center [439, 361] width 267 height 7
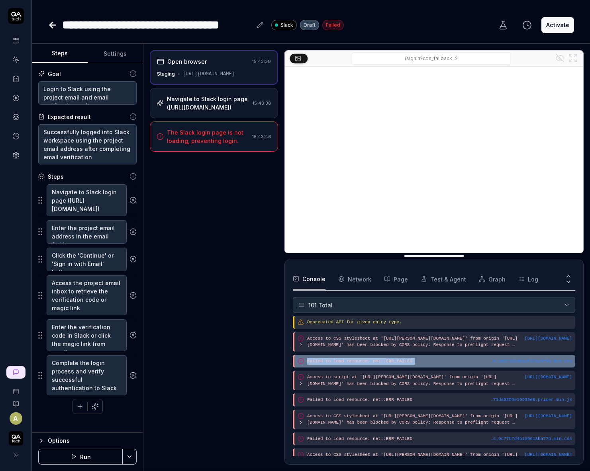
click at [404, 358] on pre "Failed to load resource: net::ERR_FAILED" at bounding box center [439, 361] width 265 height 7
click at [409, 355] on div "…e.5d17182d62af37a26f90.min.css Failed to load resource: net::ERR_FAILED" at bounding box center [434, 361] width 282 height 13
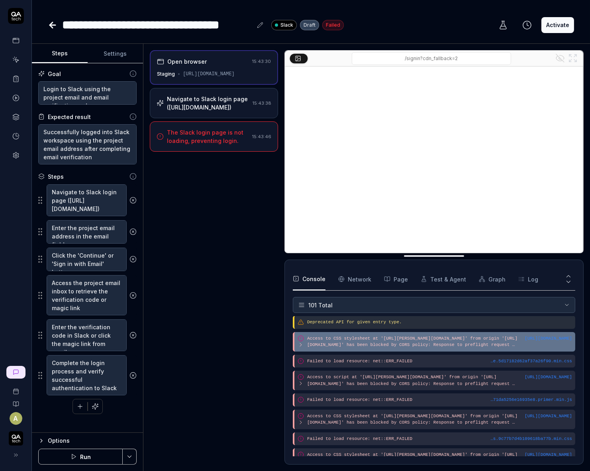
click at [421, 343] on pre "Access to CSS stylesheet at '[URL][PERSON_NAME][DOMAIN_NAME]' from origin '[URL…" at bounding box center [416, 341] width 218 height 13
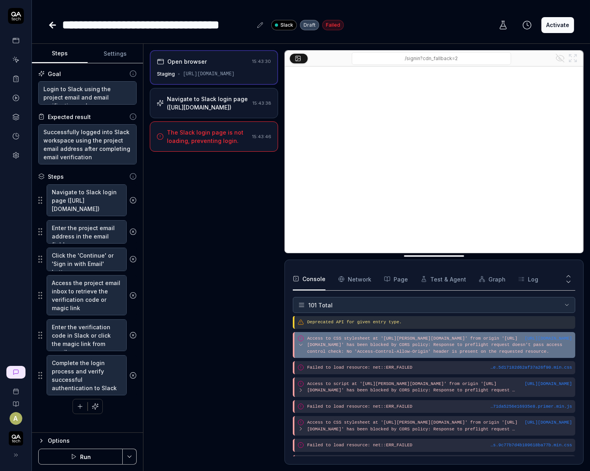
click at [445, 355] on pre "Access to CSS stylesheet at '[URL][PERSON_NAME][DOMAIN_NAME]' from origin '[URL…" at bounding box center [439, 345] width 265 height 20
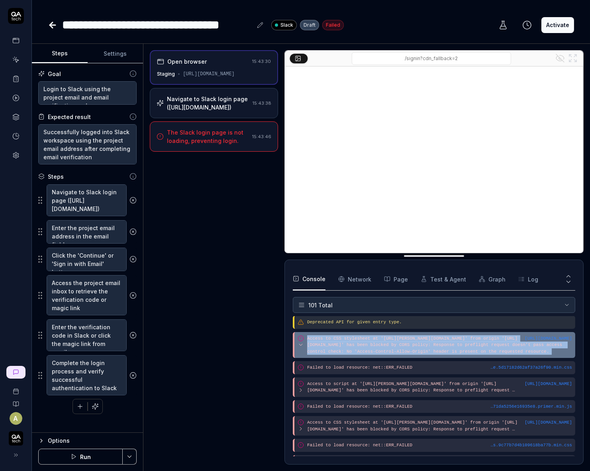
click at [445, 355] on pre "Access to CSS stylesheet at '[URL][PERSON_NAME][DOMAIN_NAME]' from origin '[URL…" at bounding box center [439, 345] width 265 height 20
copy div "Access to CSS stylesheet at '[URL][PERSON_NAME][DOMAIN_NAME]' from origin '[URL…"
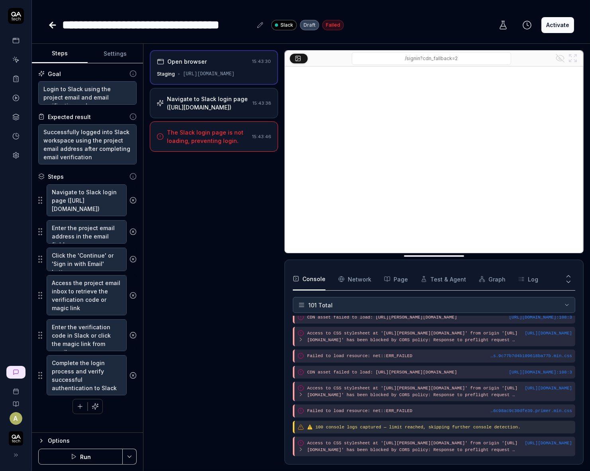
scroll to position [1905, 0]
type textarea "*"
click at [228, 140] on div "The Slack login page is not loading, preventing login." at bounding box center [208, 136] width 82 height 17
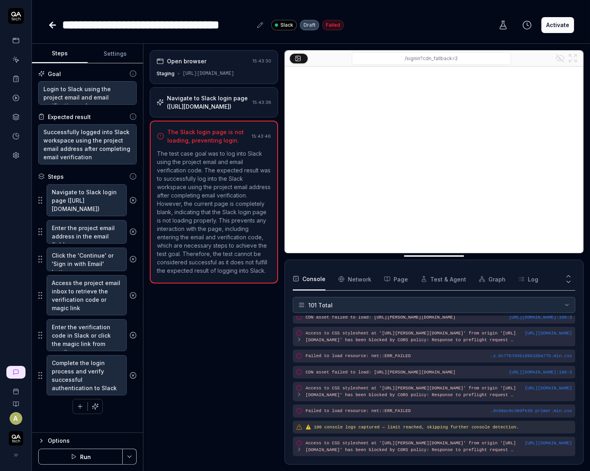
click at [241, 116] on div "Navigate to Slack login page ([URL][DOMAIN_NAME]) 15:43:38" at bounding box center [214, 102] width 128 height 30
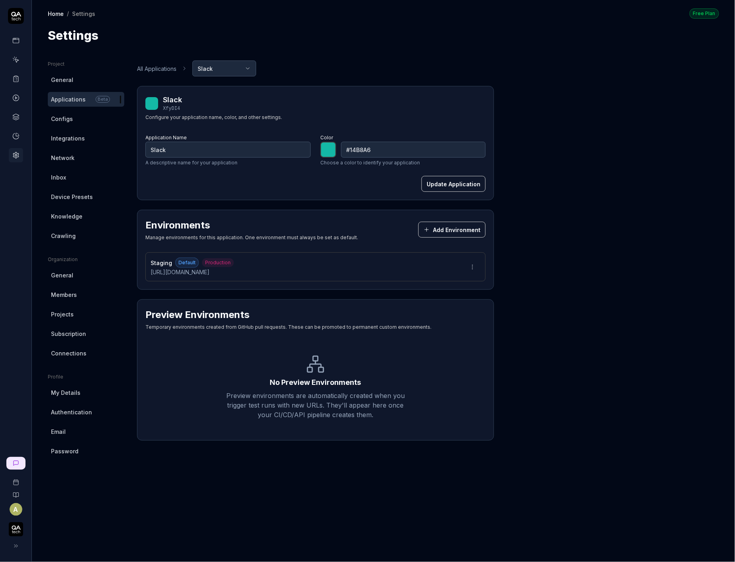
type input "*******"
click at [294, 248] on div "Environments Manage environments for this application. One environment must alw…" at bounding box center [315, 250] width 357 height 80
click at [478, 263] on html "A Home / Settings Free Plan Home / Settings Free Plan Settings Project General …" at bounding box center [367, 281] width 735 height 562
click at [439, 299] on div "Edit" at bounding box center [443, 303] width 81 height 18
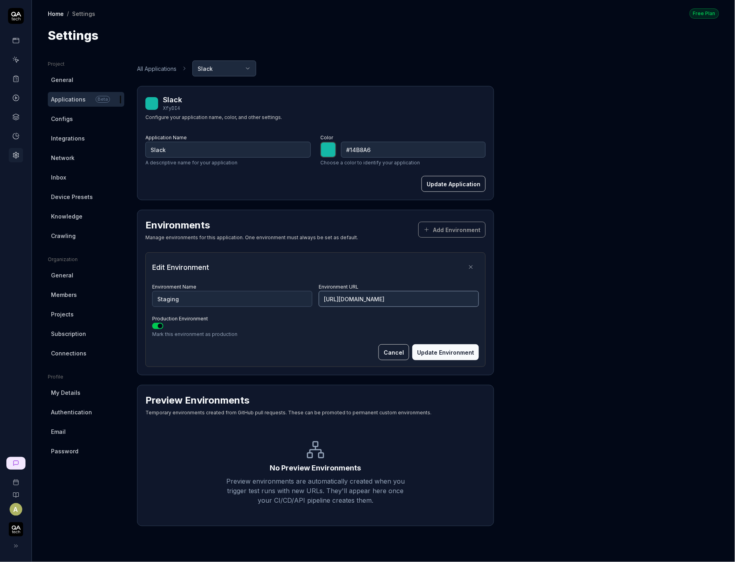
click at [345, 291] on input "https://qatechexperimental.slack.com" at bounding box center [399, 299] width 160 height 16
paste input "slack.com/signin"
type input "https://slack.com/signin"
click at [441, 351] on button "Update Environment" at bounding box center [445, 353] width 67 height 16
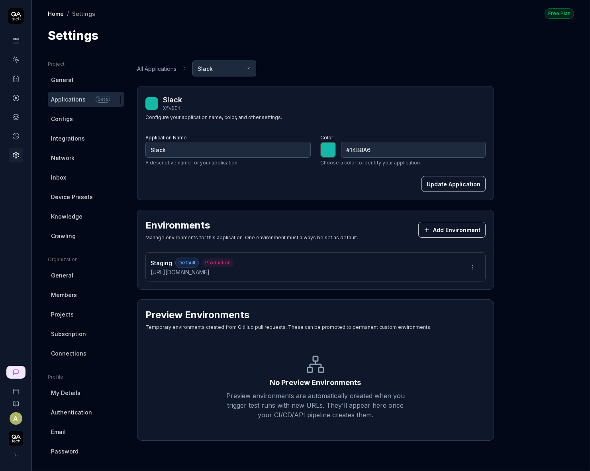
type input "*******"
click at [479, 269] on html "A Home / Settings Free Plan Home / Settings Free Plan Settings Project General …" at bounding box center [295, 235] width 590 height 471
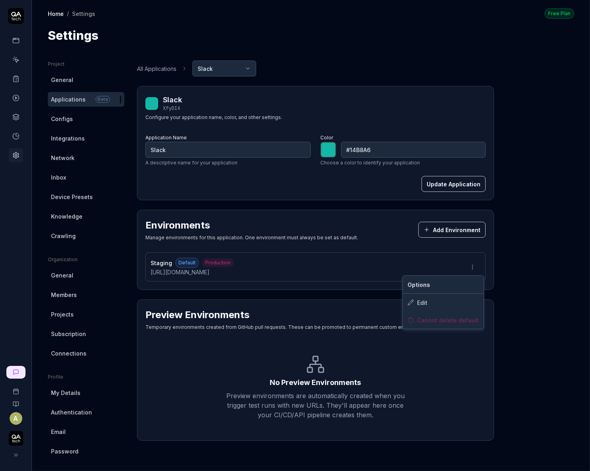
click at [479, 269] on html "A Home / Settings Free Plan Home / Settings Free Plan Settings Project General …" at bounding box center [295, 235] width 590 height 471
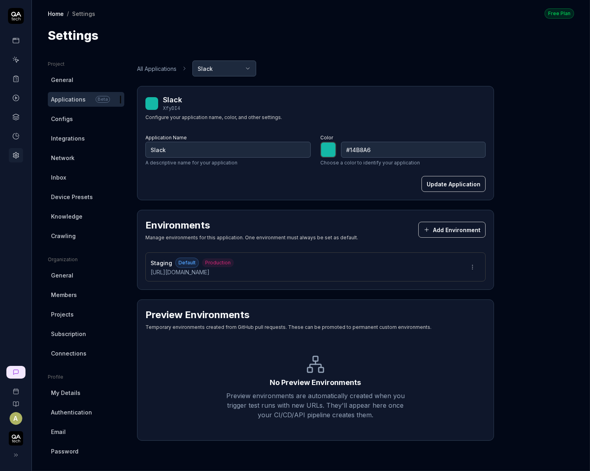
click at [479, 269] on html "A Home / Settings Free Plan Home / Settings Free Plan Settings Project General …" at bounding box center [295, 235] width 590 height 471
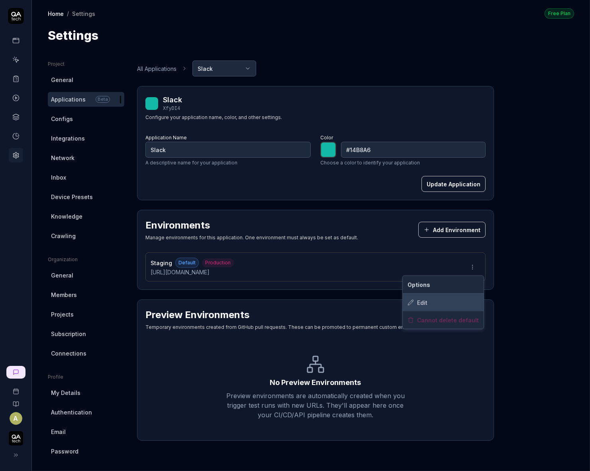
click at [433, 300] on div "Edit" at bounding box center [443, 303] width 81 height 18
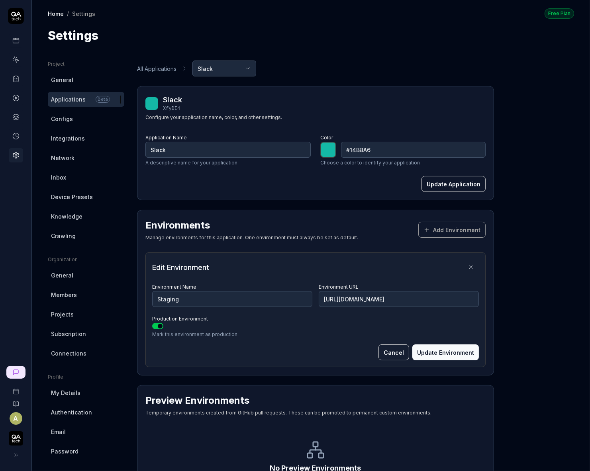
click at [86, 194] on span "Device Presets" at bounding box center [72, 197] width 42 height 8
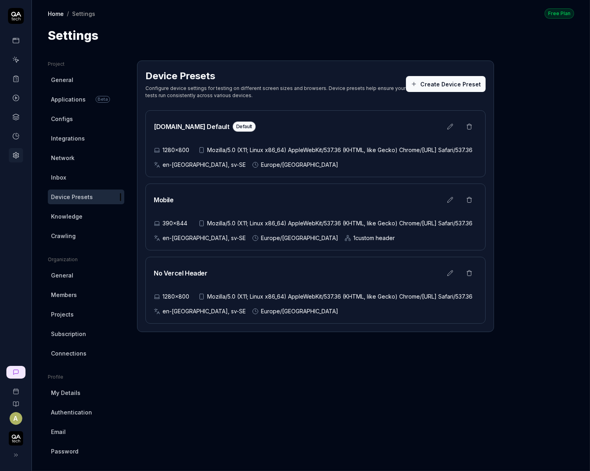
click at [325, 154] on span "Mozilla/5.0 (X11; Linux x86_64) AppleWebKit/537.36 (KHTML, like Gecko) Chrome/[…" at bounding box center [339, 150] width 265 height 8
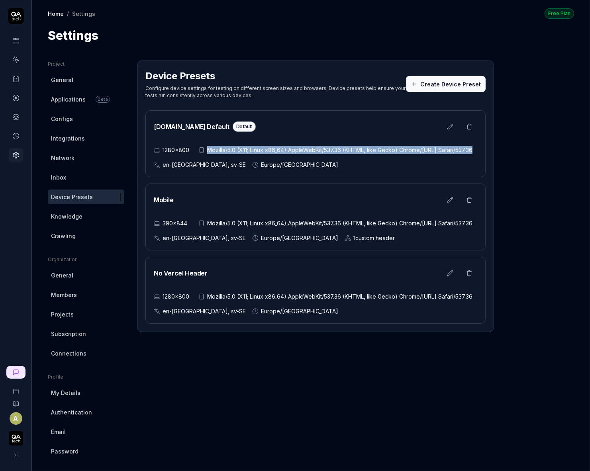
click at [325, 154] on span "Mozilla/5.0 (X11; Linux x86_64) AppleWebKit/537.36 (KHTML, like Gecko) Chrome/[…" at bounding box center [339, 150] width 265 height 8
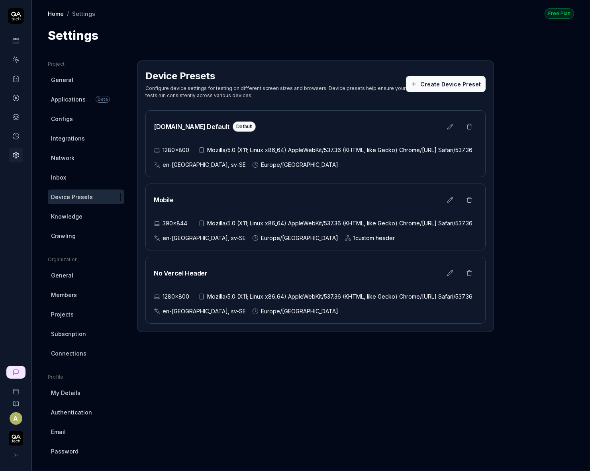
click at [325, 154] on span "Mozilla/5.0 (X11; Linux x86_64) AppleWebKit/537.36 (KHTML, like Gecko) Chrome/[…" at bounding box center [339, 150] width 265 height 8
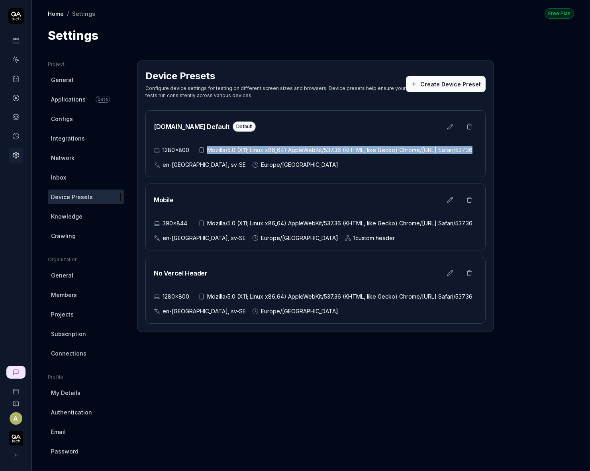
click at [333, 225] on div "Mobile 390×844 Mozilla/5.0 (X11; Linux x86_64) AppleWebKit/537.36 (KHTML, like …" at bounding box center [315, 217] width 340 height 67
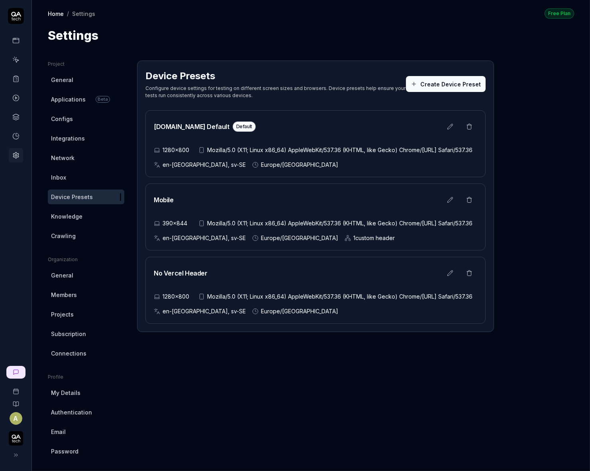
click at [176, 278] on h2 "No Vercel Header" at bounding box center [181, 273] width 54 height 10
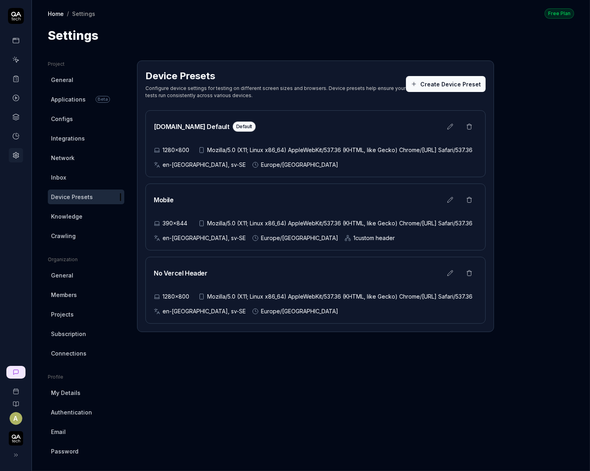
click at [176, 278] on h2 "No Vercel Header" at bounding box center [181, 273] width 54 height 10
click at [17, 76] on icon at bounding box center [15, 78] width 7 height 7
click at [20, 50] on div at bounding box center [16, 97] width 14 height 129
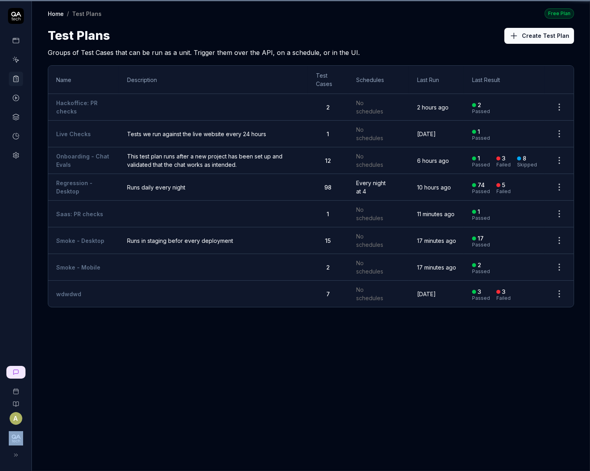
click at [20, 54] on link at bounding box center [16, 60] width 14 height 14
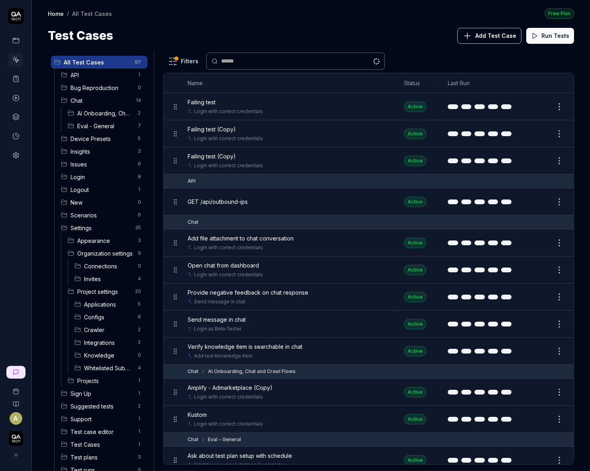
click at [20, 53] on link at bounding box center [16, 60] width 14 height 14
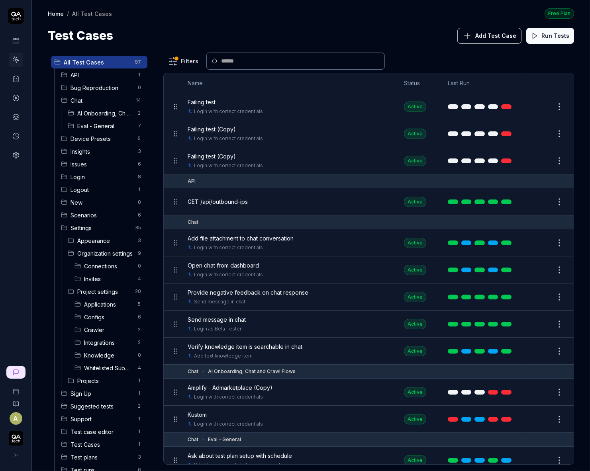
click at [267, 49] on div "All Test Cases 97 API 1 Bug Reproduction 0 Chat 14 AI Onboarding, Chat and Craw…" at bounding box center [311, 258] width 558 height 427
click at [267, 53] on div at bounding box center [295, 61] width 178 height 17
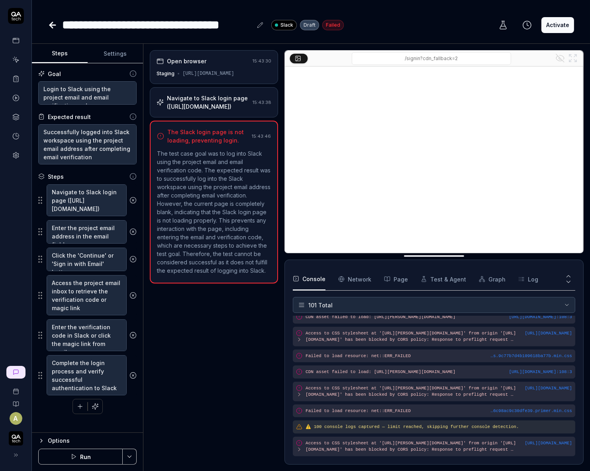
scroll to position [1891, 0]
click at [360, 63] on input "/signin?cdn_fallback=2" at bounding box center [431, 58] width 159 height 13
click at [386, 38] on div "**********" at bounding box center [311, 235] width 558 height 471
type textarea "*"
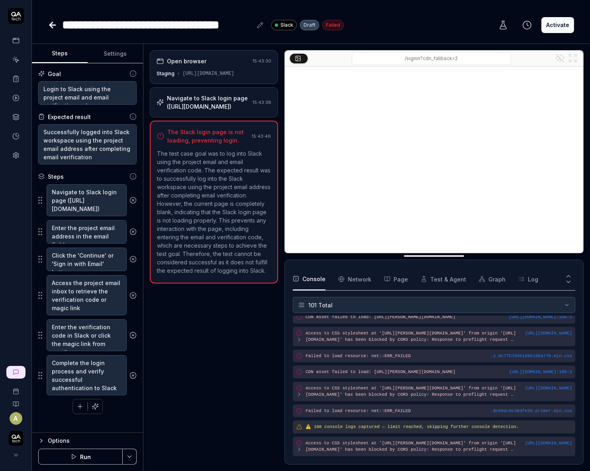
click at [78, 33] on div "**********" at bounding box center [157, 25] width 190 height 18
copy div "**********"
click at [53, 31] on link at bounding box center [53, 25] width 11 height 16
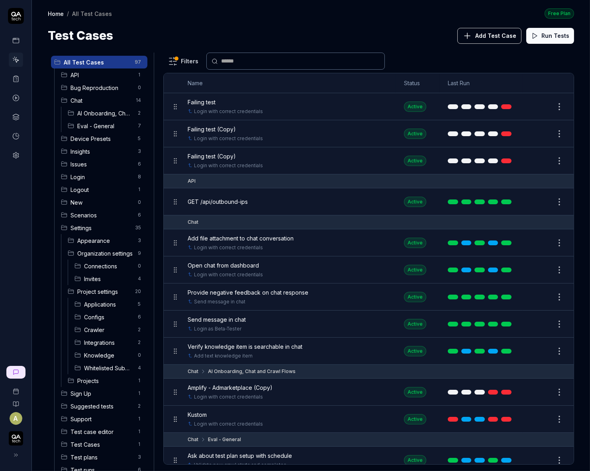
type input "**********"
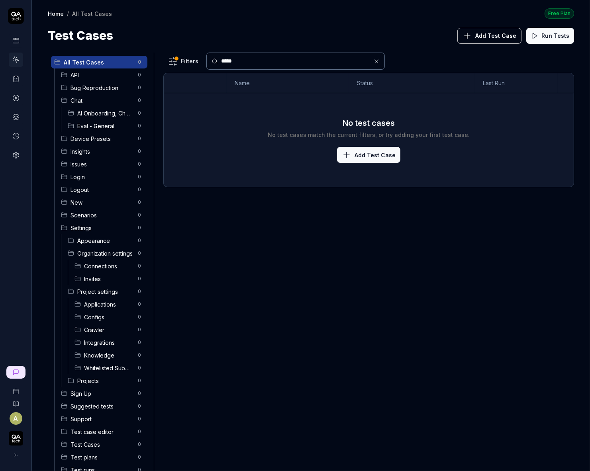
type input "*****"
click at [177, 63] on html "A Home / All Test Cases Free Plan Home / All Test Cases Free Plan Test Cases Ad…" at bounding box center [295, 235] width 590 height 471
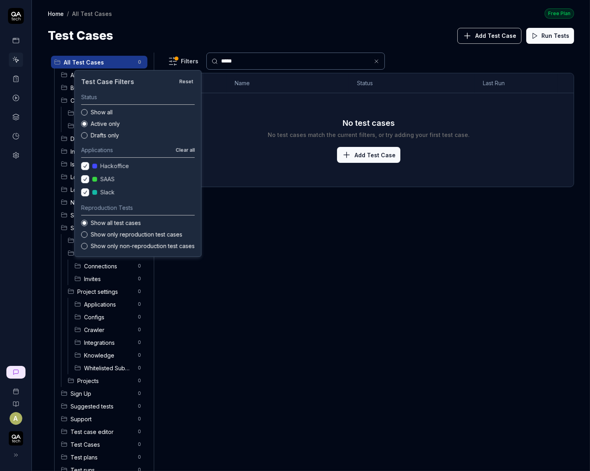
click at [301, 188] on html "A Home / All Test Cases Free Plan Home / All Test Cases Free Plan Test Cases Ad…" at bounding box center [295, 235] width 590 height 471
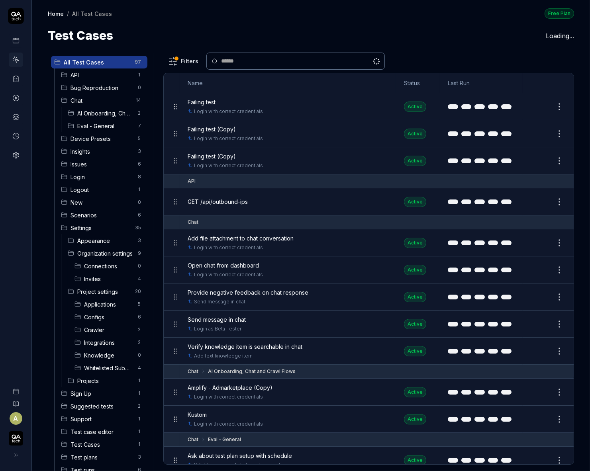
click at [319, 57] on input "text" at bounding box center [300, 61] width 159 height 8
paste input "**********"
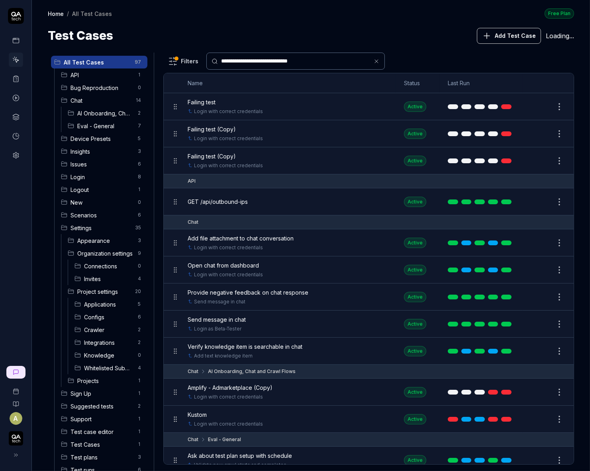
type input "**********"
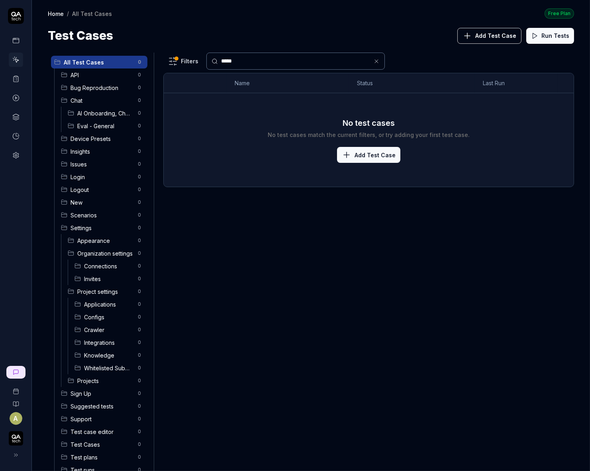
scroll to position [17, 0]
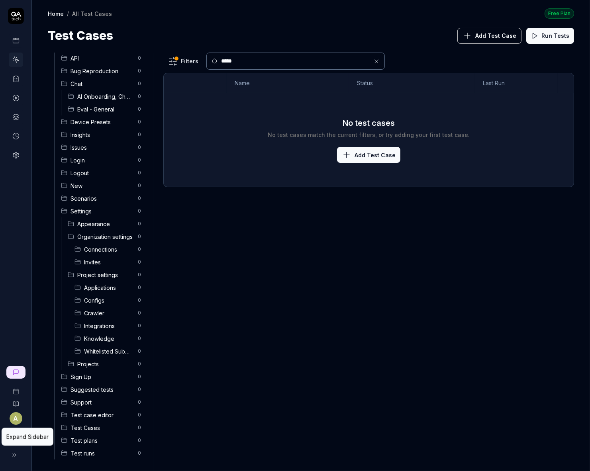
type input "*****"
click at [20, 461] on button at bounding box center [14, 455] width 16 height 16
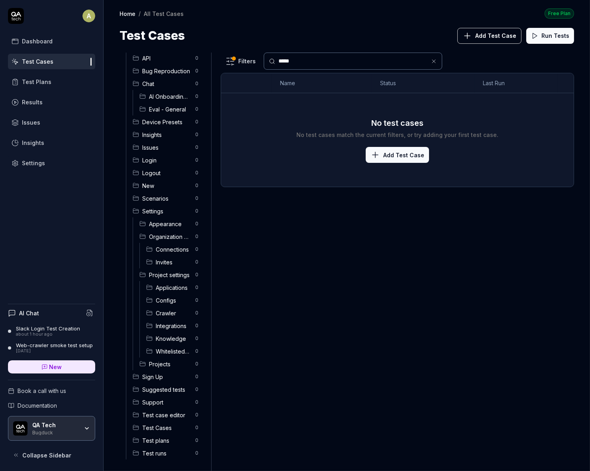
click at [47, 328] on div "Slack Login Test Creation" at bounding box center [48, 328] width 64 height 6
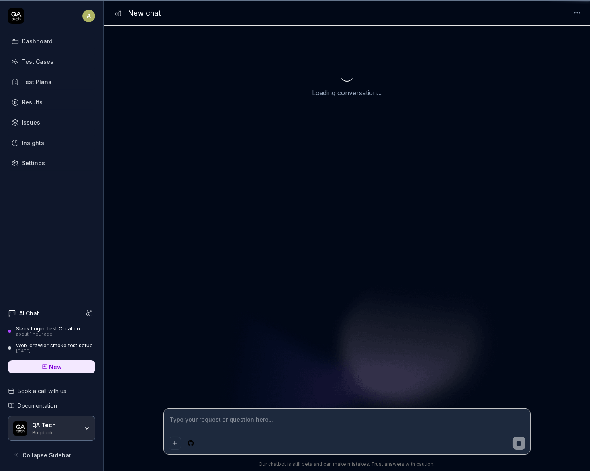
scroll to position [451, 0]
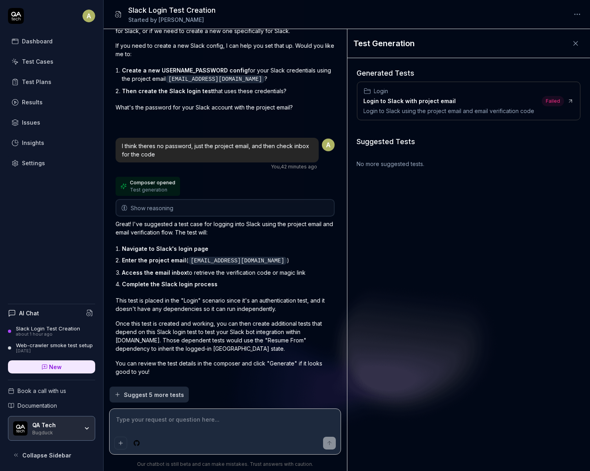
click at [480, 105] on div "Login Login to Slack with project email Login to Slack using the project email …" at bounding box center [449, 101] width 171 height 28
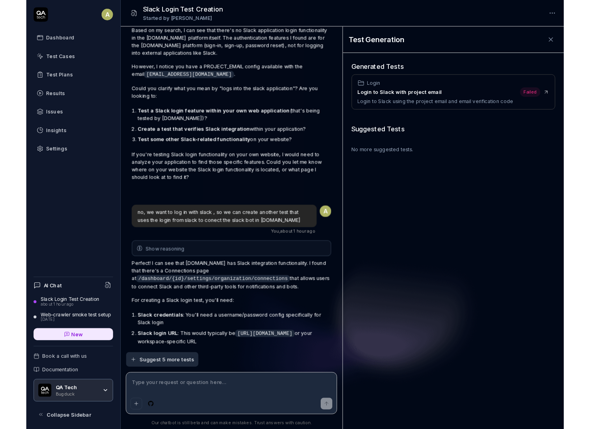
scroll to position [0, 0]
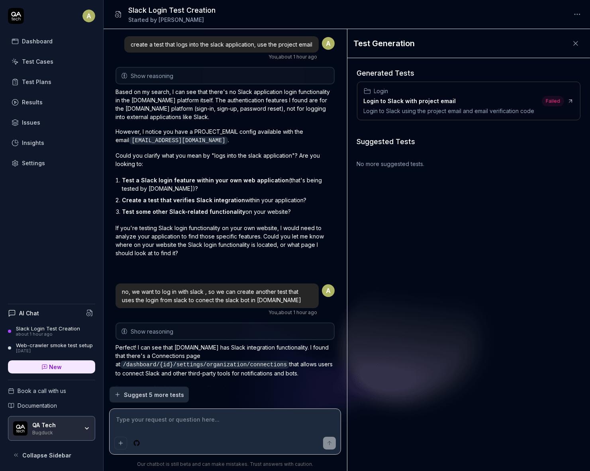
click at [157, 78] on span "Show reasoning" at bounding box center [152, 76] width 43 height 8
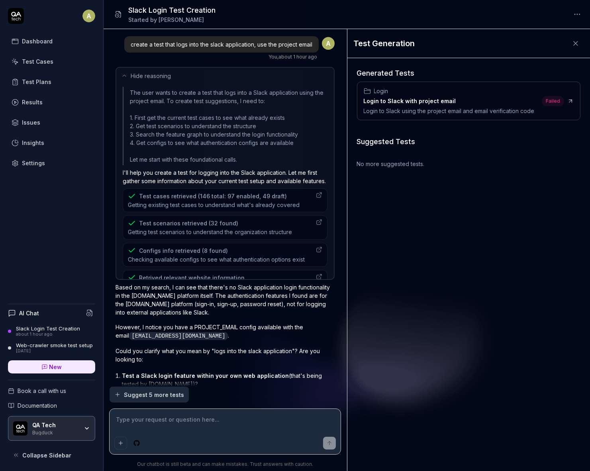
click at [157, 78] on span "Hide reasoning" at bounding box center [151, 76] width 40 height 8
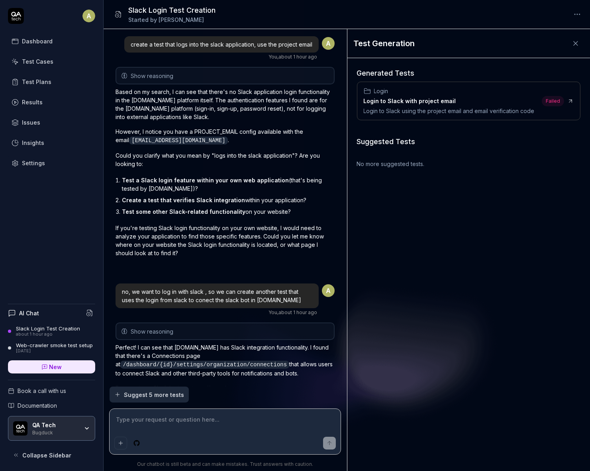
click at [149, 76] on span "Show reasoning" at bounding box center [152, 76] width 43 height 8
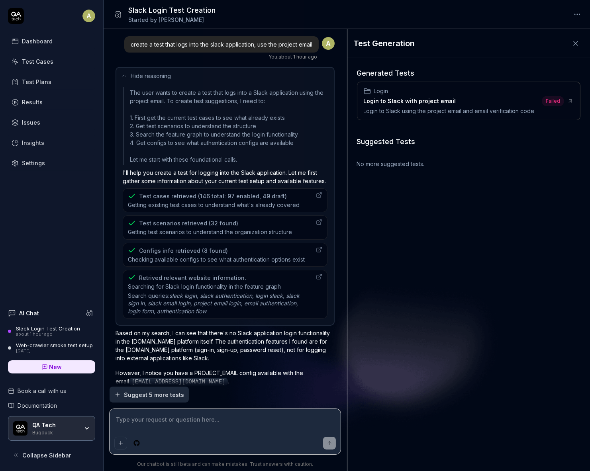
click at [125, 76] on icon at bounding box center [124, 76] width 6 height 6
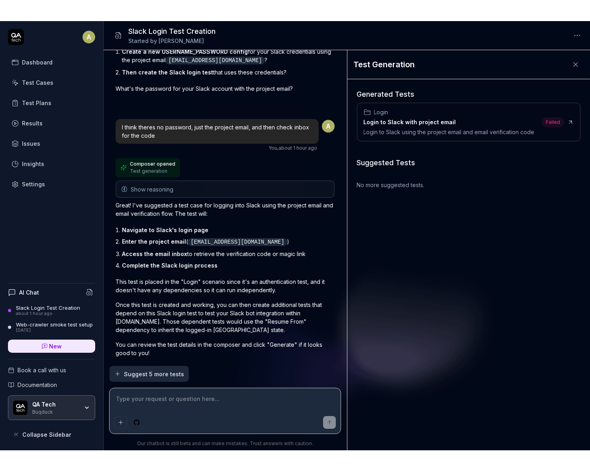
scroll to position [504, 0]
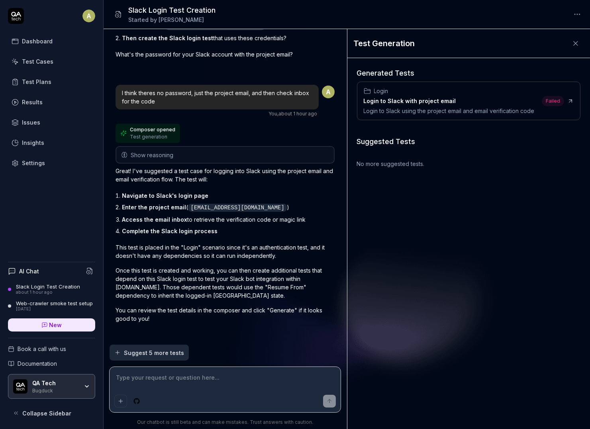
type textarea "*"
click at [127, 150] on div at bounding box center [125, 155] width 10 height 10
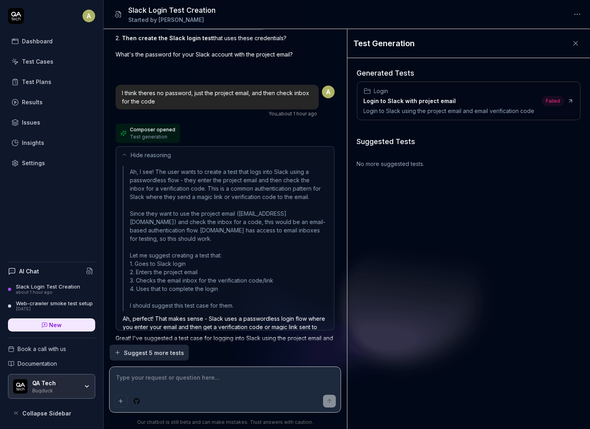
click at [127, 150] on div at bounding box center [125, 155] width 10 height 10
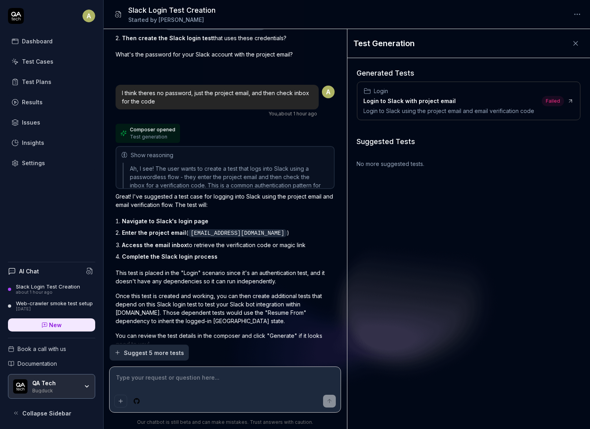
click at [127, 150] on div at bounding box center [125, 155] width 10 height 10
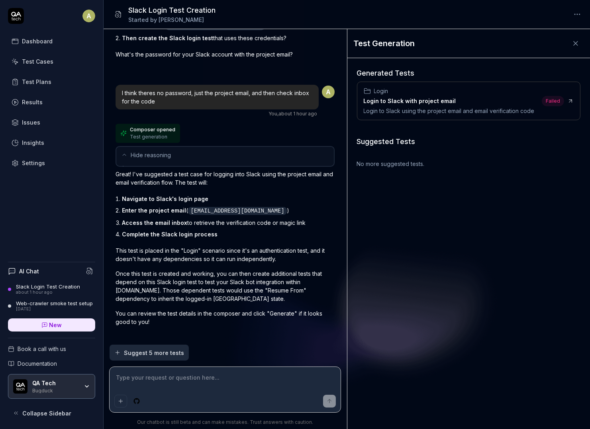
click at [127, 150] on div at bounding box center [125, 155] width 10 height 10
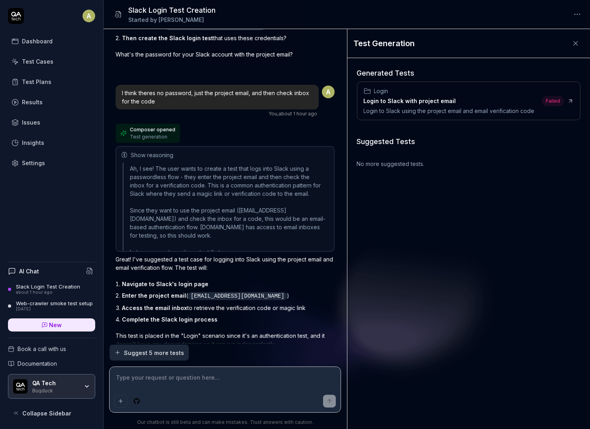
click at [127, 150] on div at bounding box center [125, 155] width 10 height 10
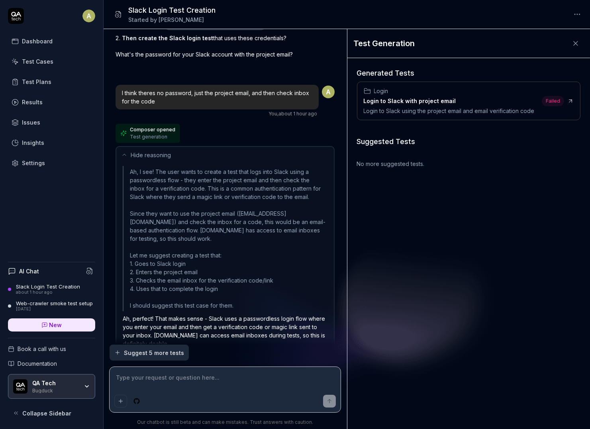
click at [127, 150] on div at bounding box center [125, 155] width 10 height 10
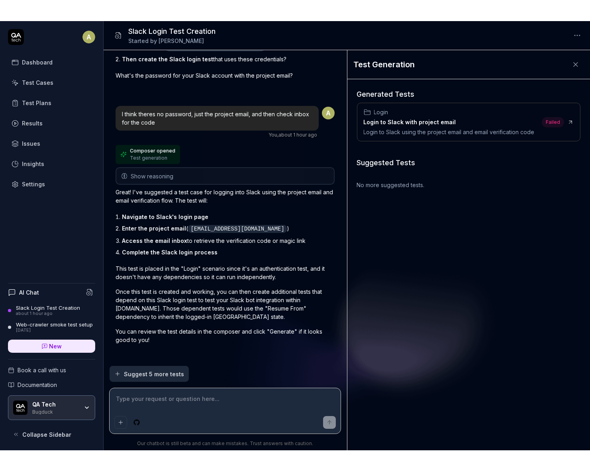
scroll to position [461, 0]
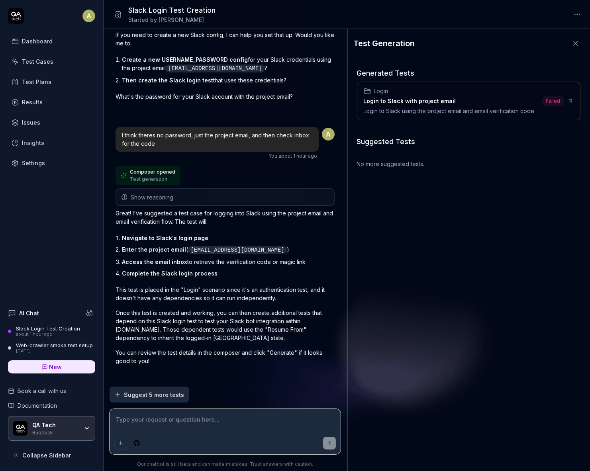
type textarea "*"
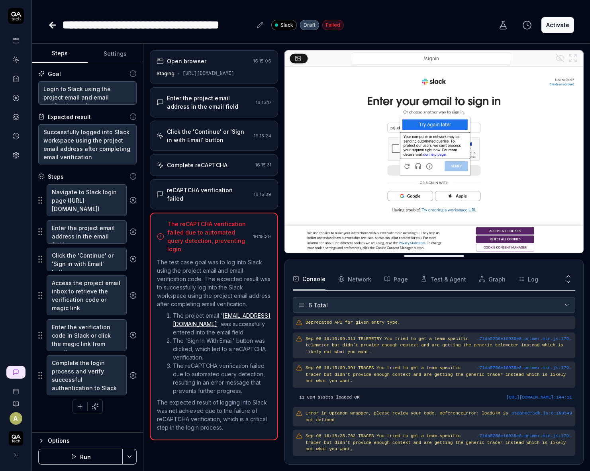
type textarea "*"
click at [55, 23] on icon at bounding box center [53, 25] width 10 height 10
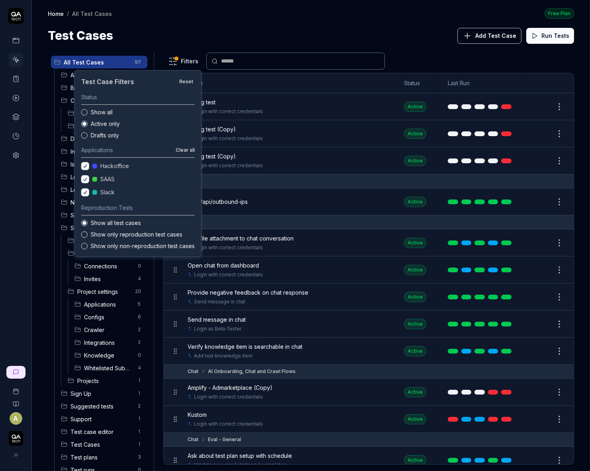
click at [191, 63] on html "A Home / All Test Cases Free Plan Home / All Test Cases Free Plan Test Cases Ad…" at bounding box center [295, 235] width 590 height 471
click at [103, 110] on label "Show all" at bounding box center [143, 112] width 104 height 8
click at [88, 110] on button "Show all" at bounding box center [84, 112] width 6 height 6
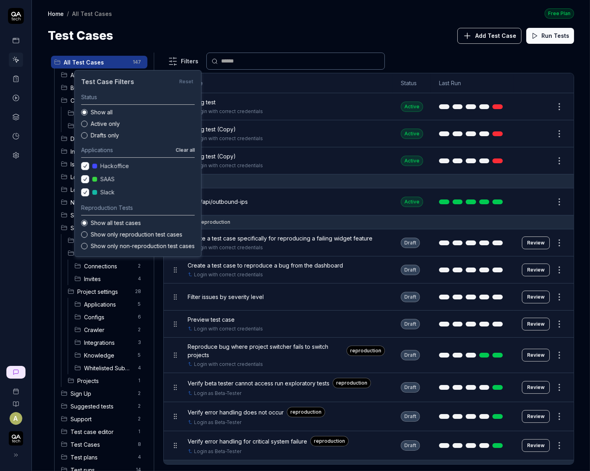
click at [182, 143] on div "Status Show all Active only Drafts only Applications Clear all Hackoffice SAAS …" at bounding box center [138, 171] width 114 height 157
click at [182, 145] on div "Status Show all Active only Drafts only Applications Clear all Hackoffice SAAS …" at bounding box center [138, 171] width 114 height 157
click at [183, 151] on button "Clear all" at bounding box center [185, 150] width 19 height 7
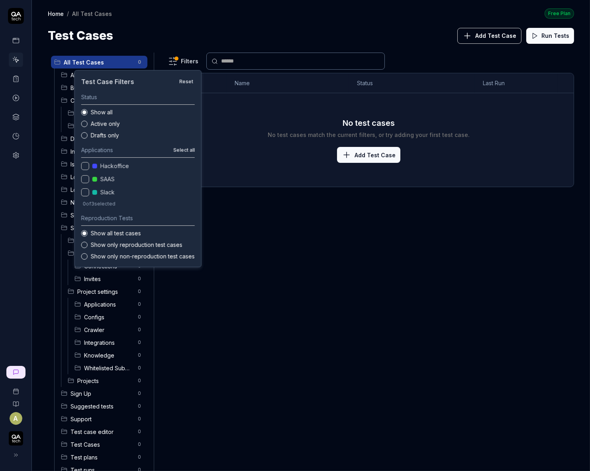
click at [187, 156] on div "Applications Select all" at bounding box center [138, 152] width 114 height 12
click at [187, 147] on button "Select all" at bounding box center [184, 150] width 22 height 7
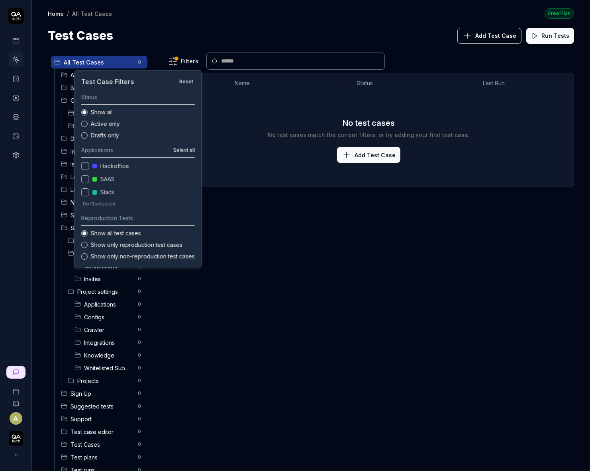
click at [187, 82] on button "Reset" at bounding box center [186, 82] width 17 height 10
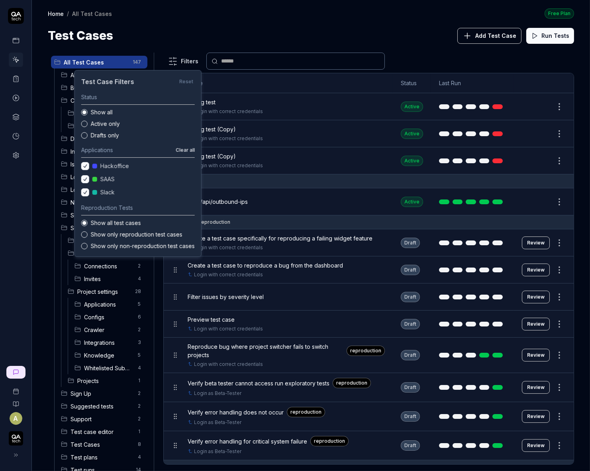
click at [223, 11] on html "A Home / All Test Cases Free Plan Home / All Test Cases Free Plan Test Cases Ad…" at bounding box center [295, 235] width 590 height 471
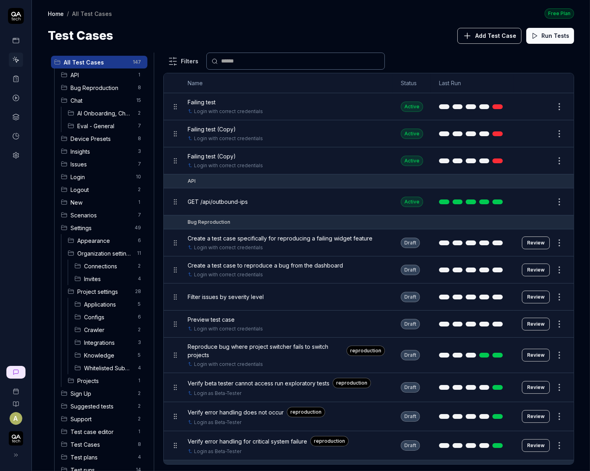
click at [267, 57] on input "text" at bounding box center [300, 61] width 159 height 8
paste input "**********"
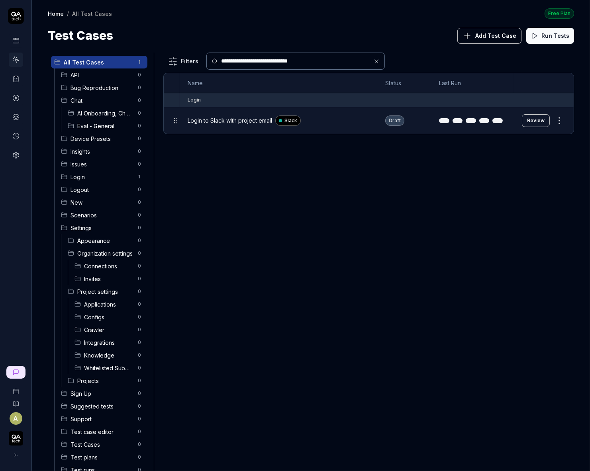
paste input "text"
type input "**********"
click at [242, 129] on td "Login to Slack with project email Slack" at bounding box center [279, 120] width 198 height 27
click at [248, 122] on span "Login to Slack with project email" at bounding box center [230, 120] width 84 height 8
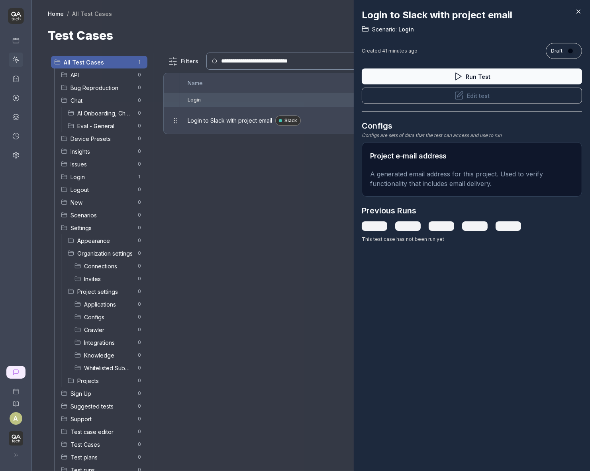
click at [278, 112] on div at bounding box center [295, 235] width 590 height 471
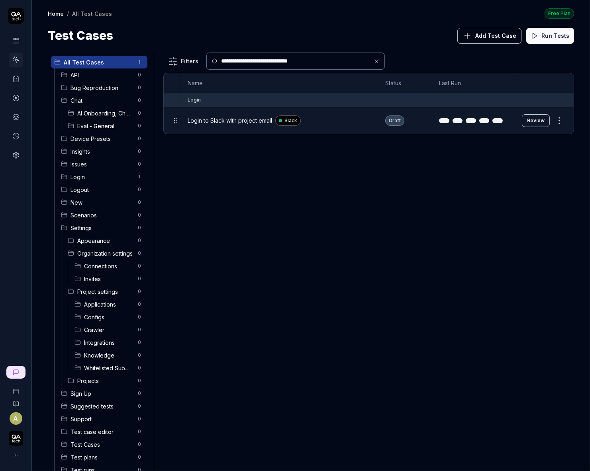
click at [234, 118] on span "Login to Slack with project email" at bounding box center [230, 120] width 84 height 8
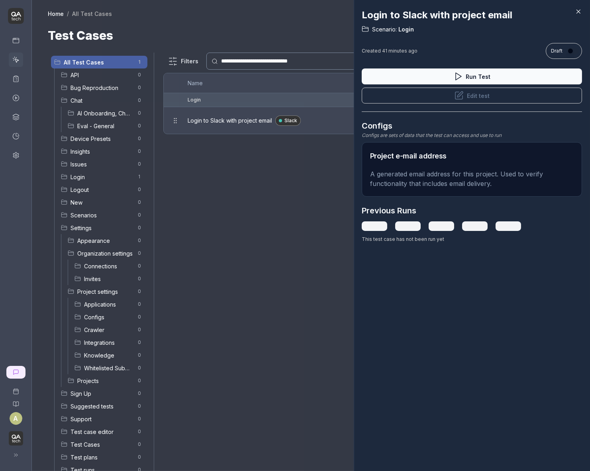
click at [405, 49] on time "41 minutes ago" at bounding box center [399, 51] width 35 height 6
click at [372, 51] on div "Created 41 minutes ago" at bounding box center [390, 50] width 56 height 7
click at [374, 248] on div "Login to Slack with project email Scenario: Login Created 41 minutes ago Draft …" at bounding box center [472, 125] width 220 height 251
click at [435, 97] on button "Edit test" at bounding box center [472, 96] width 220 height 16
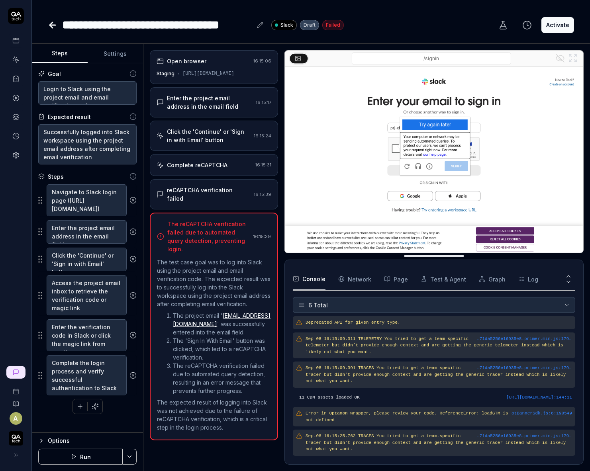
click at [192, 174] on div "Open browser 16:15:06 Staging https://slack.com/signin Enter the project email …" at bounding box center [214, 257] width 128 height 415
click at [206, 186] on div "reCAPTCHA verification failed" at bounding box center [209, 194] width 84 height 17
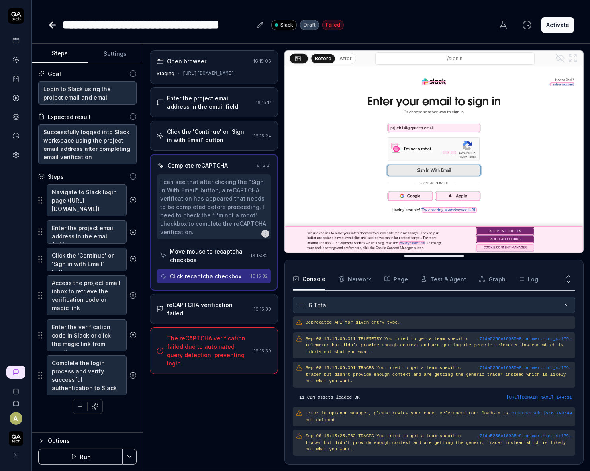
type textarea "*"
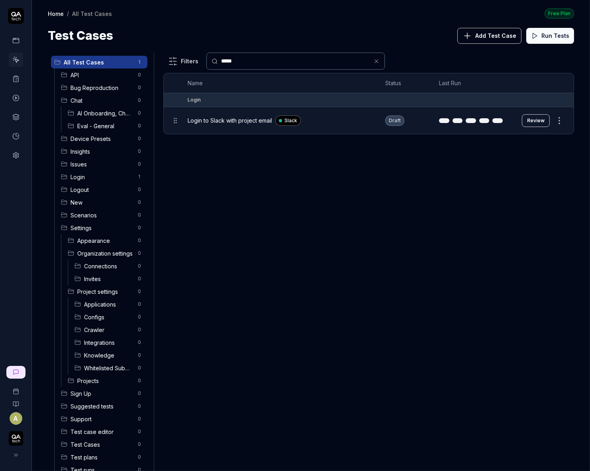
type input "*****"
click at [222, 124] on div "Login to Slack with project email Slack" at bounding box center [279, 120] width 182 height 17
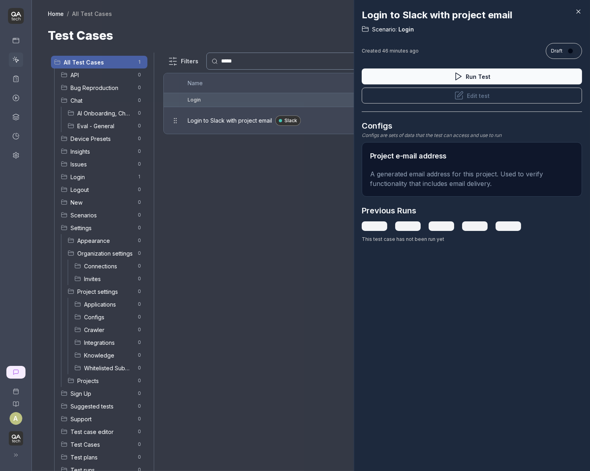
click at [222, 124] on div at bounding box center [295, 235] width 590 height 471
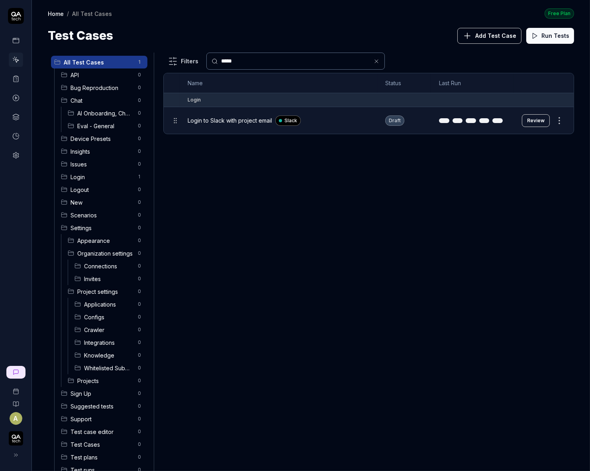
click at [435, 105] on td "Login" at bounding box center [377, 100] width 394 height 14
click at [545, 118] on button "Review" at bounding box center [536, 120] width 28 height 13
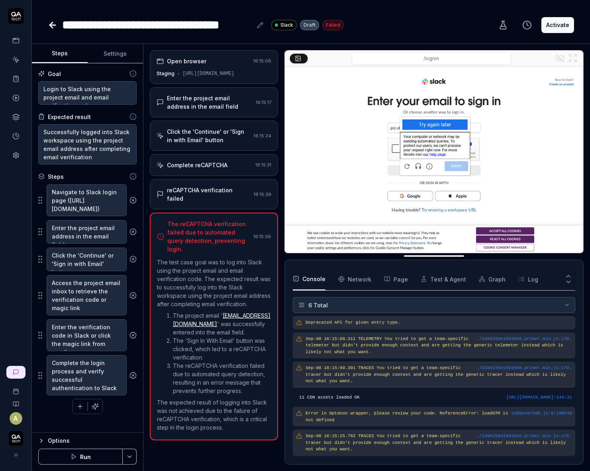
click at [247, 180] on div "reCAPTCHA verification failed 16:15:39" at bounding box center [214, 194] width 128 height 30
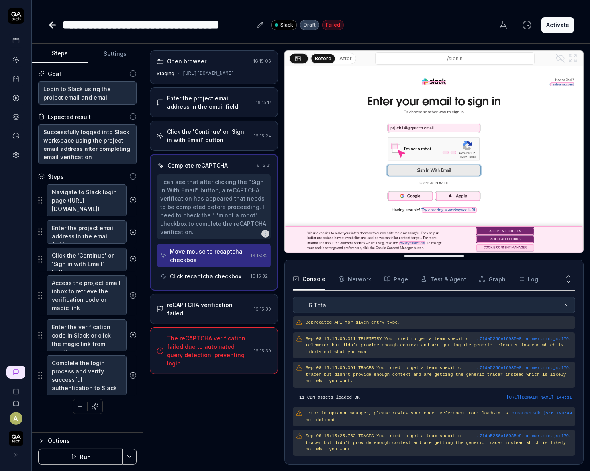
type textarea "*"
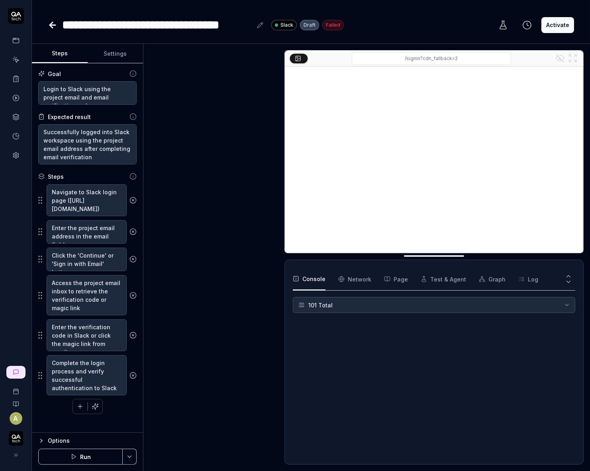
type textarea "*"
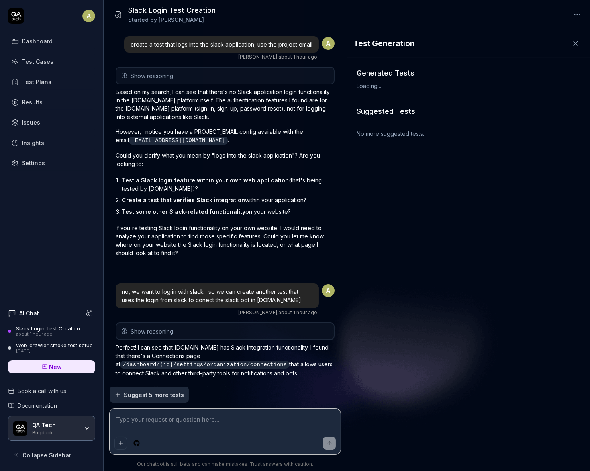
scroll to position [451, 0]
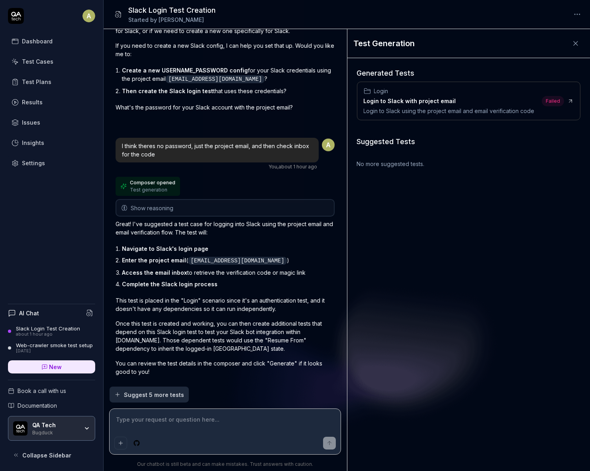
type textarea "*"
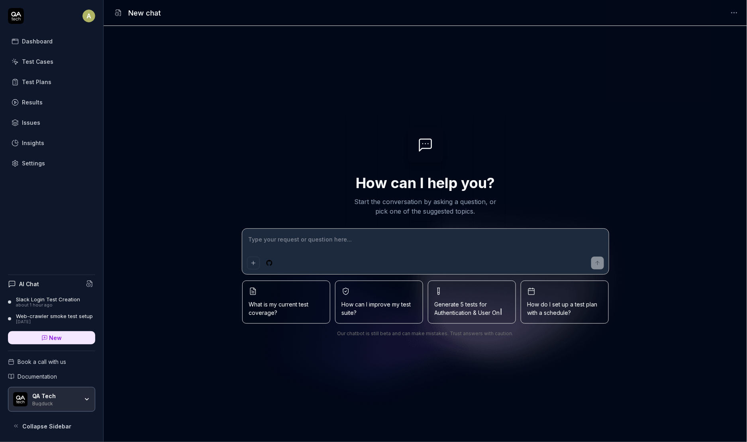
type textarea "*"
